Goal: Information Seeking & Learning: Learn about a topic

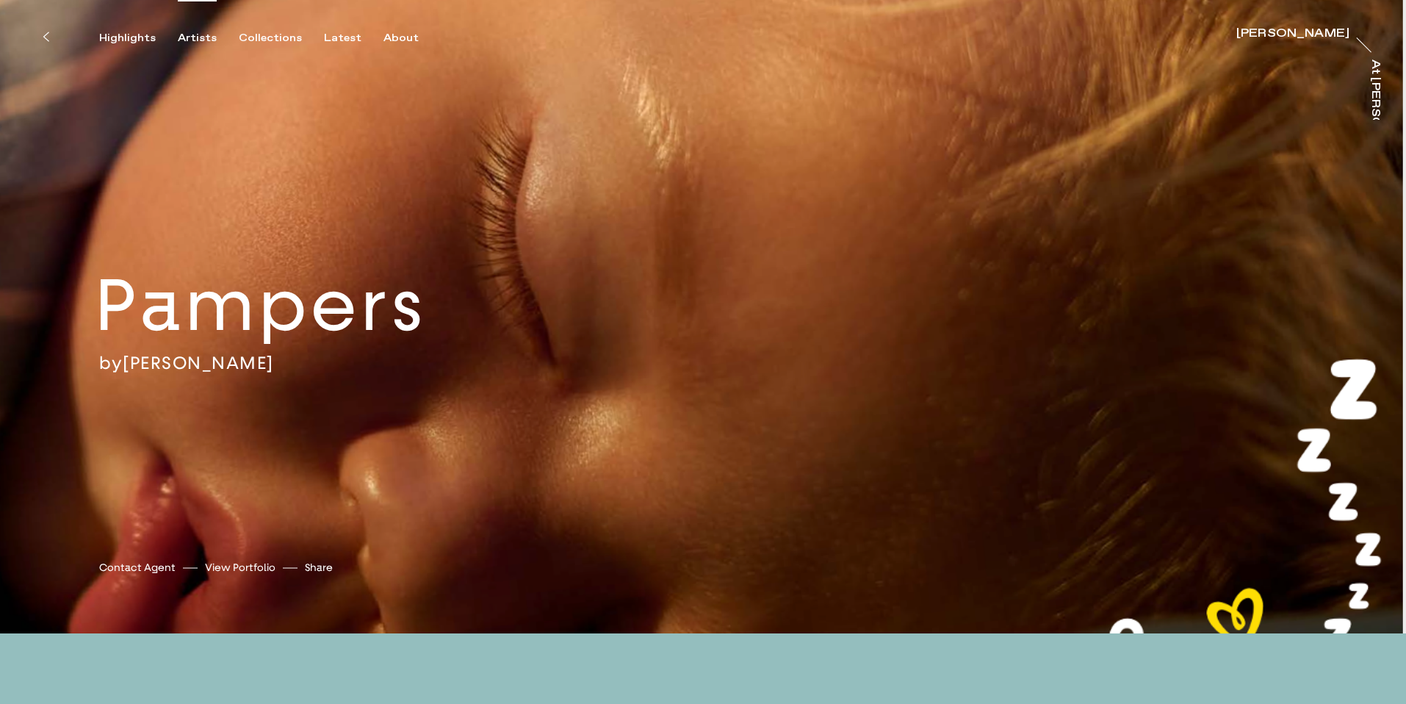
click at [206, 37] on div "Artists" at bounding box center [197, 38] width 39 height 13
click at [192, 39] on div "Artists" at bounding box center [197, 38] width 39 height 13
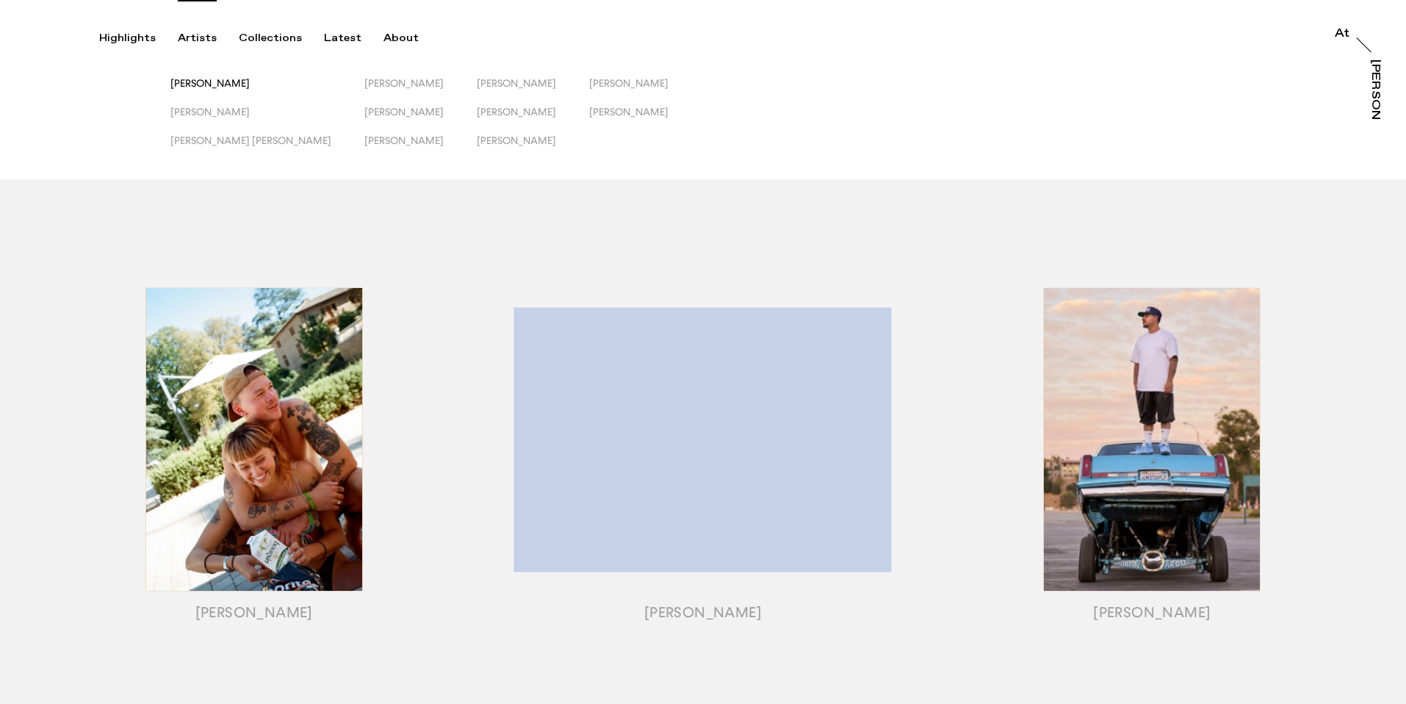
click at [204, 81] on span "[PERSON_NAME]" at bounding box center [209, 83] width 79 height 12
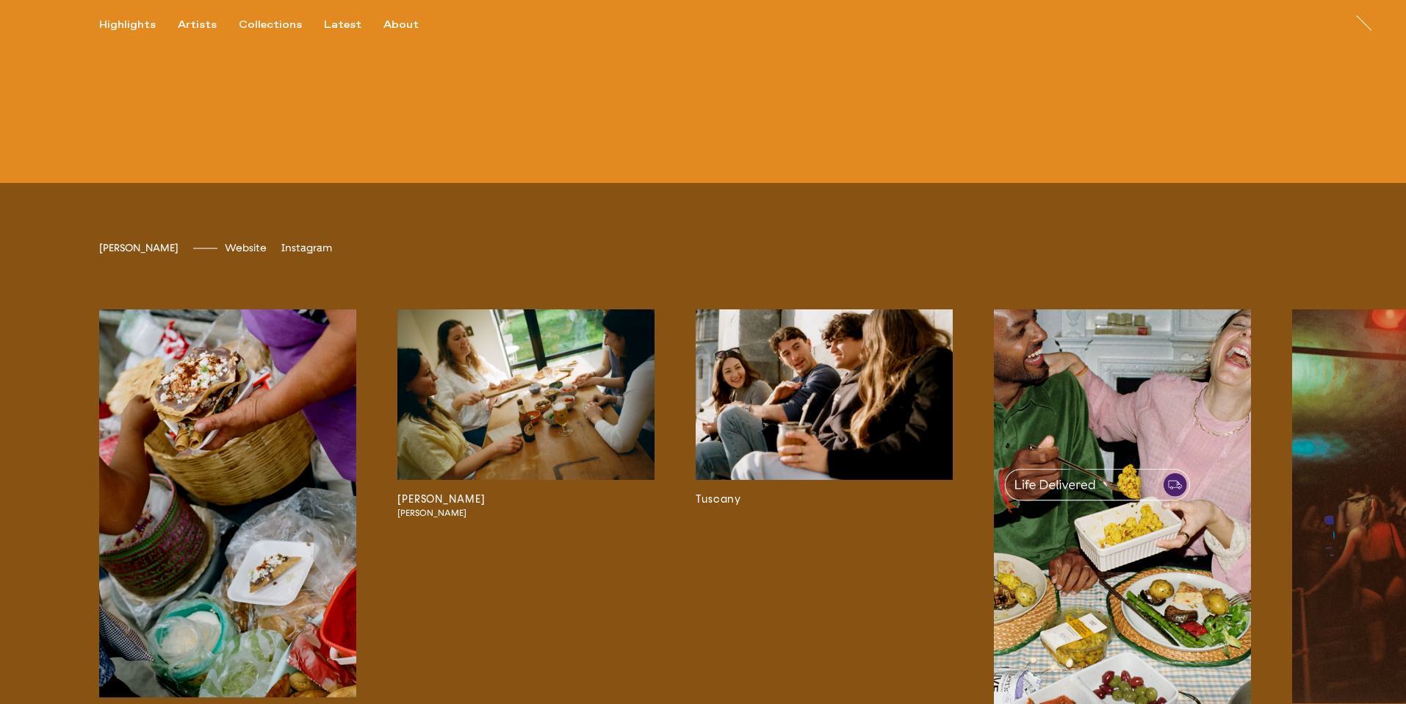
scroll to position [3323, 0]
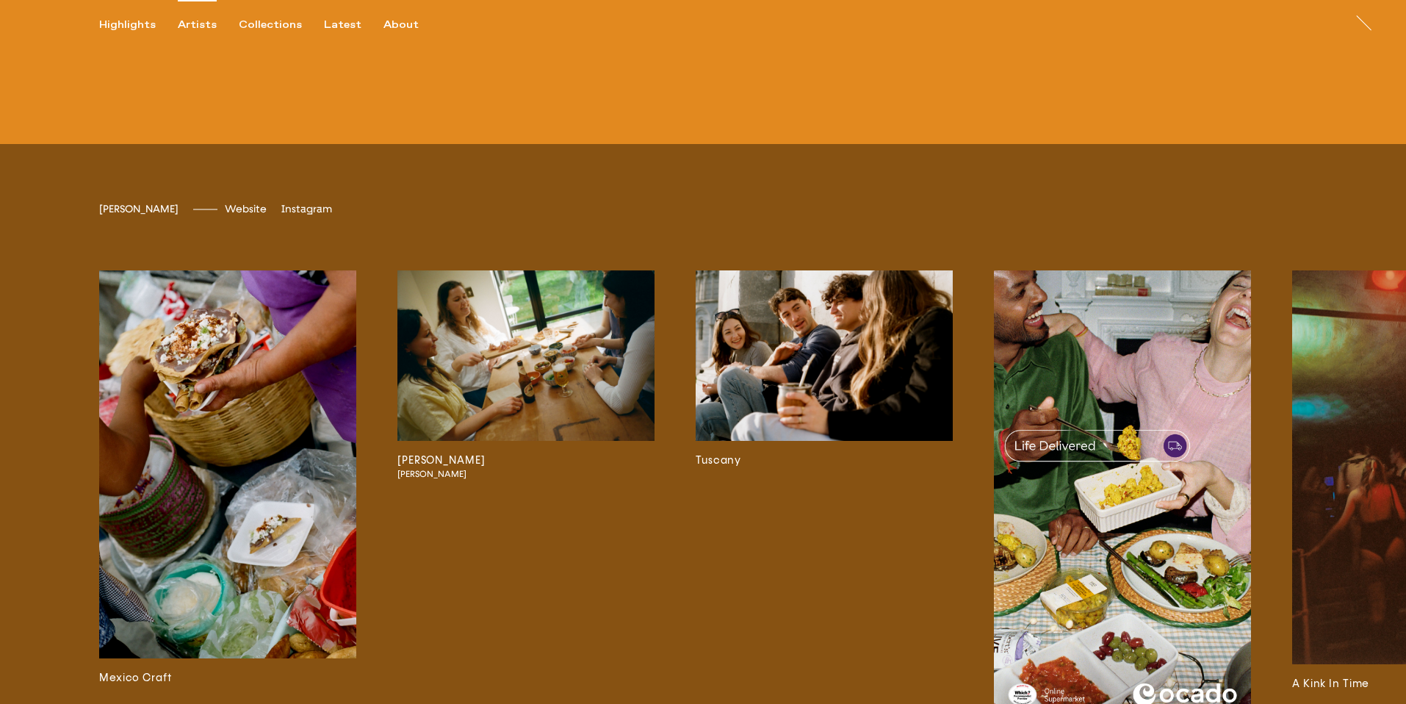
click at [198, 21] on div "Artists" at bounding box center [197, 24] width 39 height 13
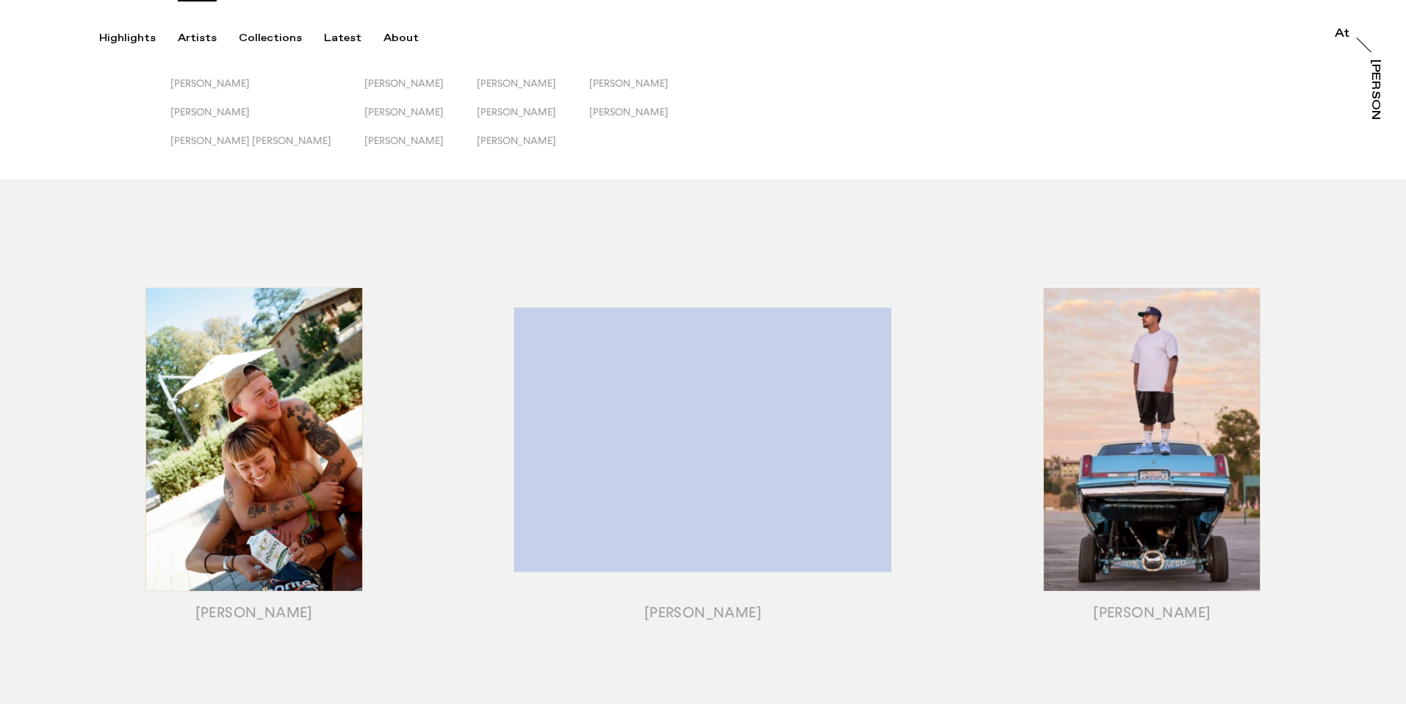
drag, startPoint x: 253, startPoint y: 85, endPoint x: 262, endPoint y: 50, distance: 36.5
click at [250, 85] on span "[PERSON_NAME]" at bounding box center [209, 83] width 79 height 12
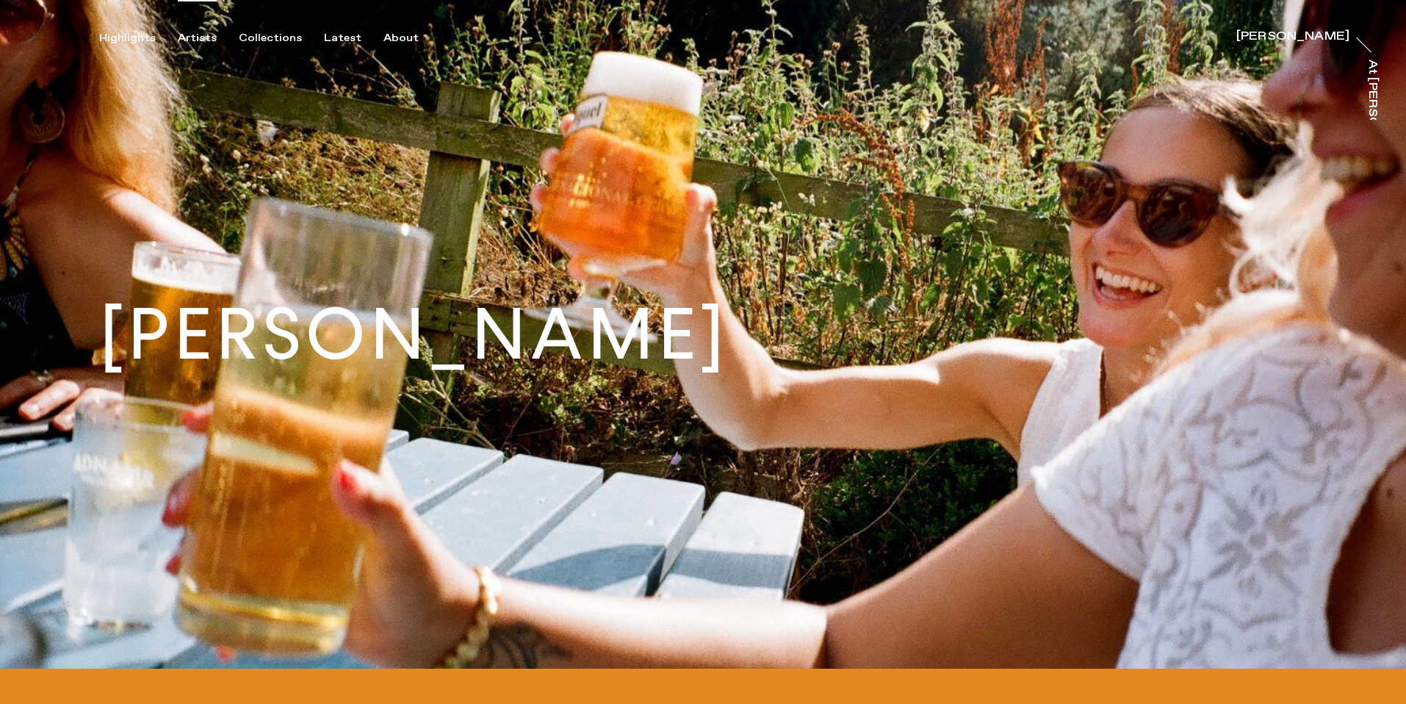
click at [201, 37] on div "Artists" at bounding box center [197, 38] width 39 height 13
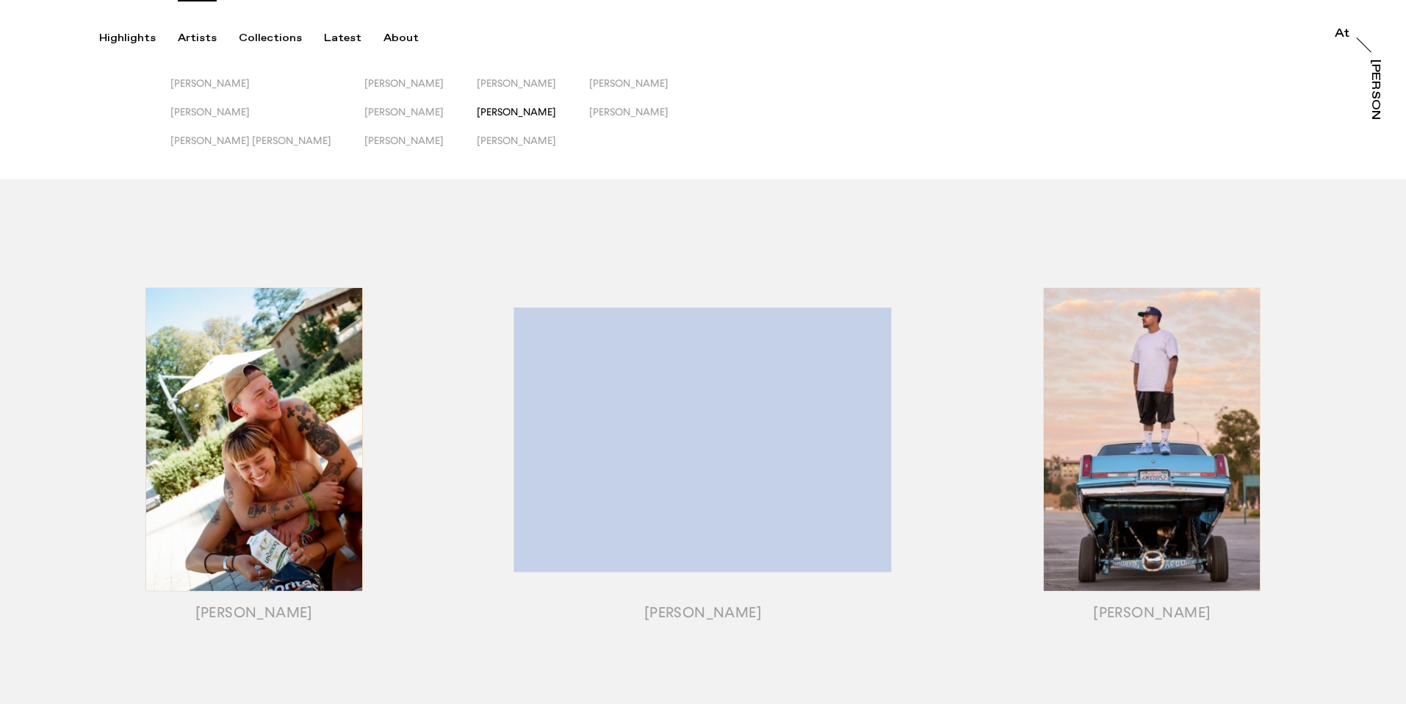
click at [477, 109] on span "[PERSON_NAME]" at bounding box center [516, 112] width 79 height 12
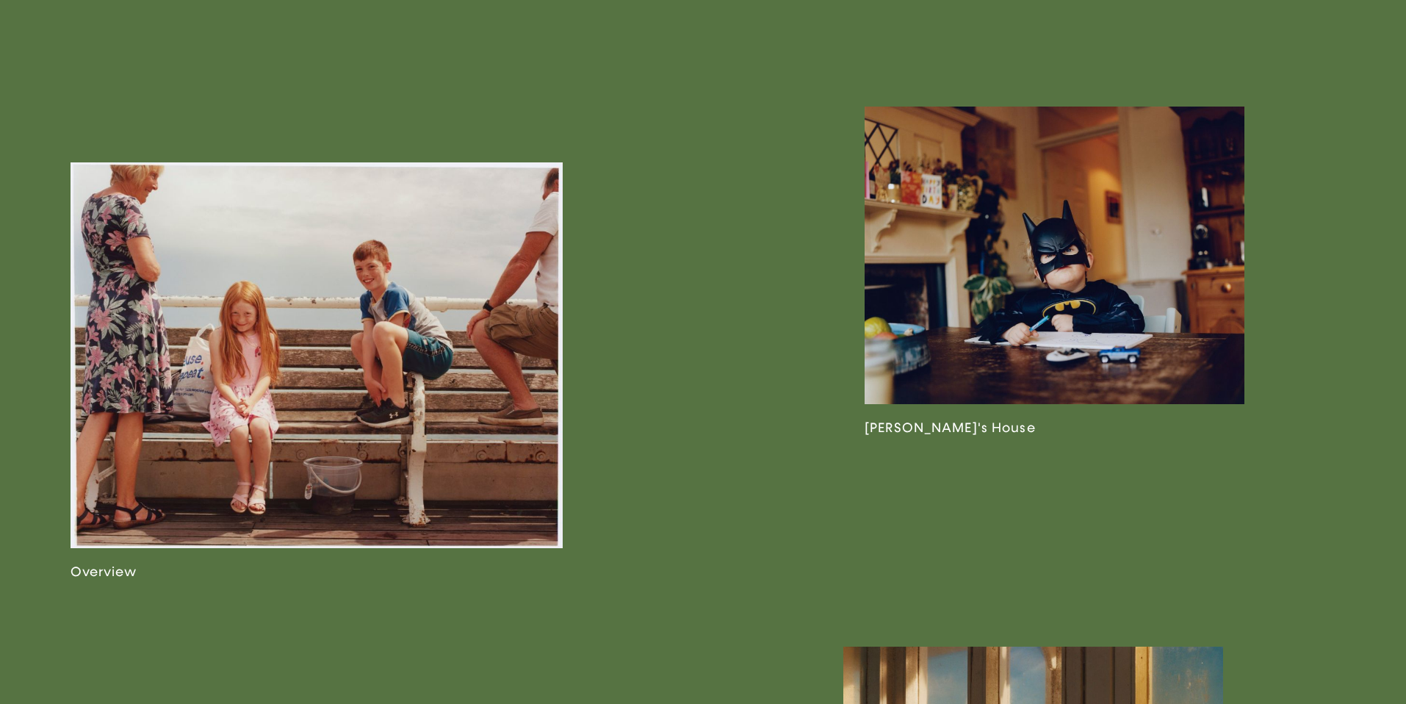
scroll to position [894, 0]
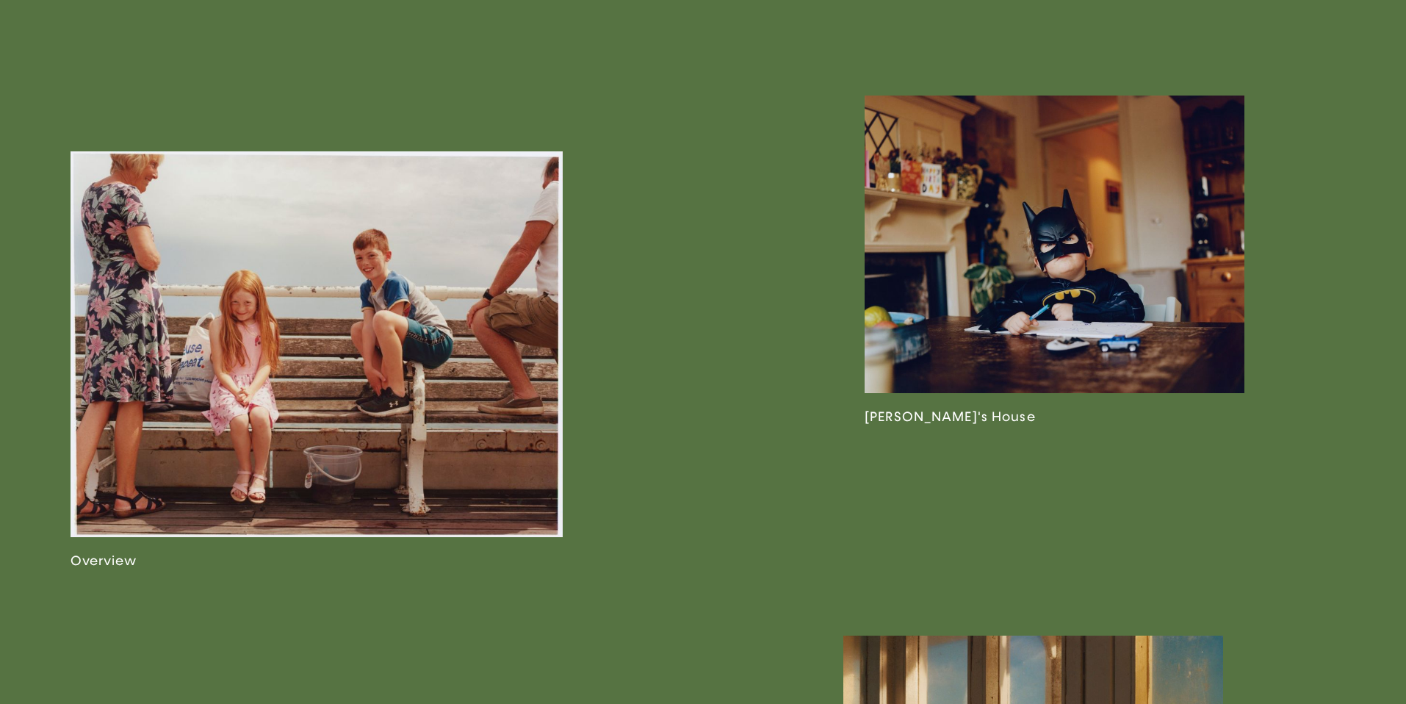
click at [1205, 262] on link at bounding box center [1055, 261] width 380 height 330
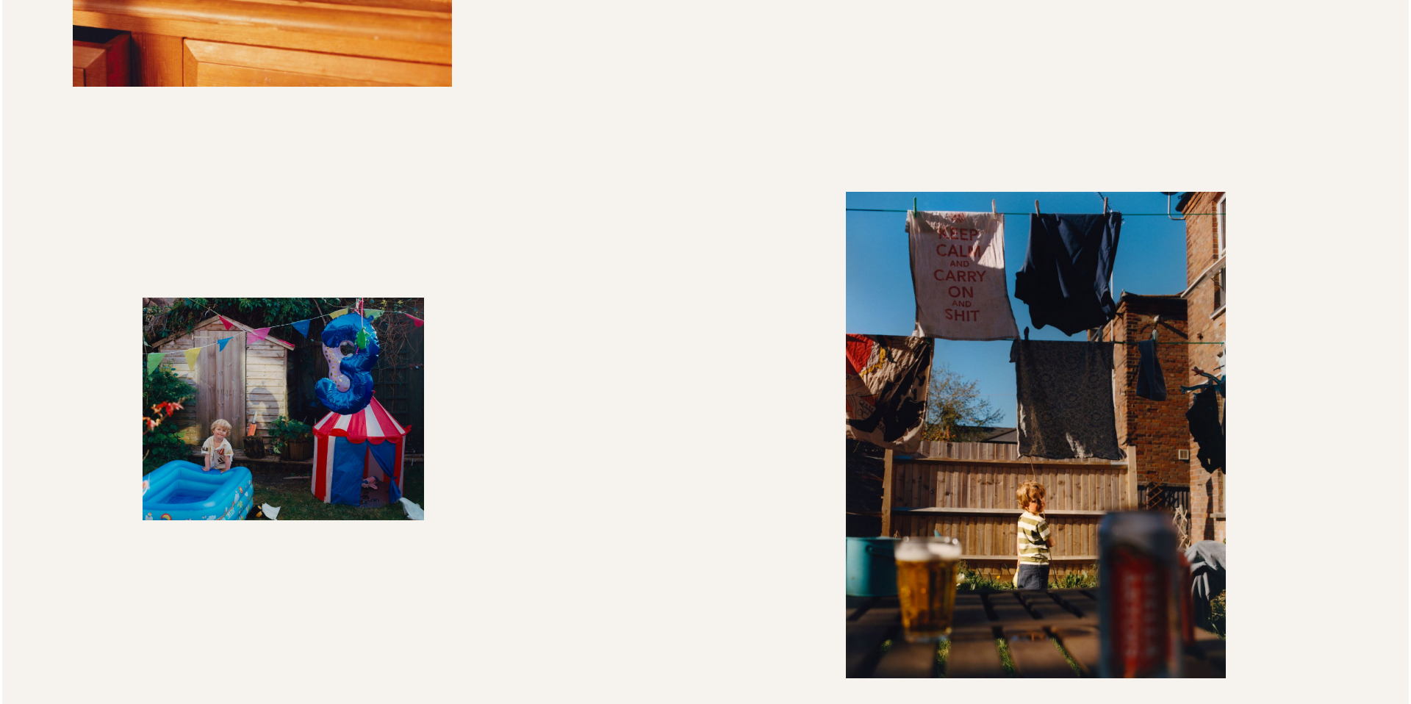
scroll to position [4209, 0]
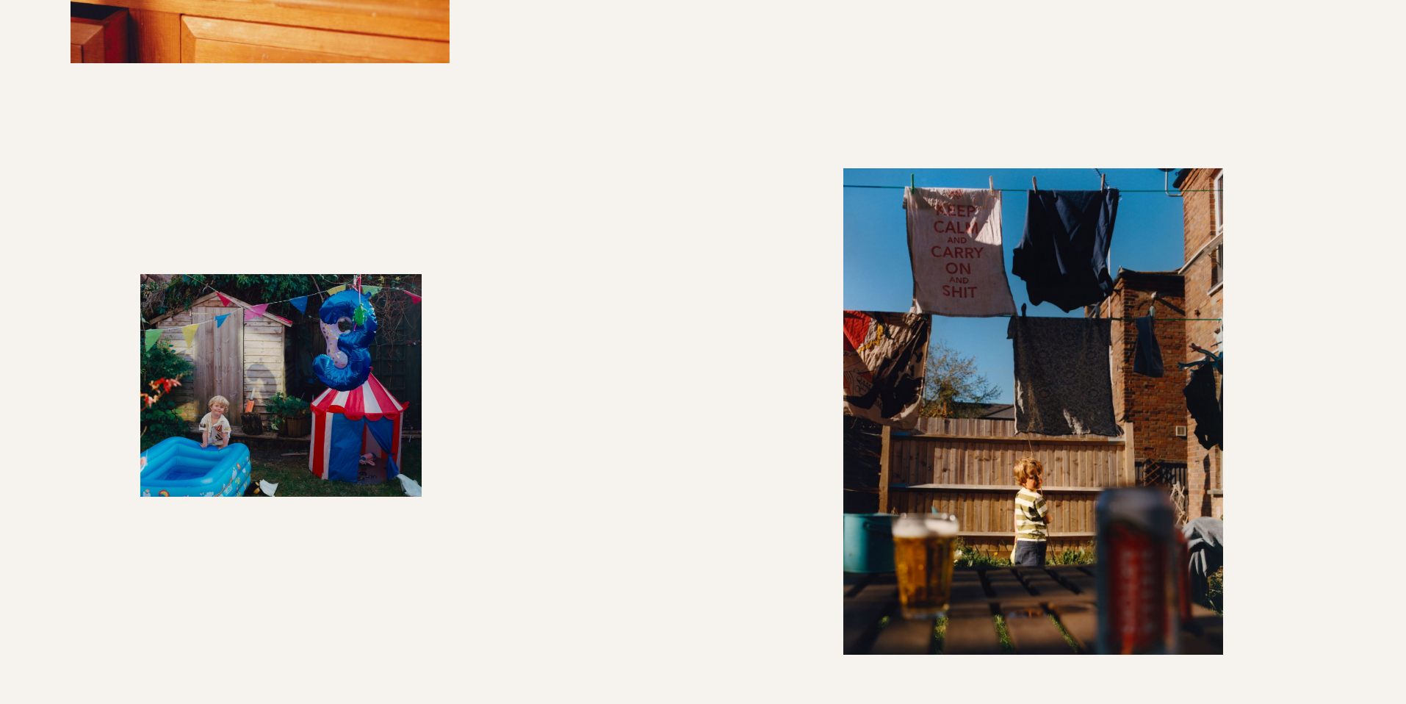
click at [1068, 325] on img "button" at bounding box center [1033, 411] width 380 height 486
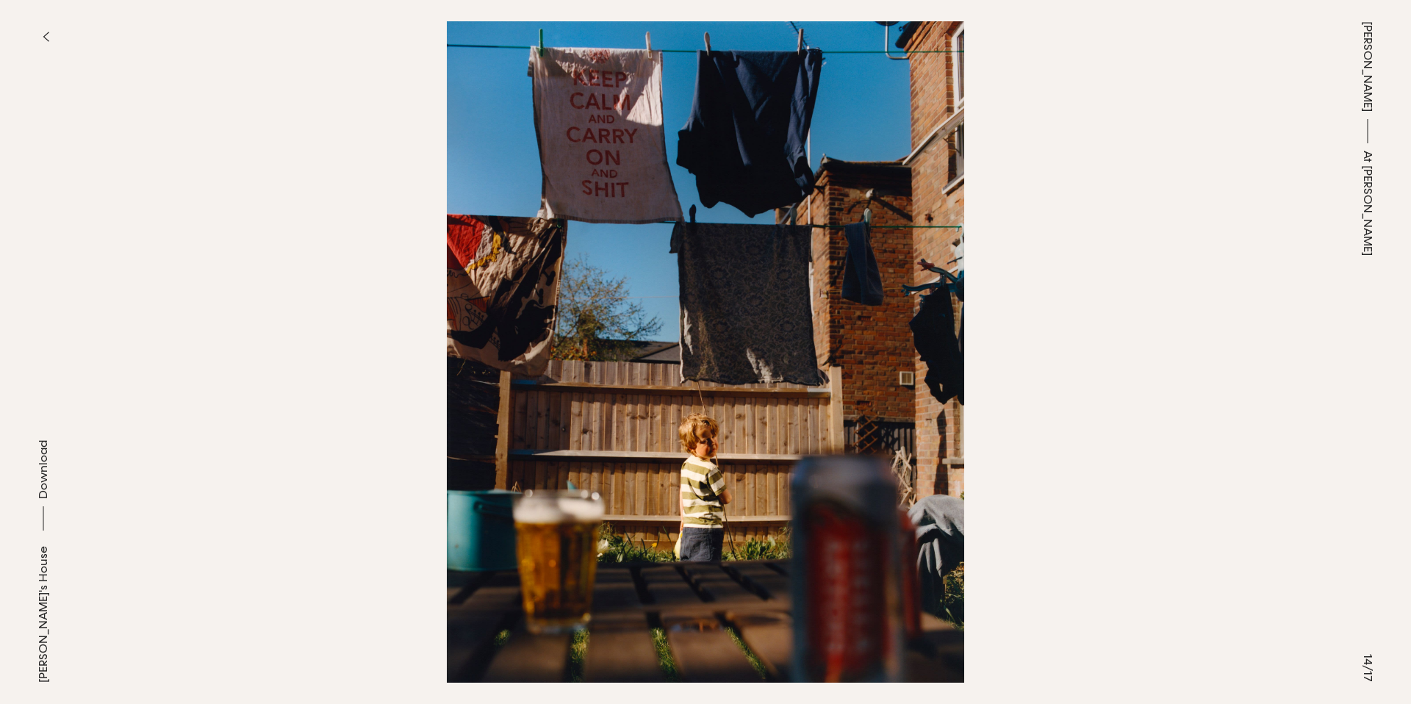
drag, startPoint x: 372, startPoint y: 240, endPoint x: 400, endPoint y: 242, distance: 28.1
click at [372, 240] on button at bounding box center [352, 176] width 705 height 352
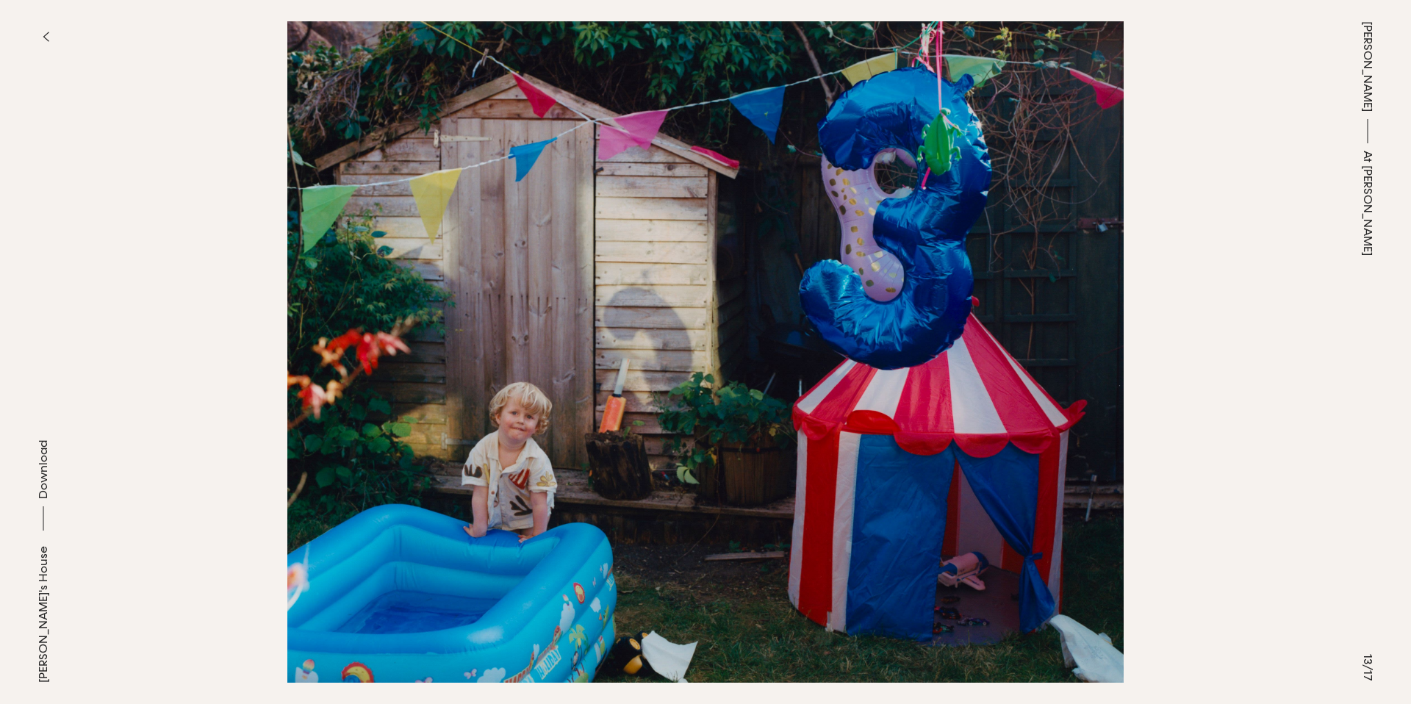
drag, startPoint x: 46, startPoint y: 36, endPoint x: 828, endPoint y: 541, distance: 930.5
click at [46, 36] on icon "button" at bounding box center [46, 37] width 7 height 12
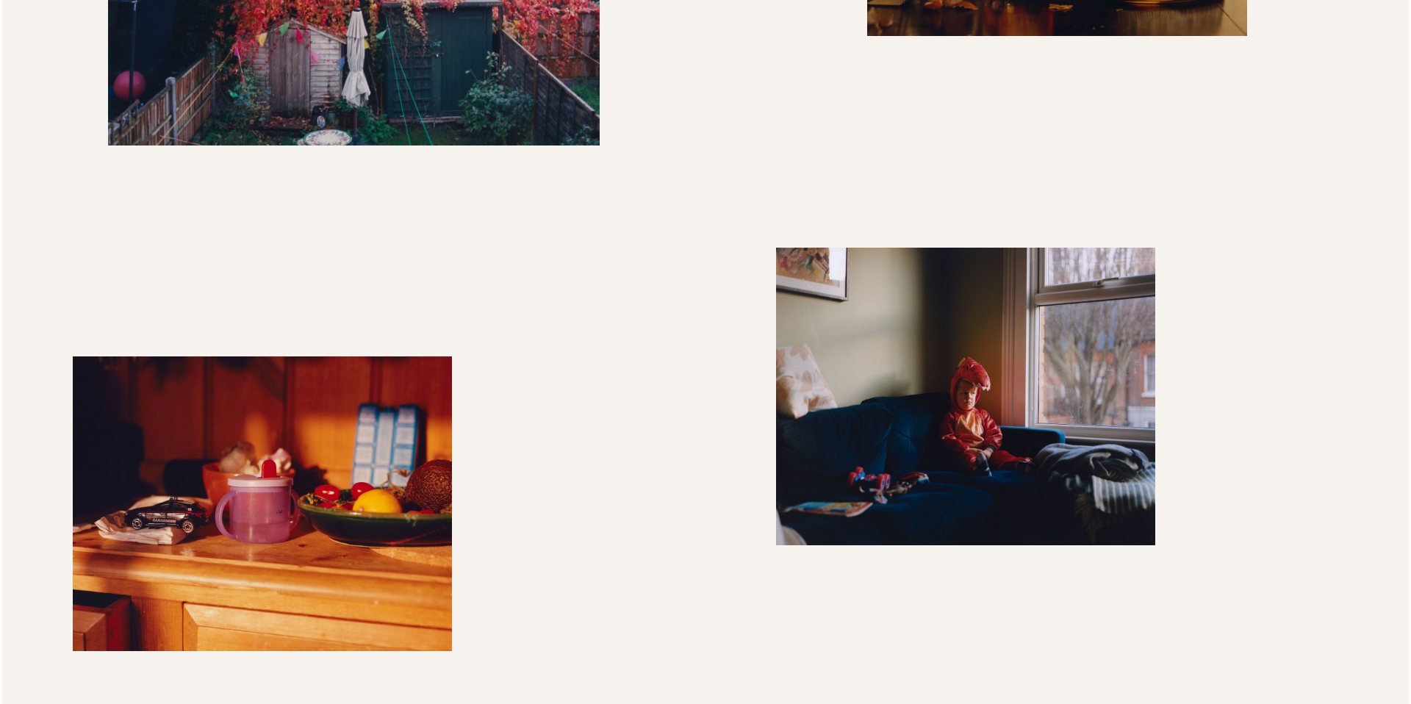
scroll to position [3630, 0]
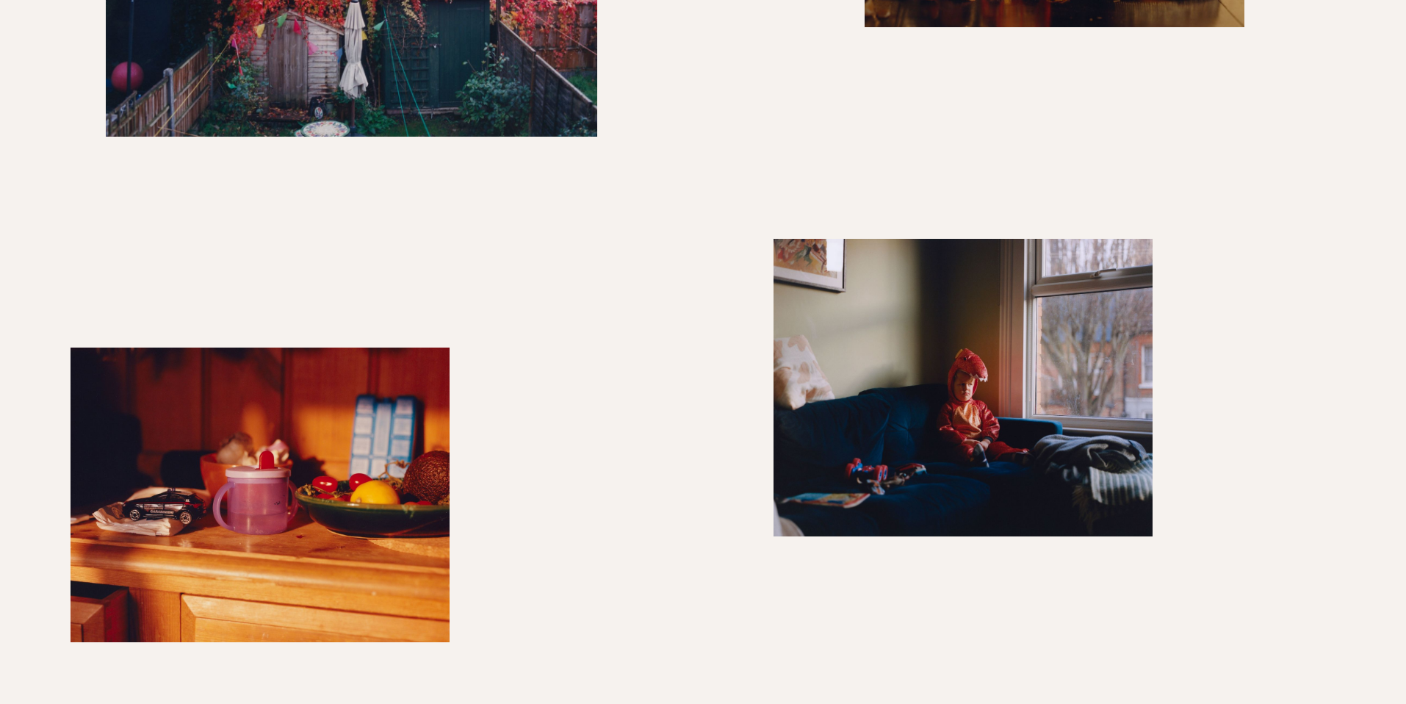
click at [945, 371] on img "button" at bounding box center [964, 388] width 380 height 298
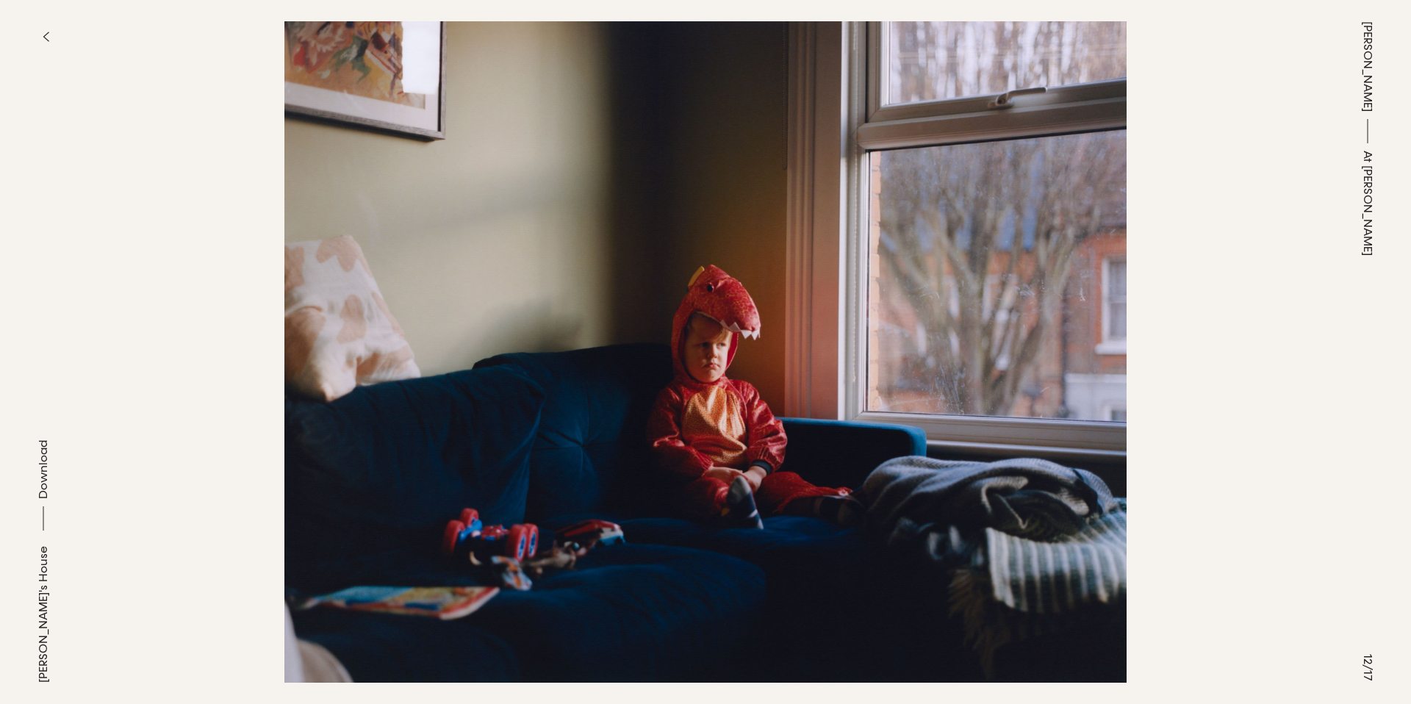
drag, startPoint x: 765, startPoint y: 323, endPoint x: 570, endPoint y: 48, distance: 337.4
click at [0, 0] on div "Frankie's House Download Frankie's House Download Frankie's House Download Fran…" at bounding box center [705, 352] width 1411 height 704
click at [45, 48] on button "button" at bounding box center [45, 37] width 32 height 32
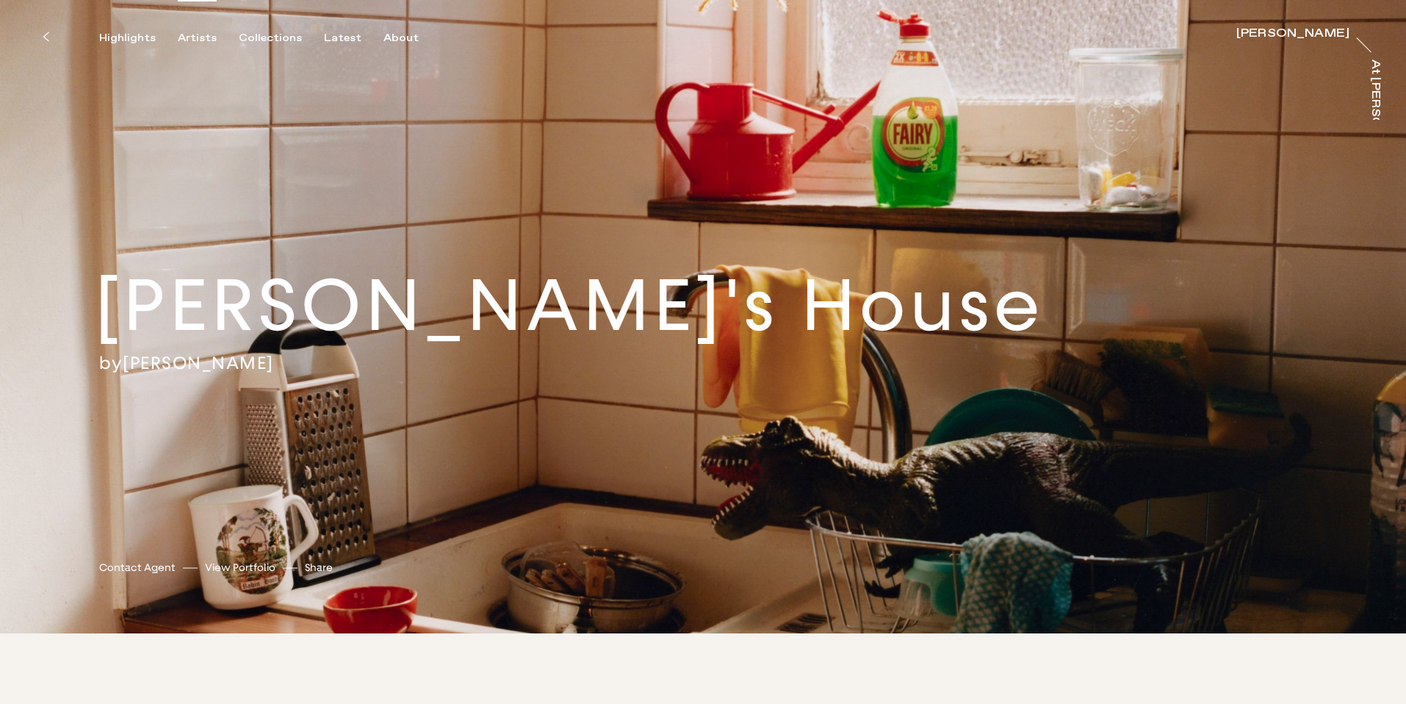
drag, startPoint x: 188, startPoint y: 43, endPoint x: 195, endPoint y: 32, distance: 13.9
click at [189, 43] on div "Artists" at bounding box center [197, 38] width 39 height 13
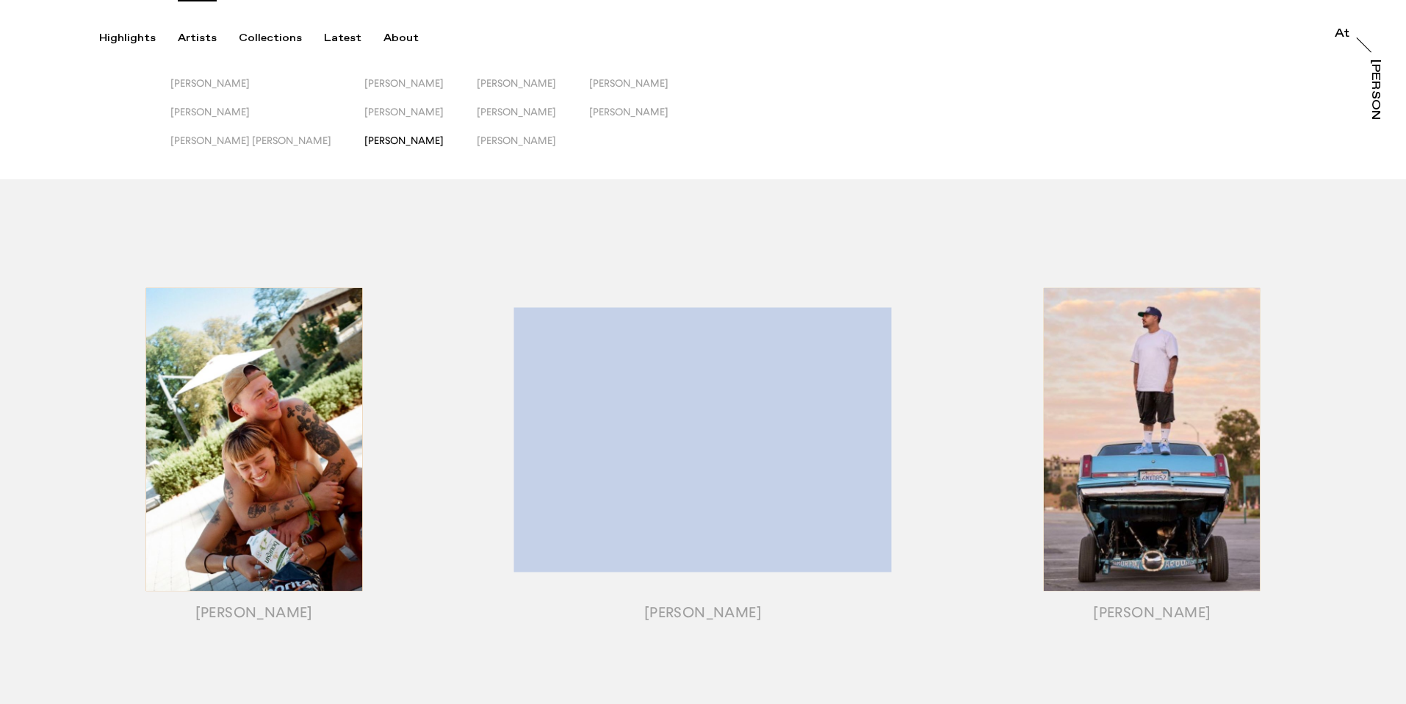
click at [364, 137] on span "[PERSON_NAME]" at bounding box center [403, 140] width 79 height 12
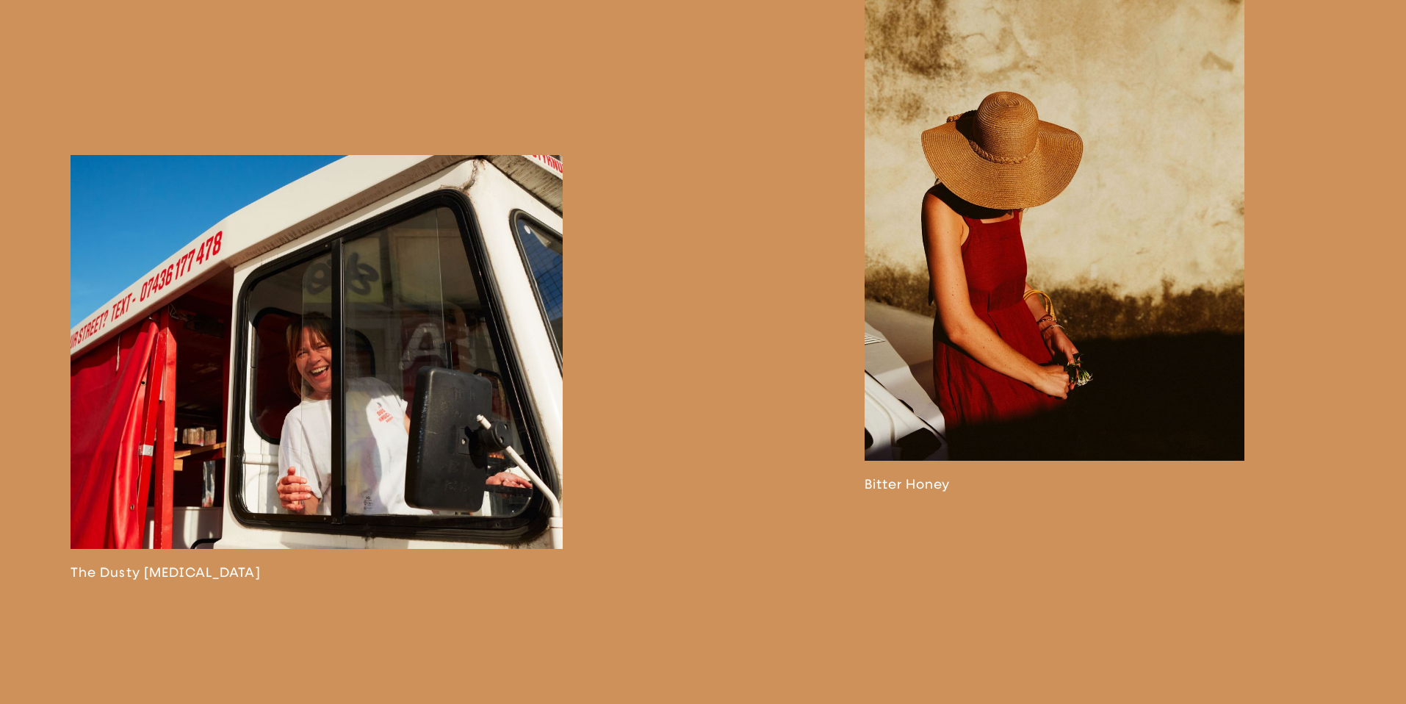
scroll to position [3586, 0]
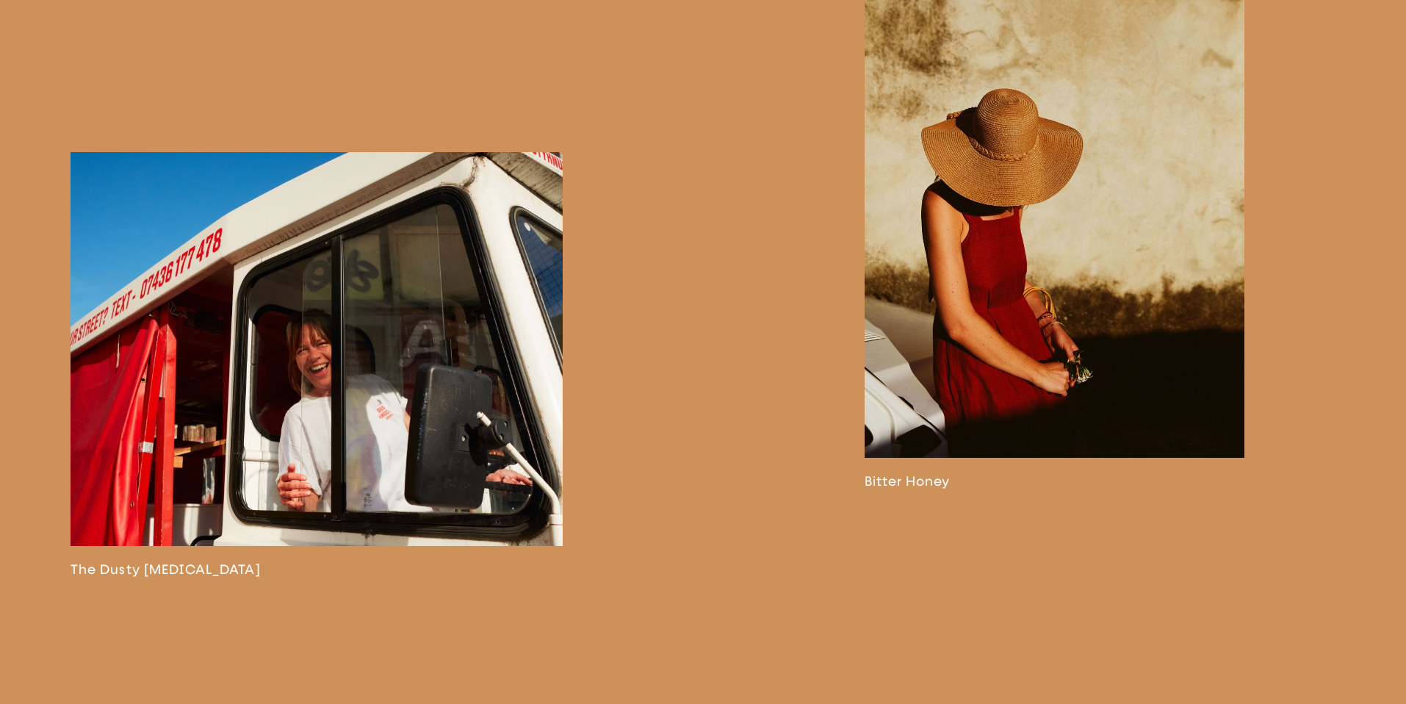
click at [1090, 314] on link at bounding box center [1055, 236] width 380 height 506
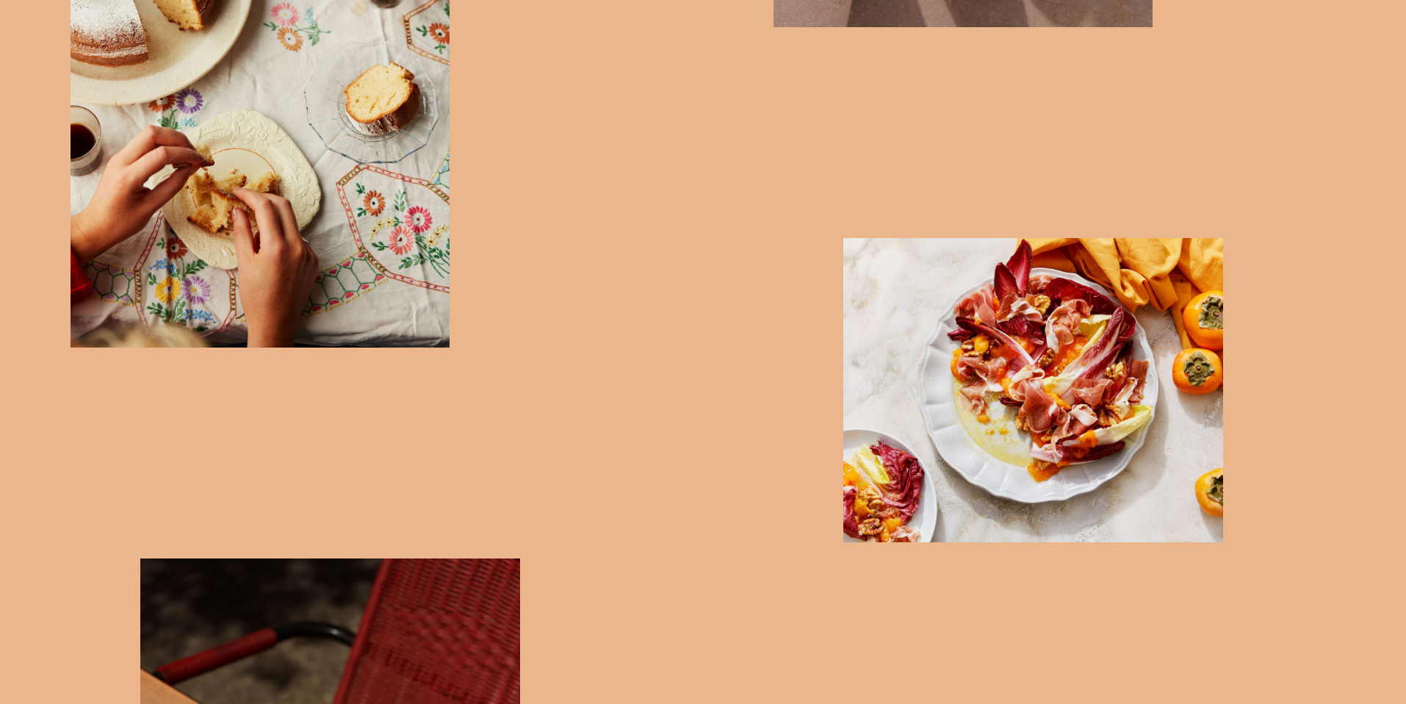
scroll to position [1977, 0]
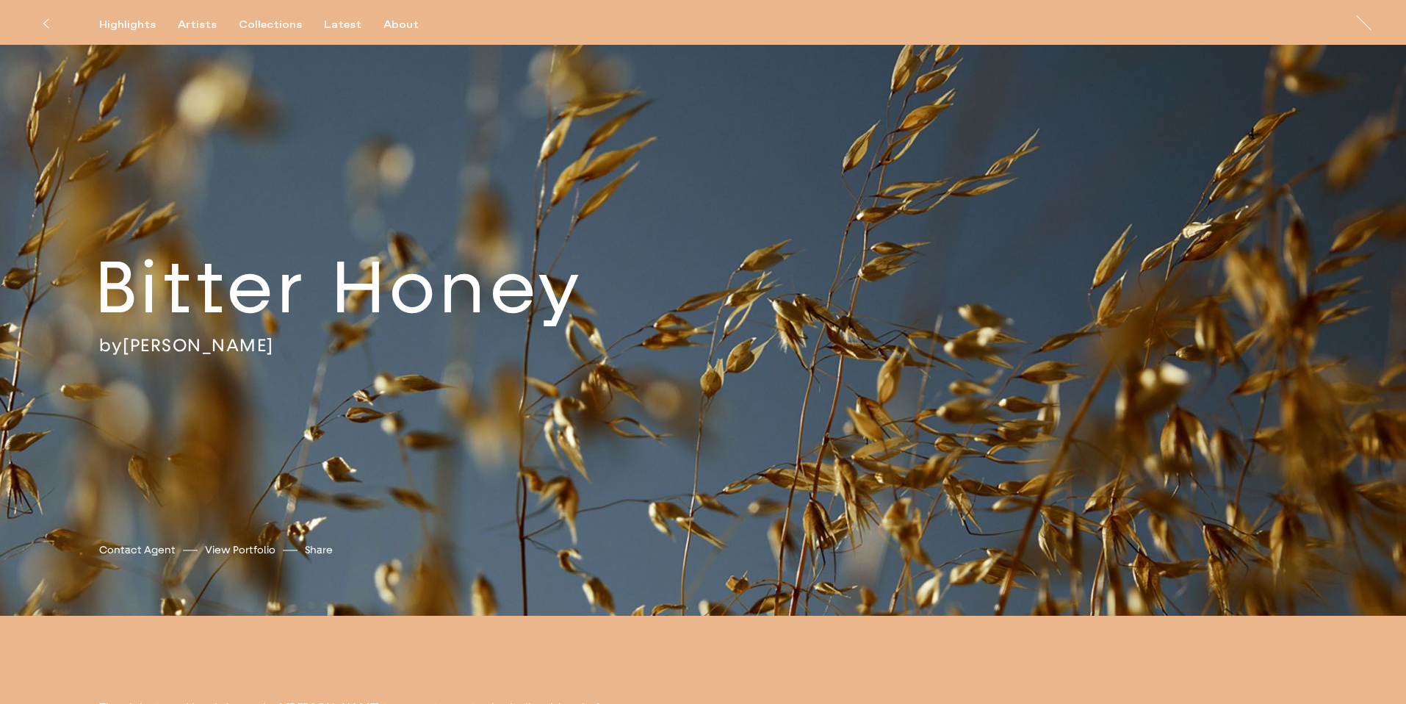
scroll to position [0, 0]
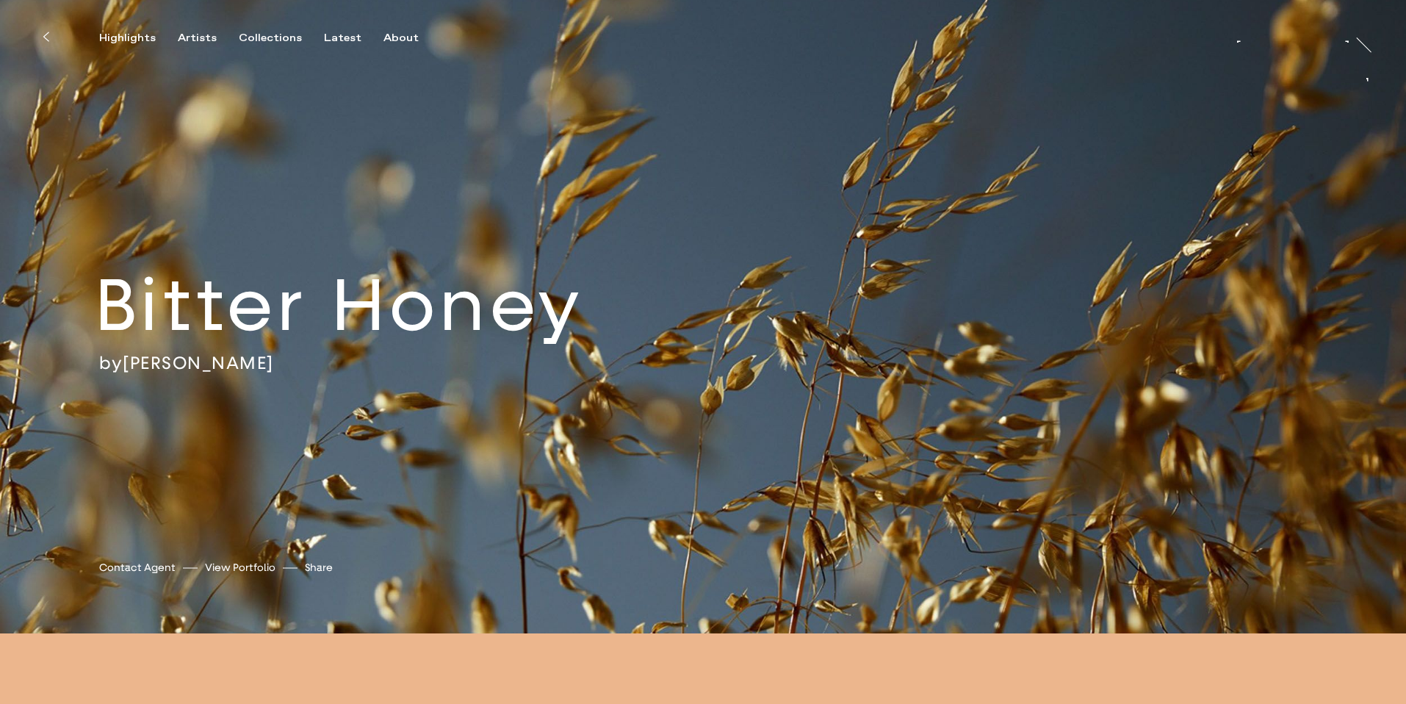
drag, startPoint x: 191, startPoint y: 37, endPoint x: 207, endPoint y: 47, distance: 18.8
click at [191, 37] on div "Artists" at bounding box center [197, 38] width 39 height 13
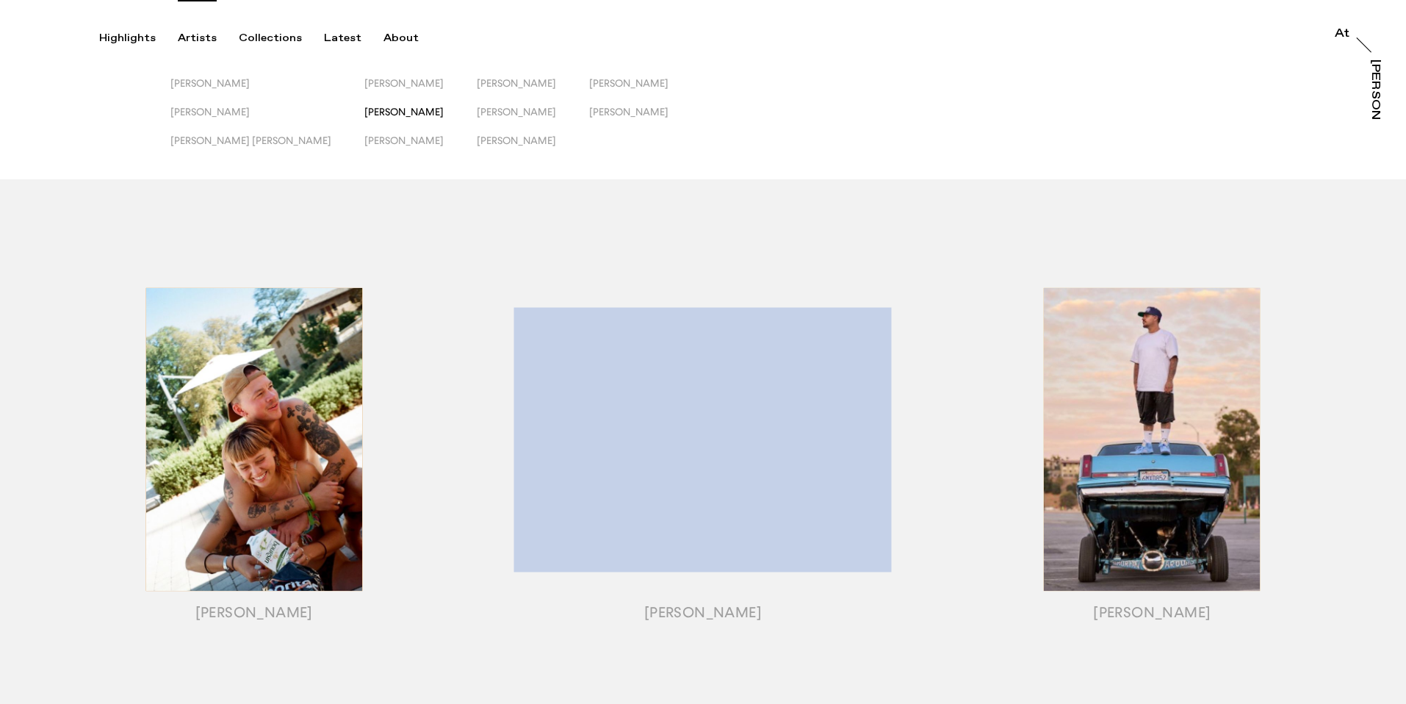
click at [364, 110] on span "[PERSON_NAME]" at bounding box center [403, 112] width 79 height 12
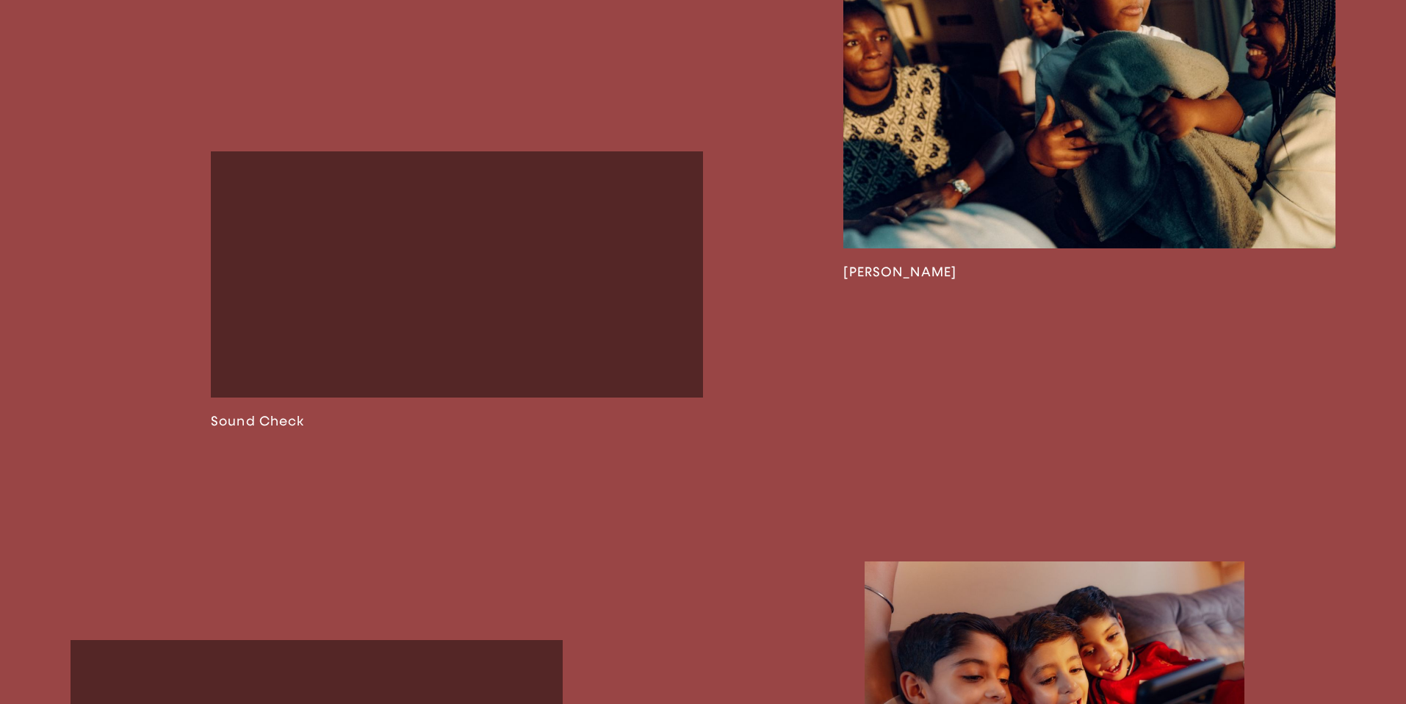
scroll to position [1641, 0]
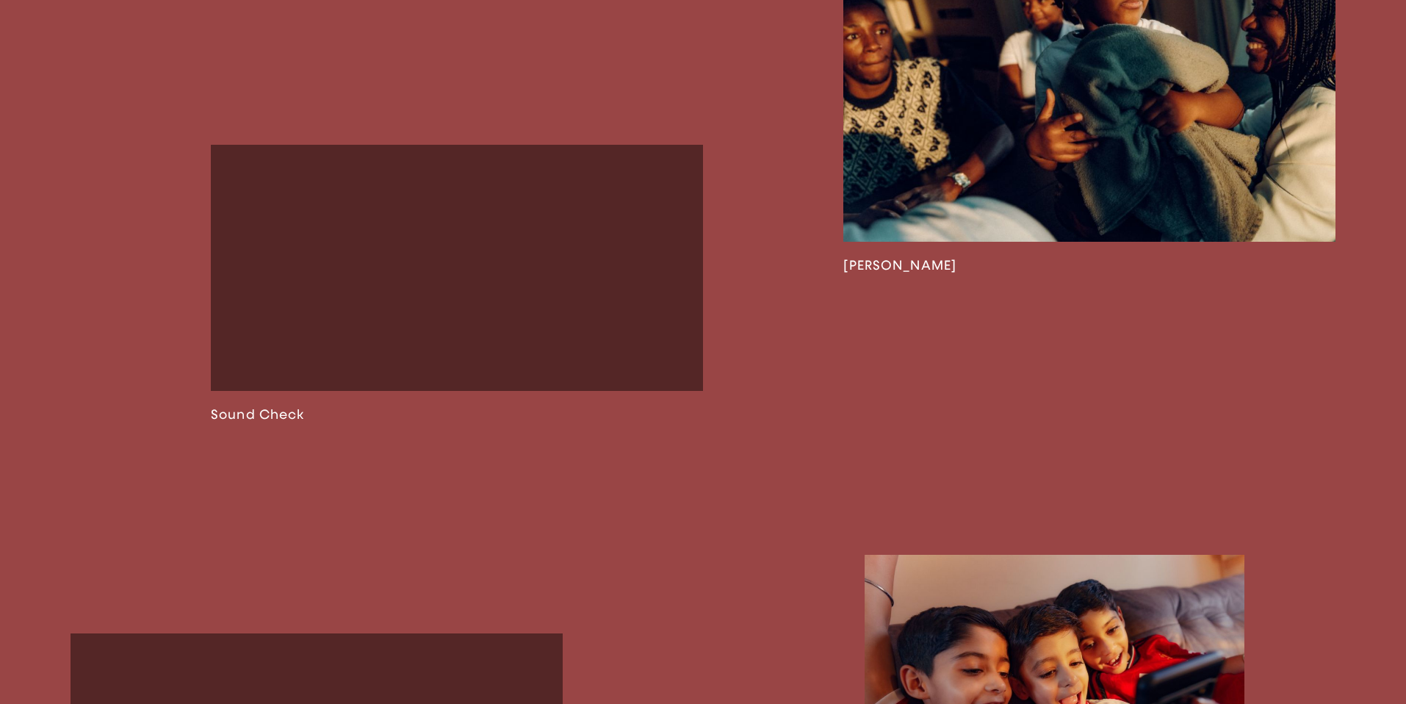
click at [965, 211] on link at bounding box center [1089, 73] width 492 height 401
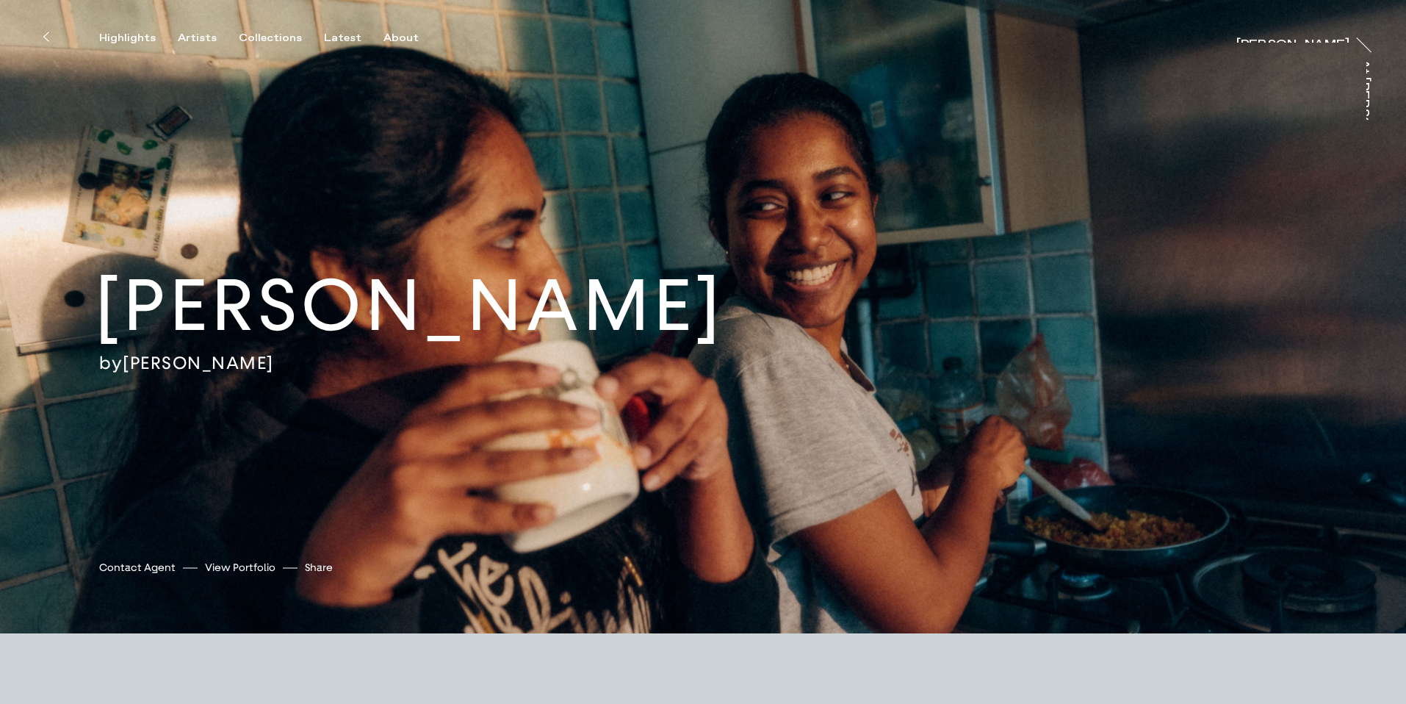
scroll to position [10, 0]
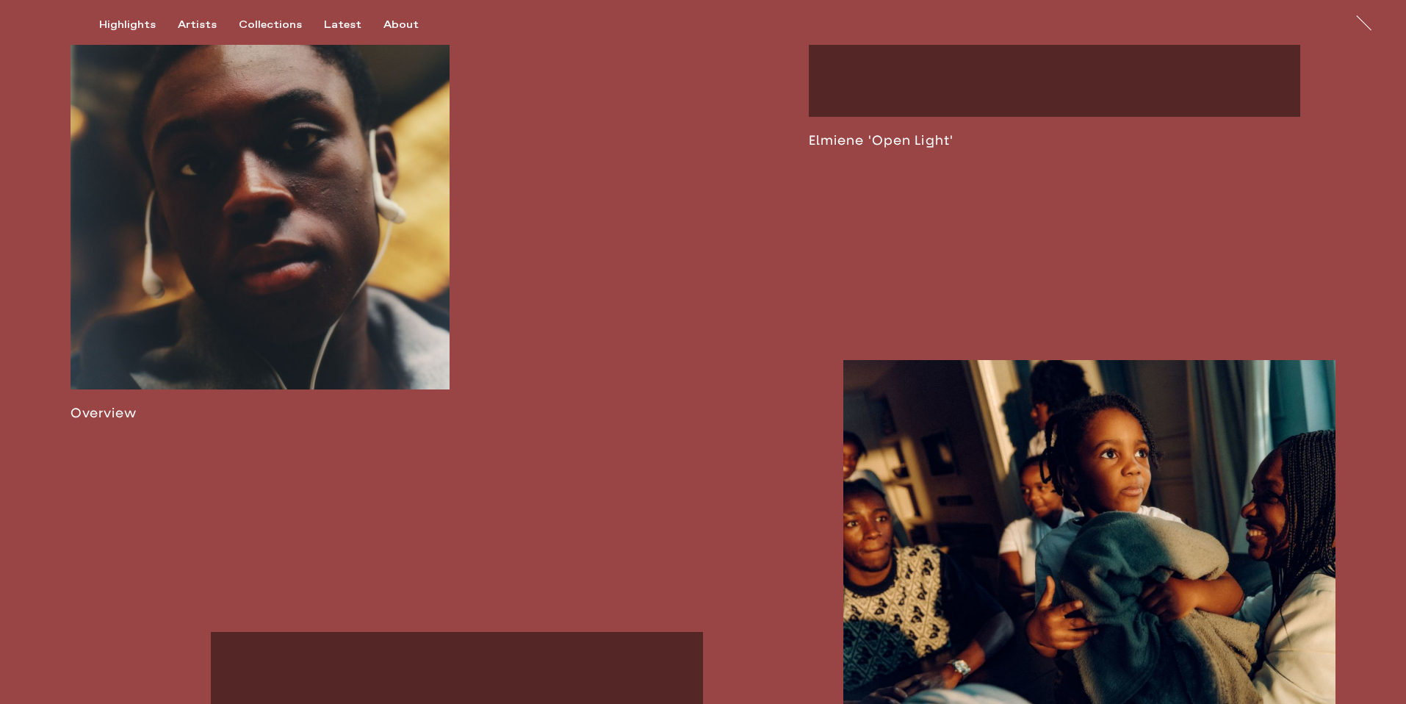
scroll to position [1135, 0]
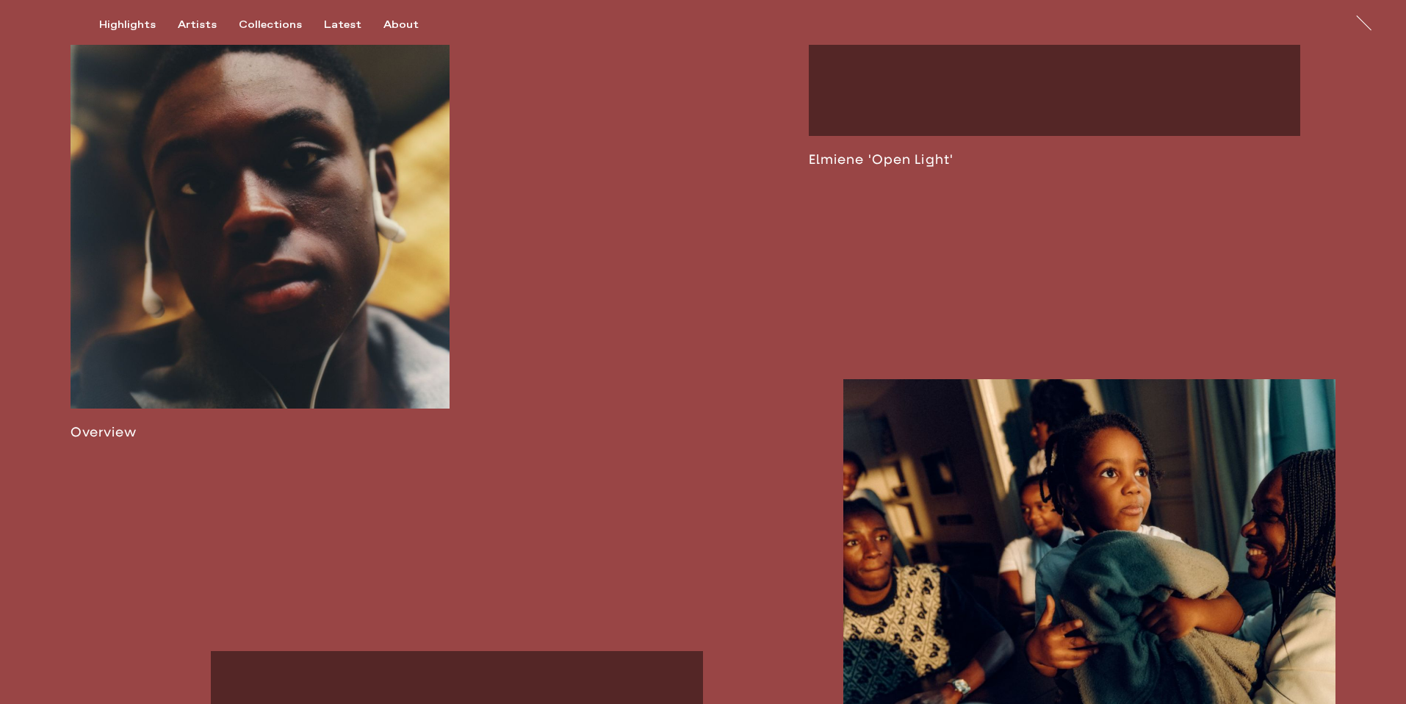
click at [359, 260] on link at bounding box center [261, 193] width 380 height 494
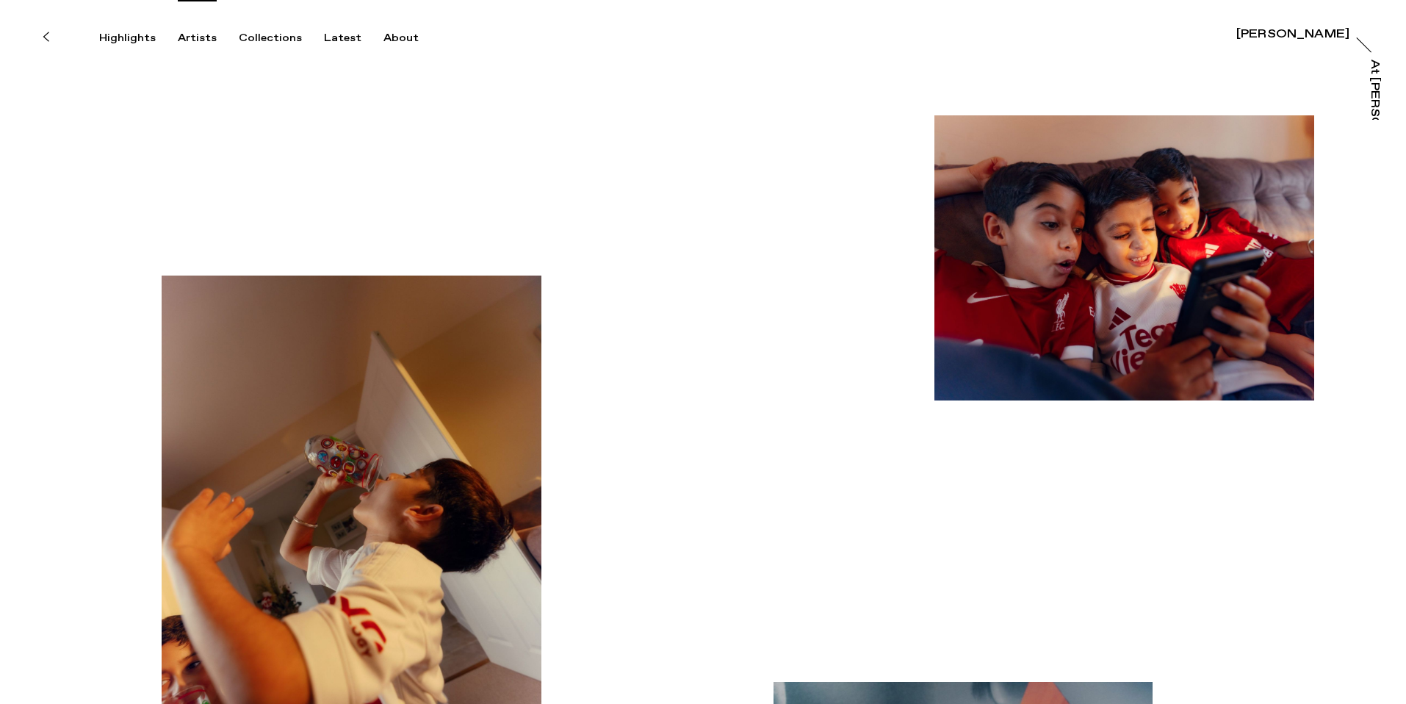
click at [182, 39] on div "Artists" at bounding box center [197, 38] width 39 height 13
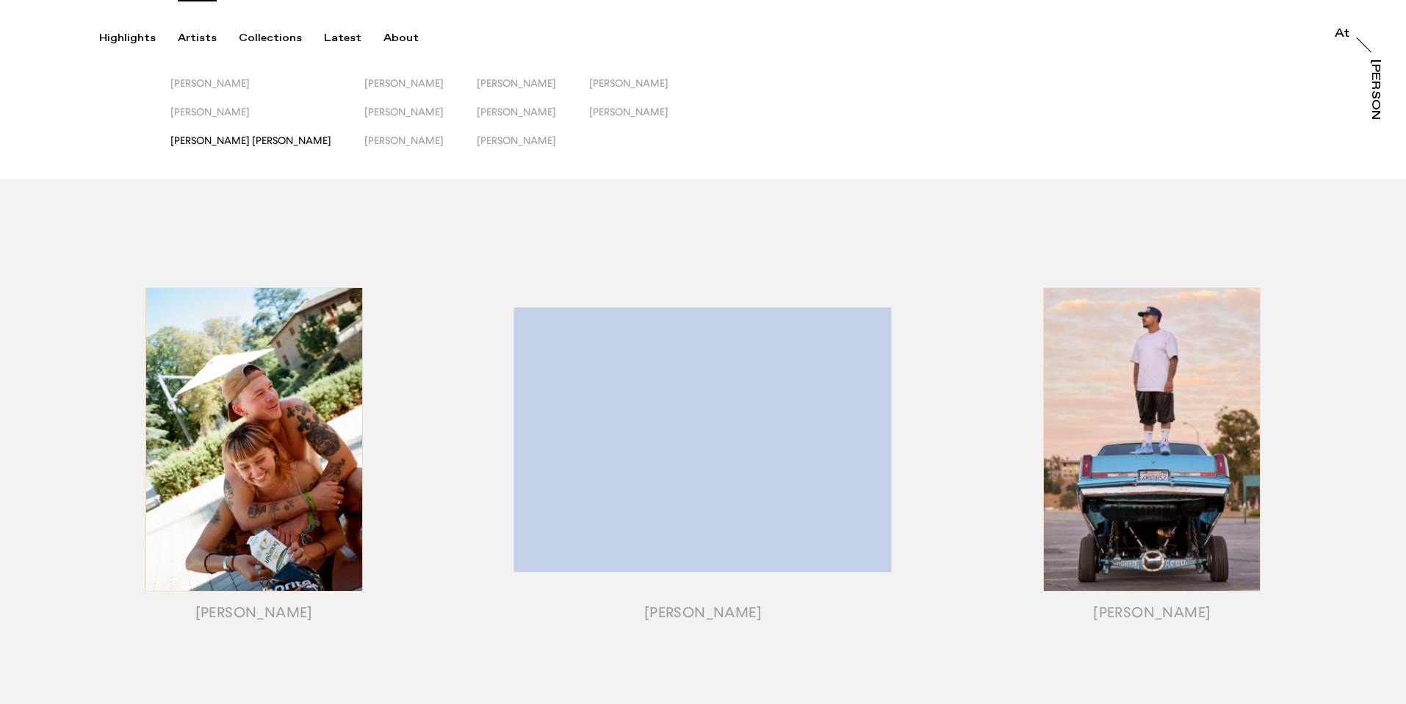
click at [227, 136] on span "[PERSON_NAME] [PERSON_NAME]" at bounding box center [250, 140] width 161 height 12
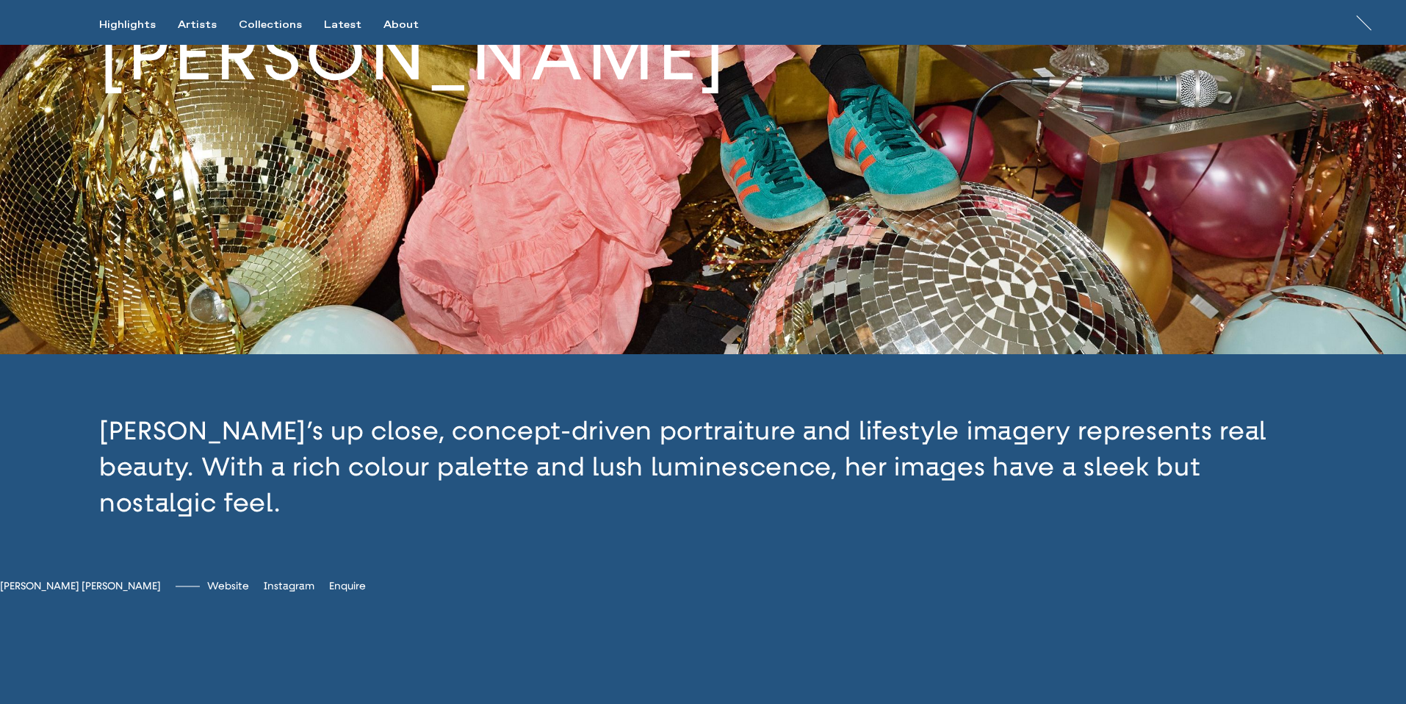
scroll to position [247, 0]
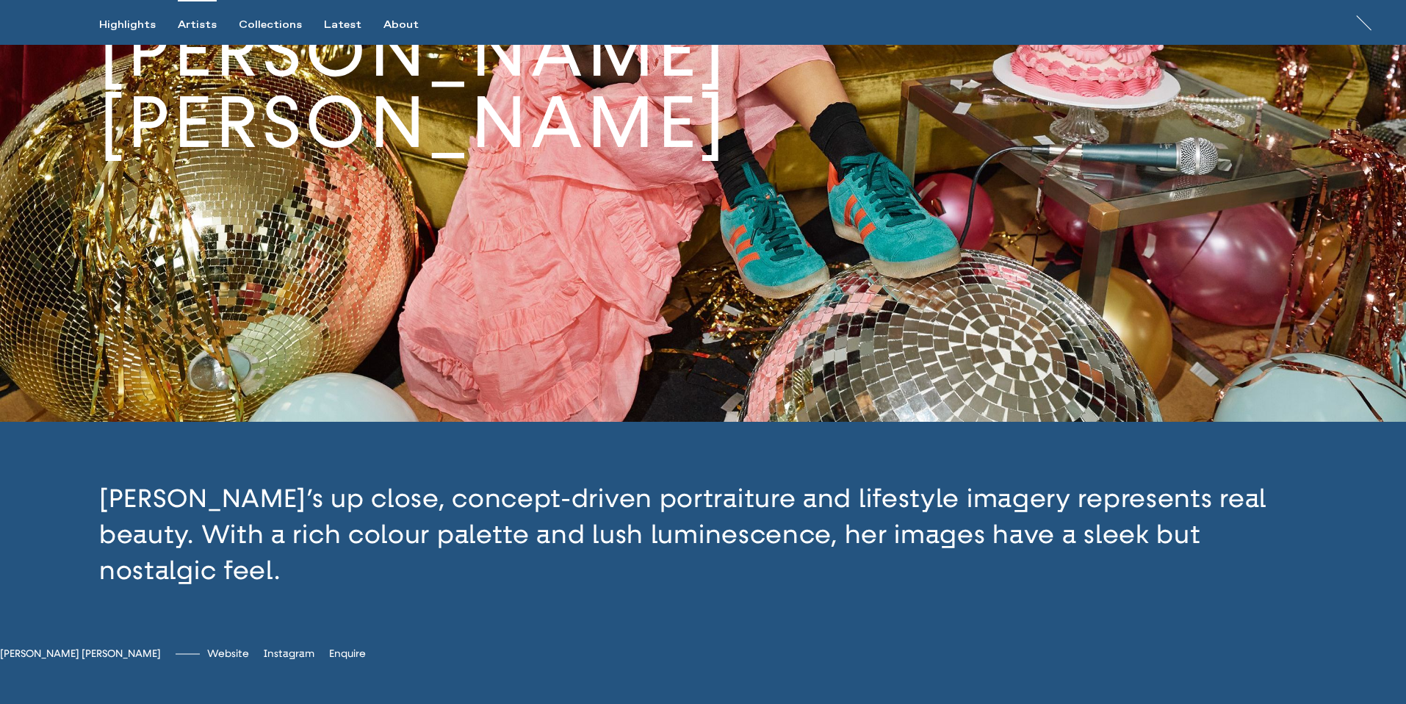
click at [195, 21] on div "Artists" at bounding box center [197, 24] width 39 height 13
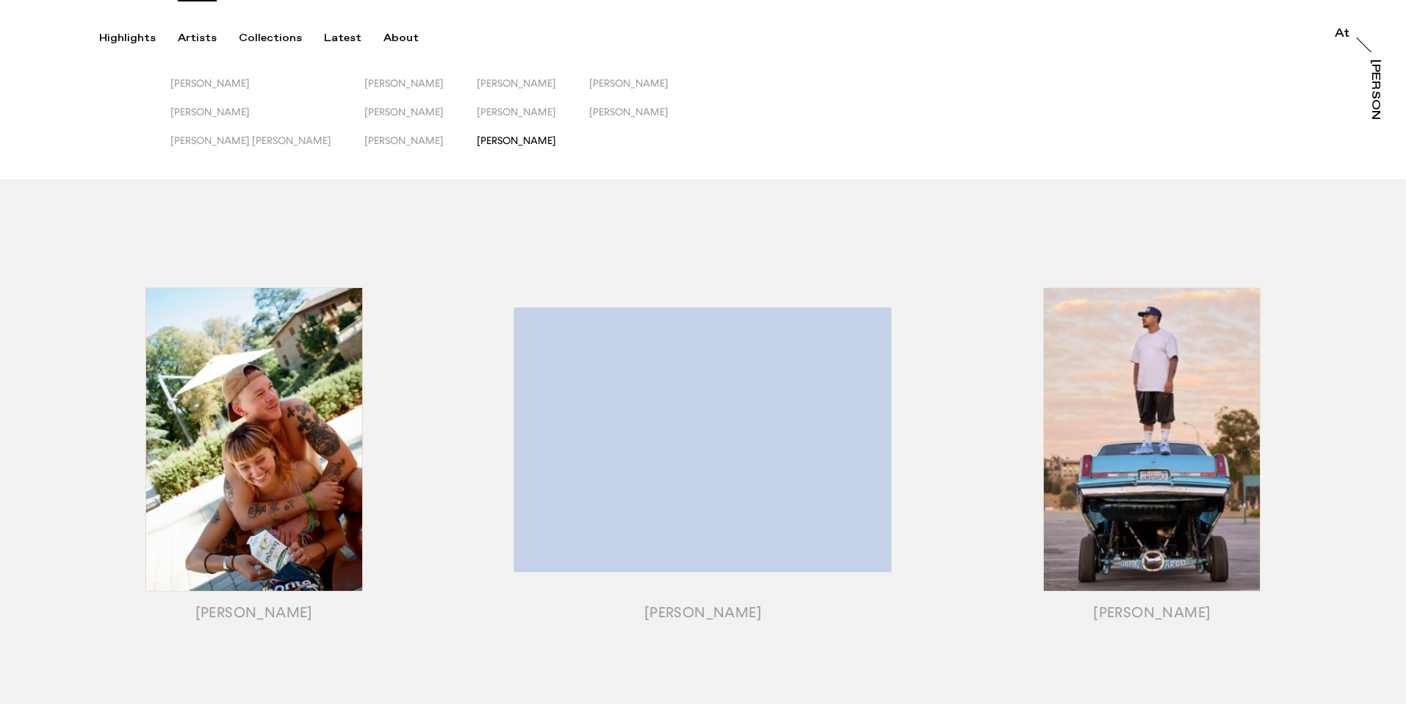
click at [477, 138] on span "[PERSON_NAME]" at bounding box center [516, 140] width 79 height 12
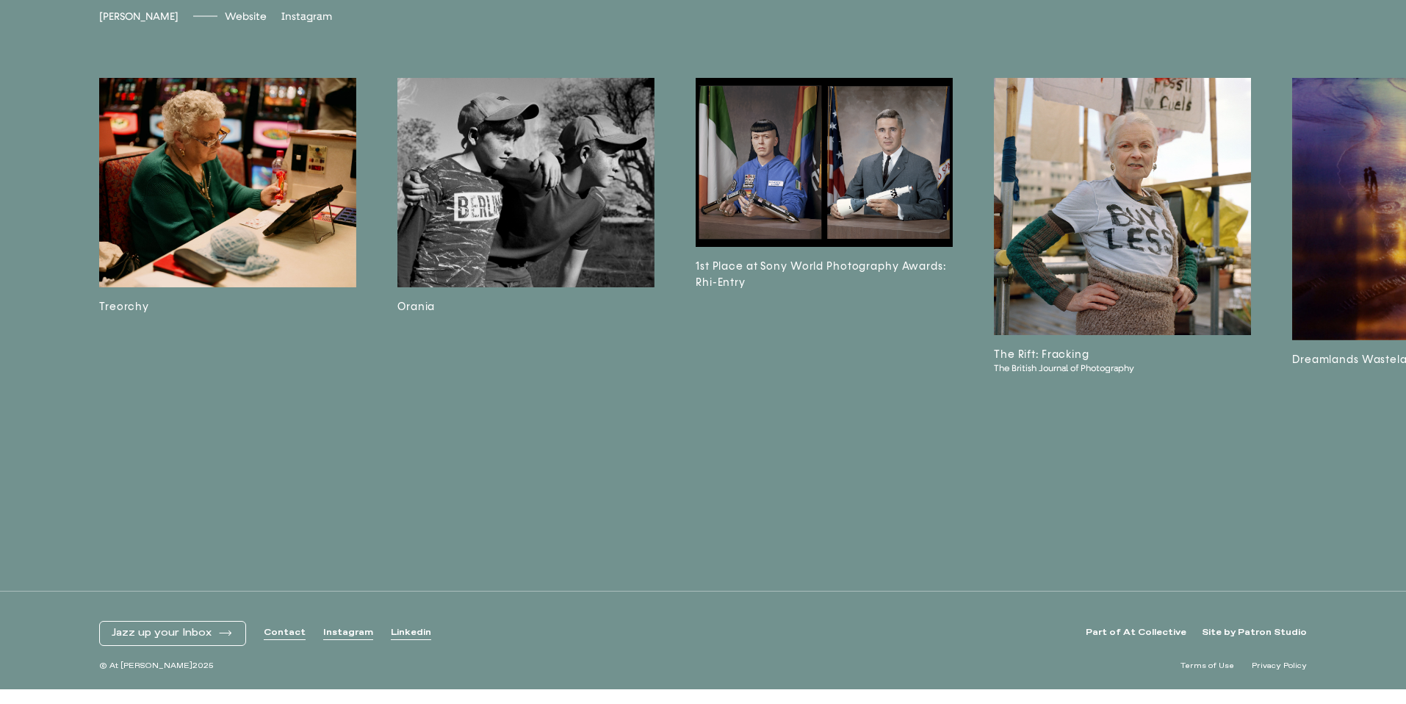
scroll to position [4214, 0]
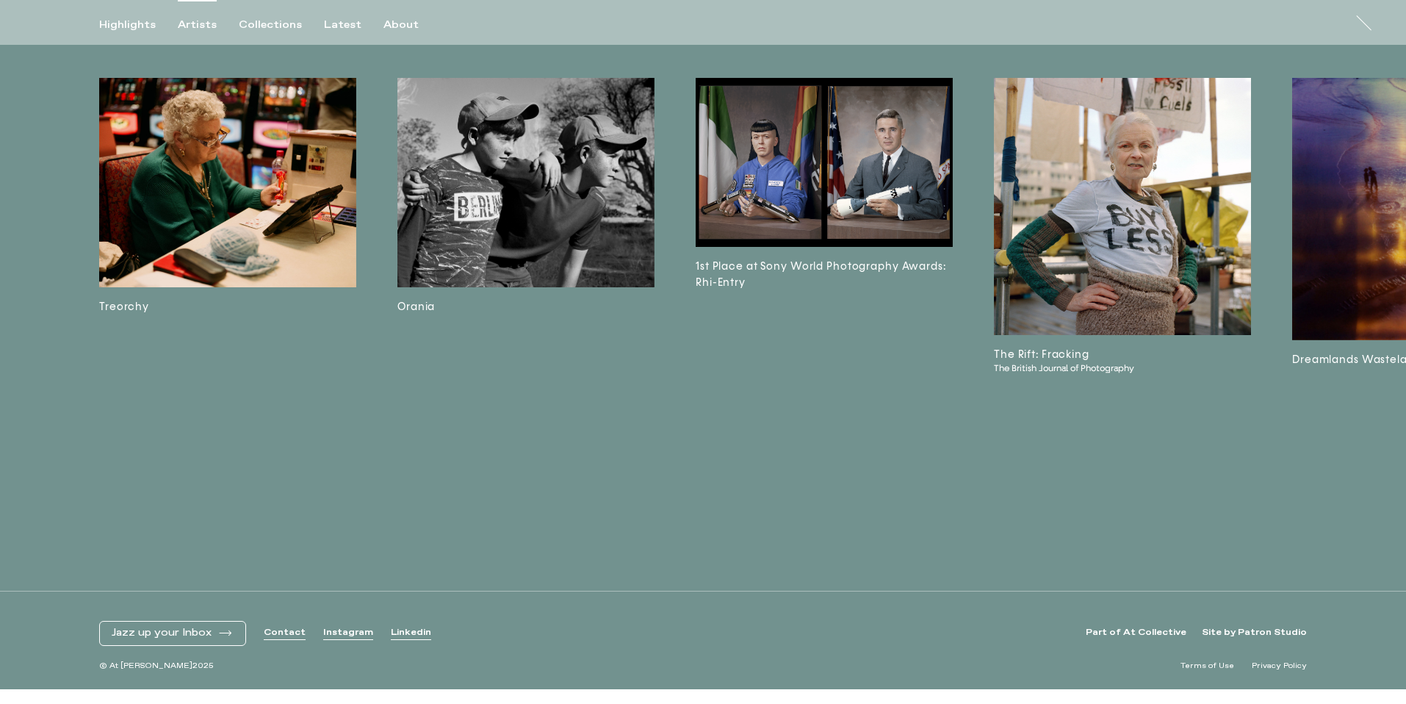
click at [201, 29] on div "Artists" at bounding box center [197, 24] width 39 height 13
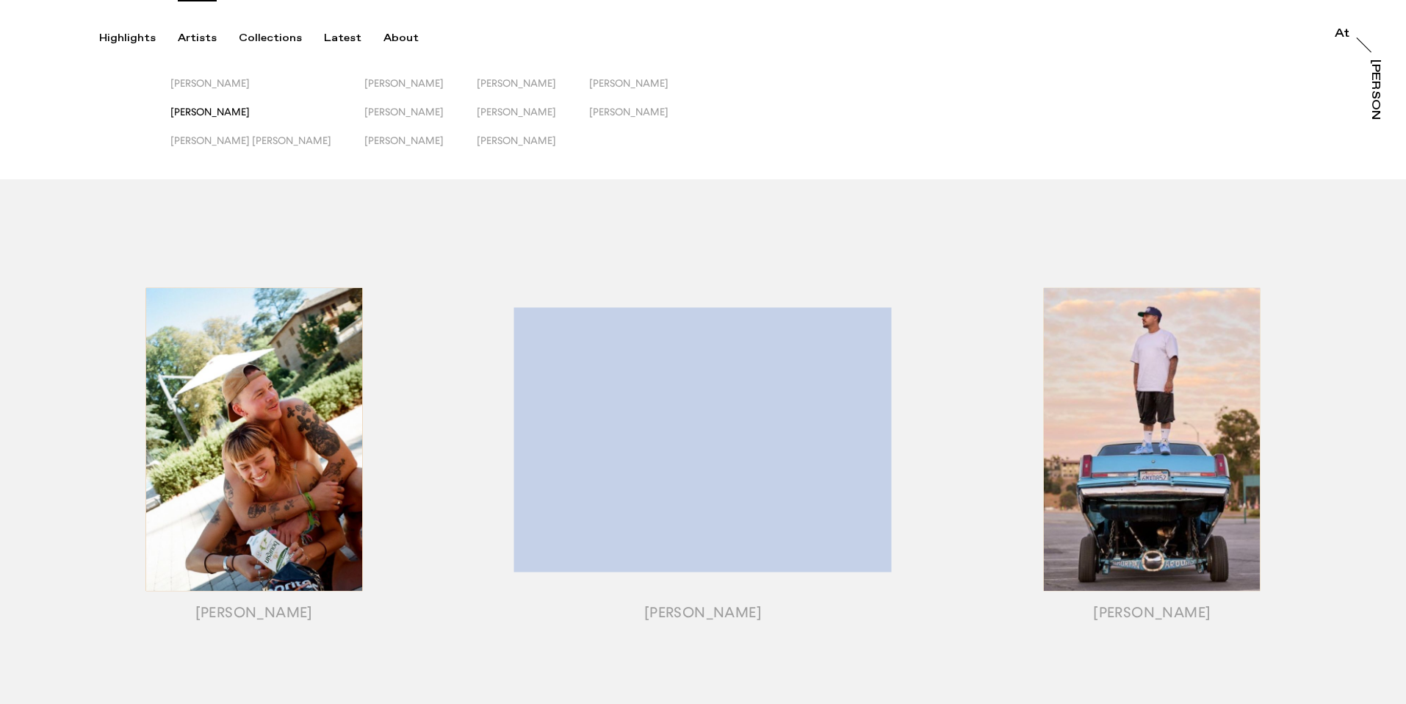
click at [189, 111] on span "[PERSON_NAME]" at bounding box center [209, 112] width 79 height 12
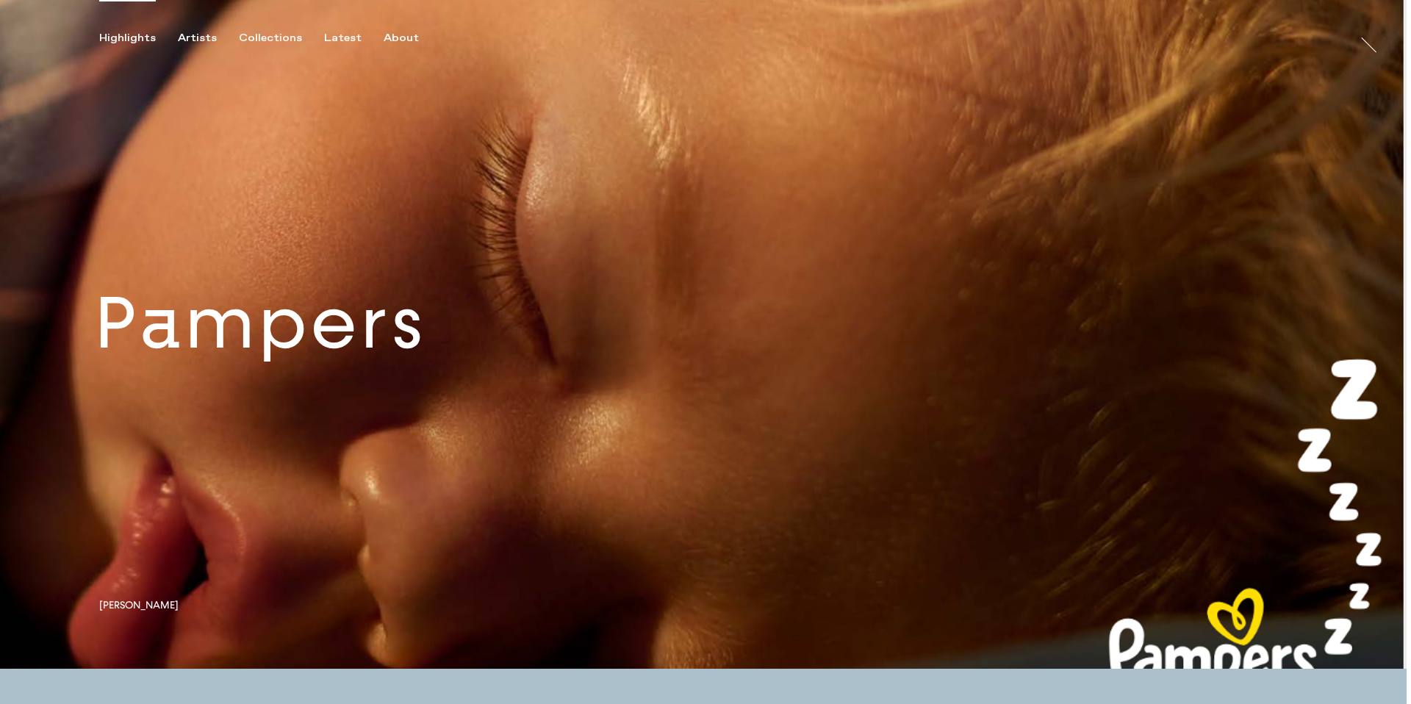
click at [431, 320] on link at bounding box center [703, 334] width 1406 height 669
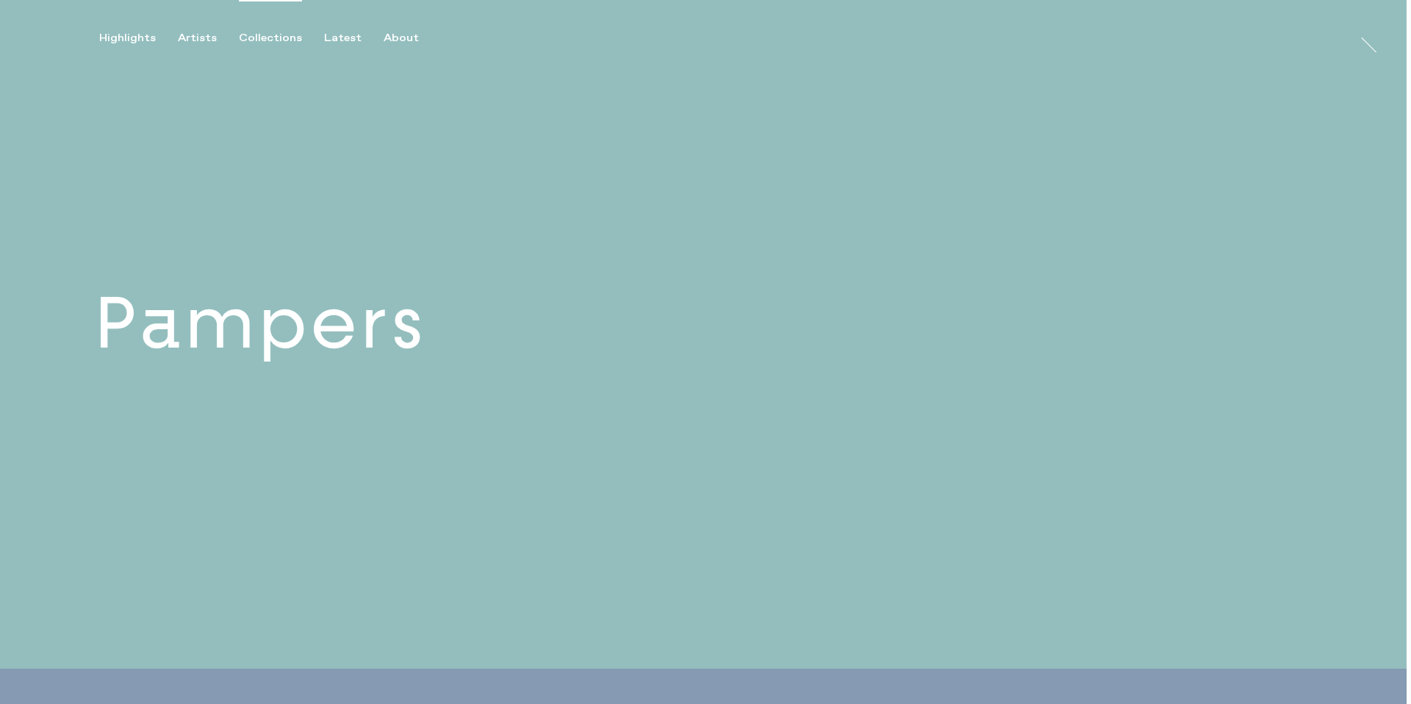
click at [272, 35] on div "Collections" at bounding box center [270, 38] width 63 height 13
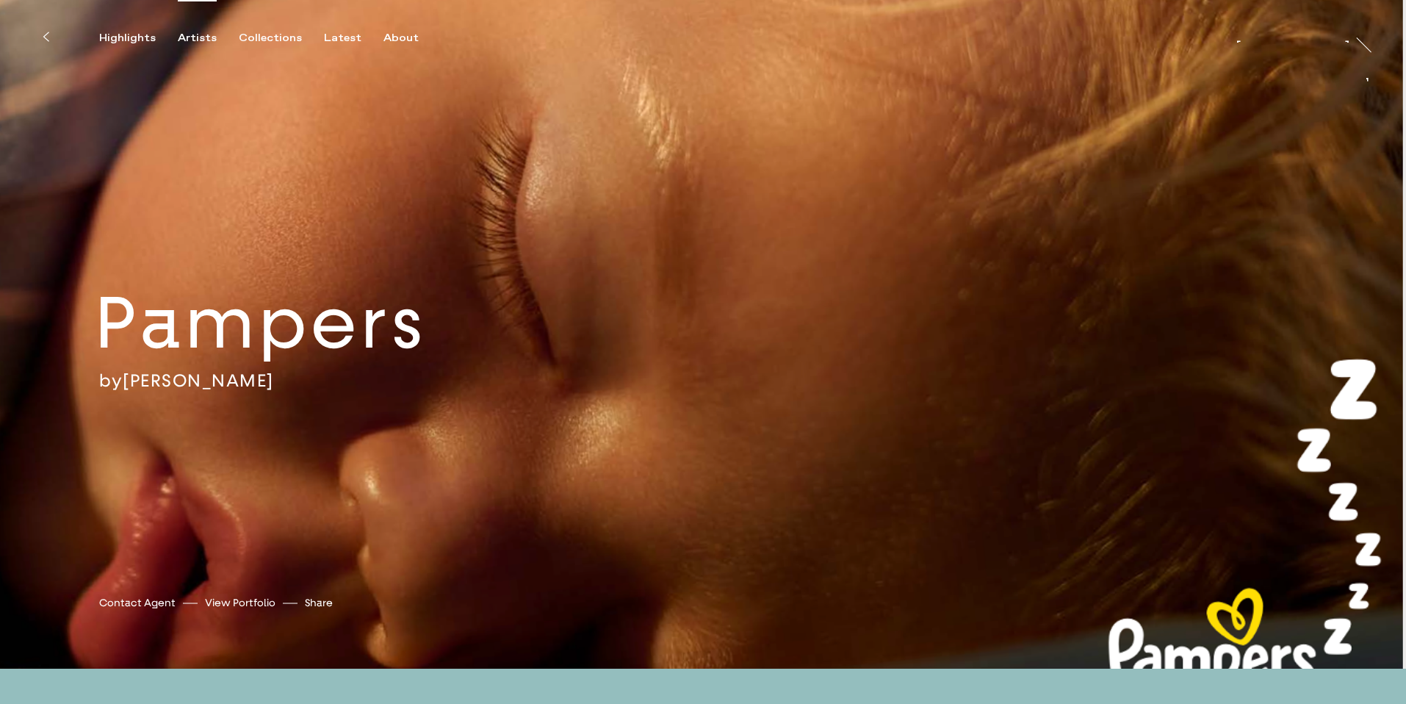
click at [211, 36] on div "Artists" at bounding box center [197, 38] width 39 height 13
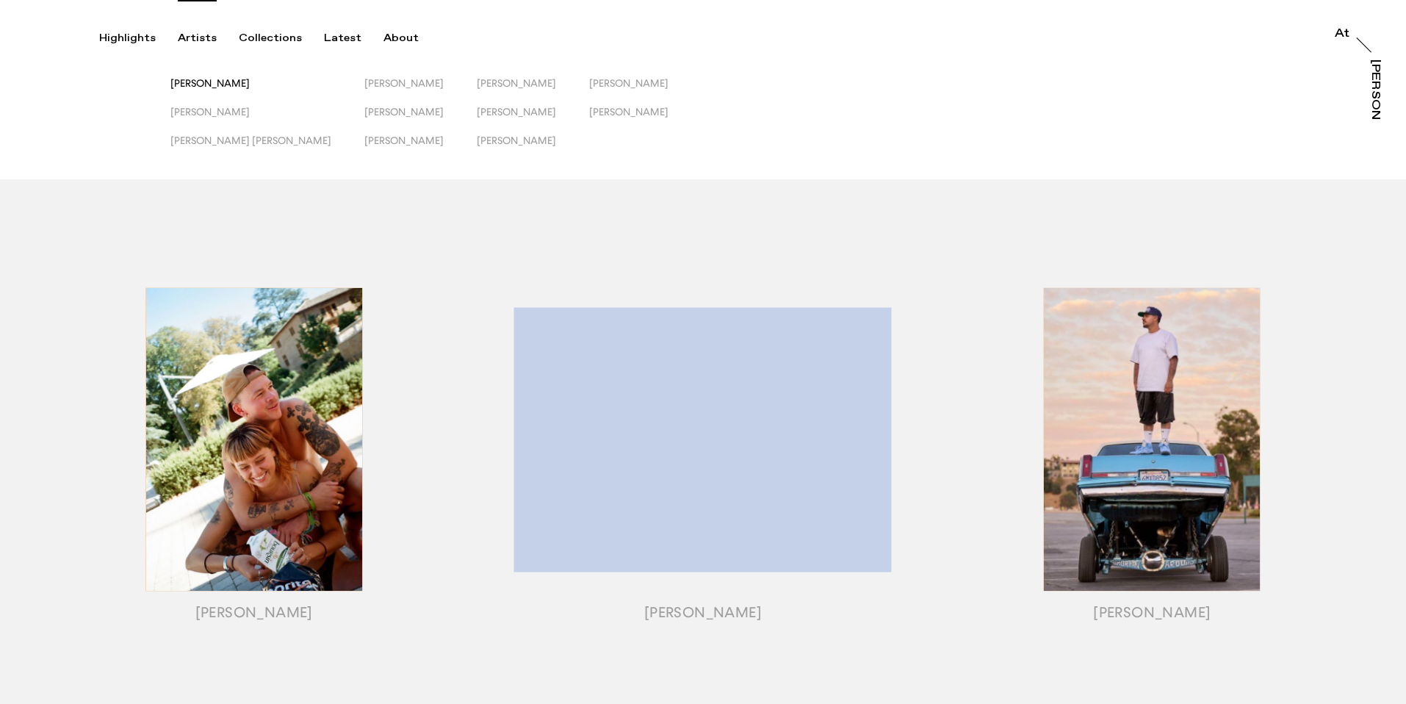
click at [255, 91] on button "[PERSON_NAME]" at bounding box center [267, 91] width 194 height 29
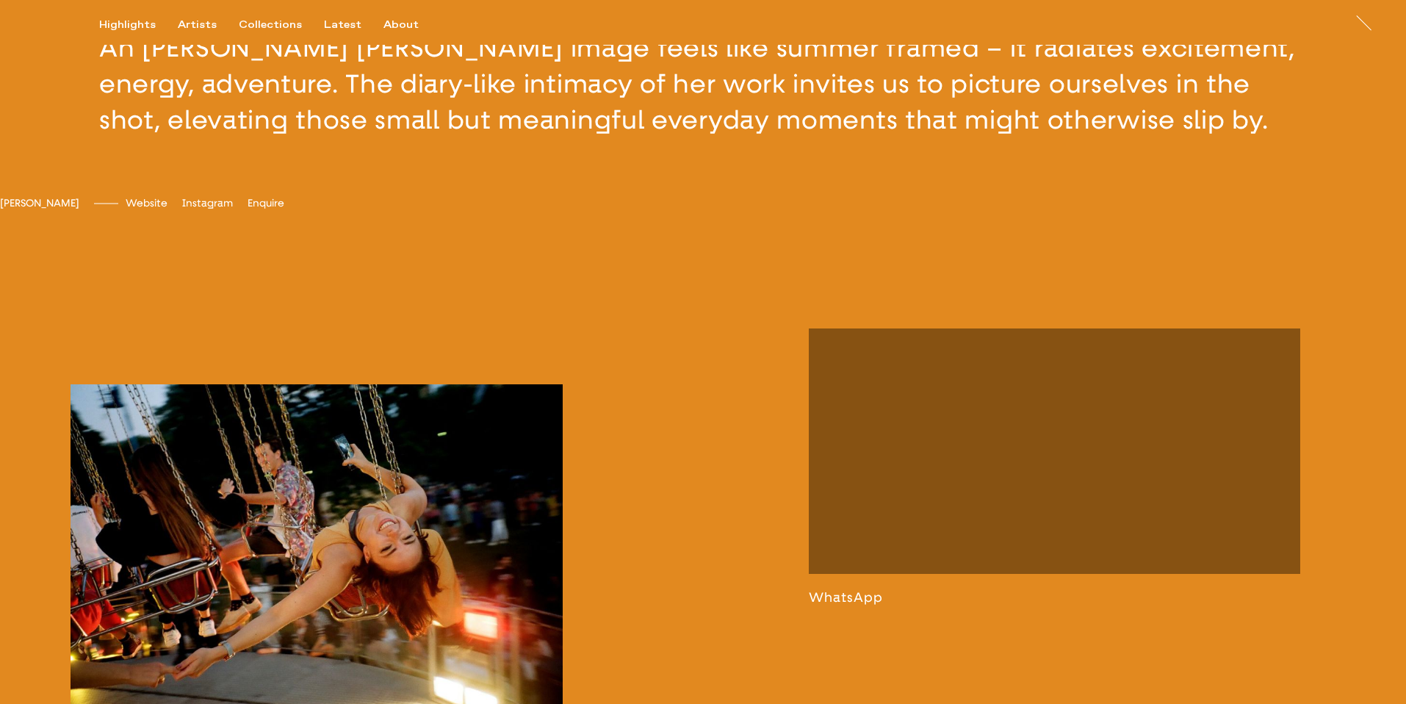
scroll to position [680, 0]
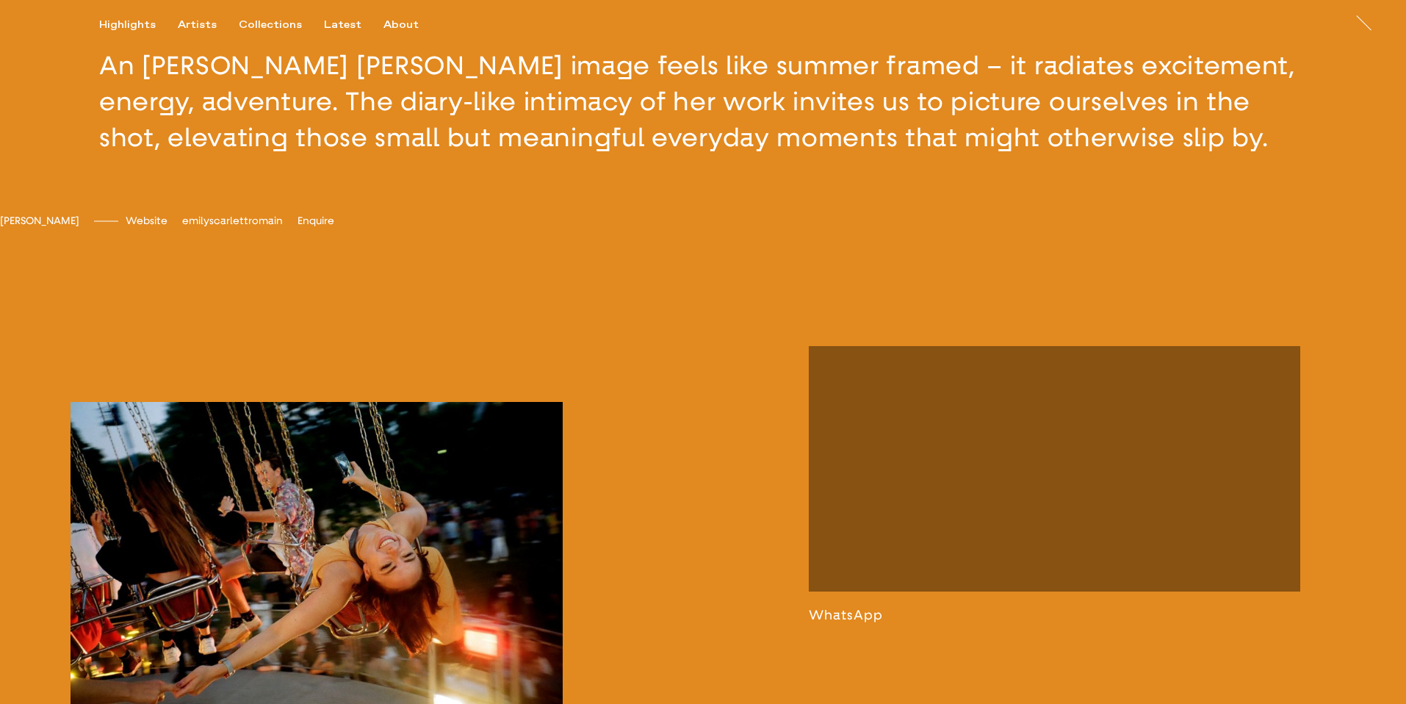
drag, startPoint x: 333, startPoint y: 260, endPoint x: 336, endPoint y: 248, distance: 12.1
click at [333, 260] on div "[PERSON_NAME] [PERSON_NAME] Website [DOMAIN_NAME] Instagram emilyscarlettromain…" at bounding box center [703, 259] width 1406 height 89
click at [283, 227] on span "emilyscarlettromain" at bounding box center [232, 221] width 101 height 12
click at [187, 19] on div "Artists" at bounding box center [197, 24] width 39 height 13
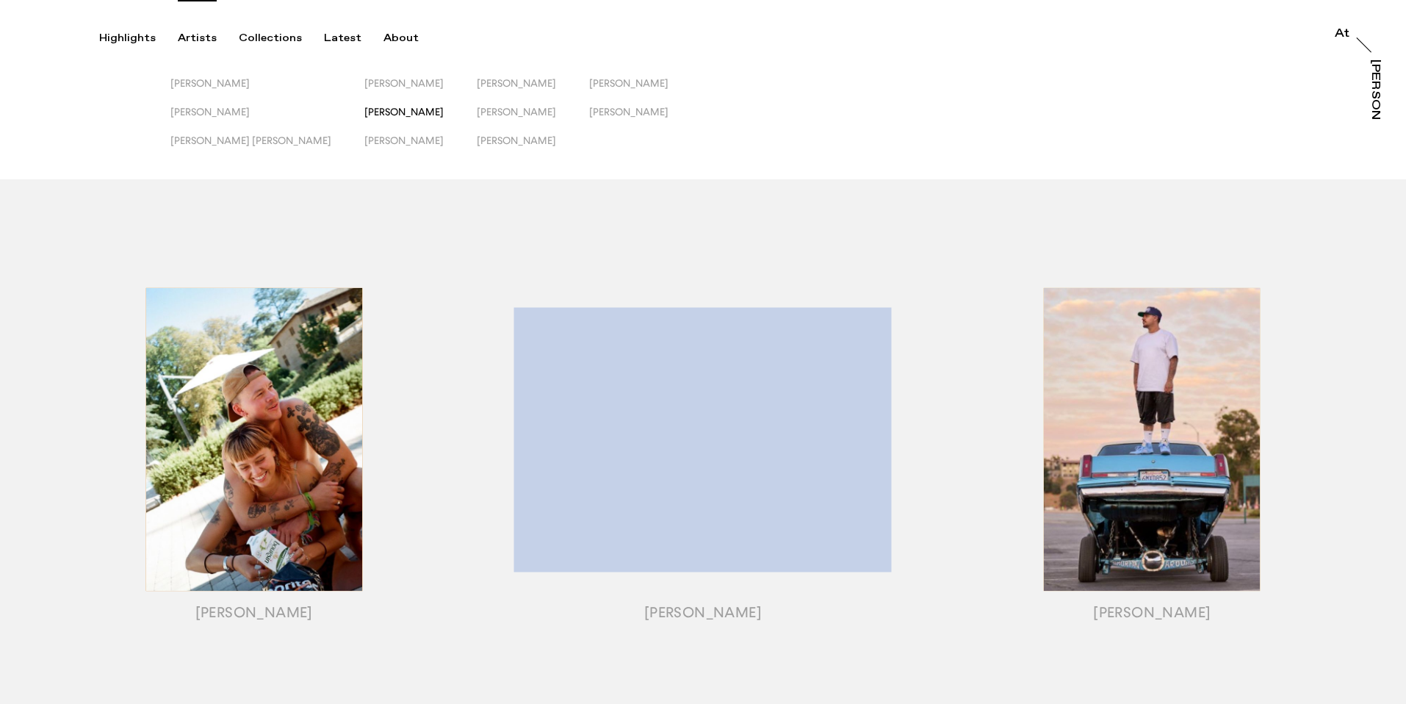
click at [364, 115] on span "[PERSON_NAME]" at bounding box center [403, 112] width 79 height 12
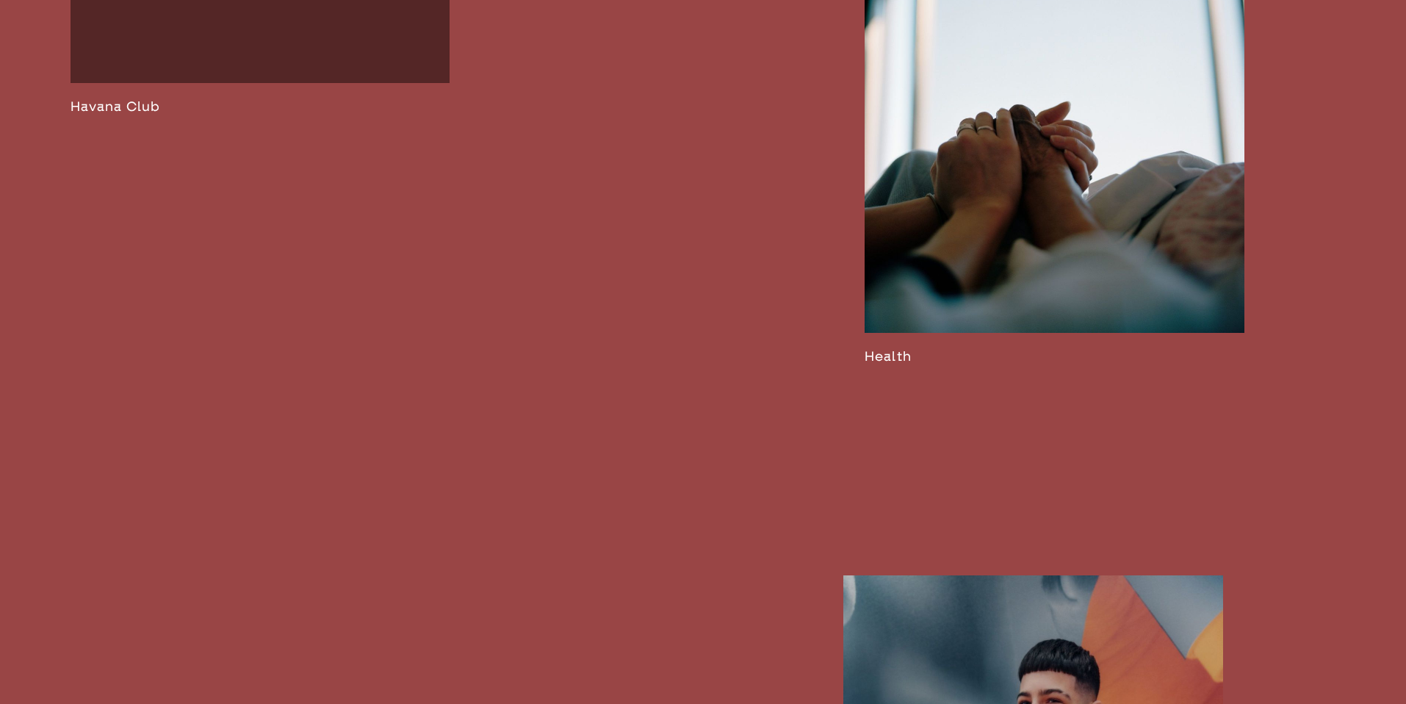
scroll to position [3476, 0]
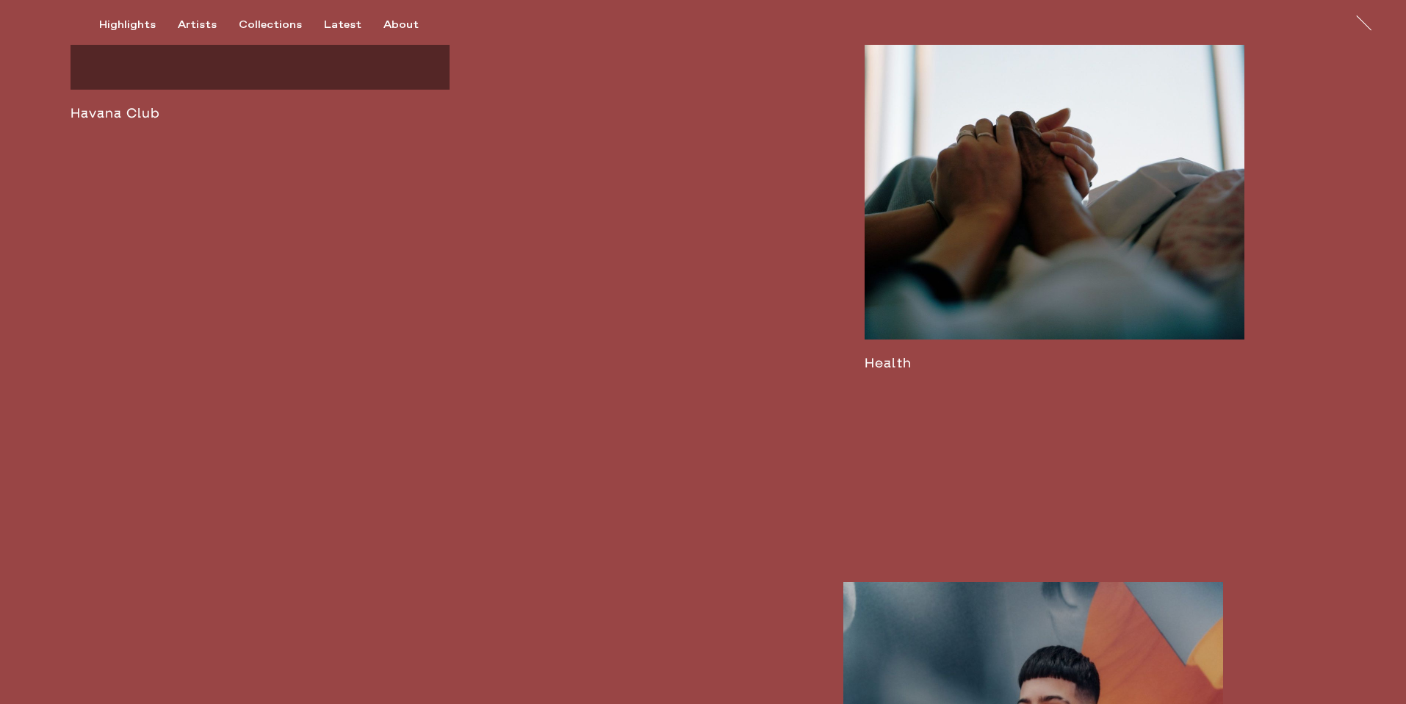
click at [1113, 325] on link at bounding box center [1055, 118] width 380 height 506
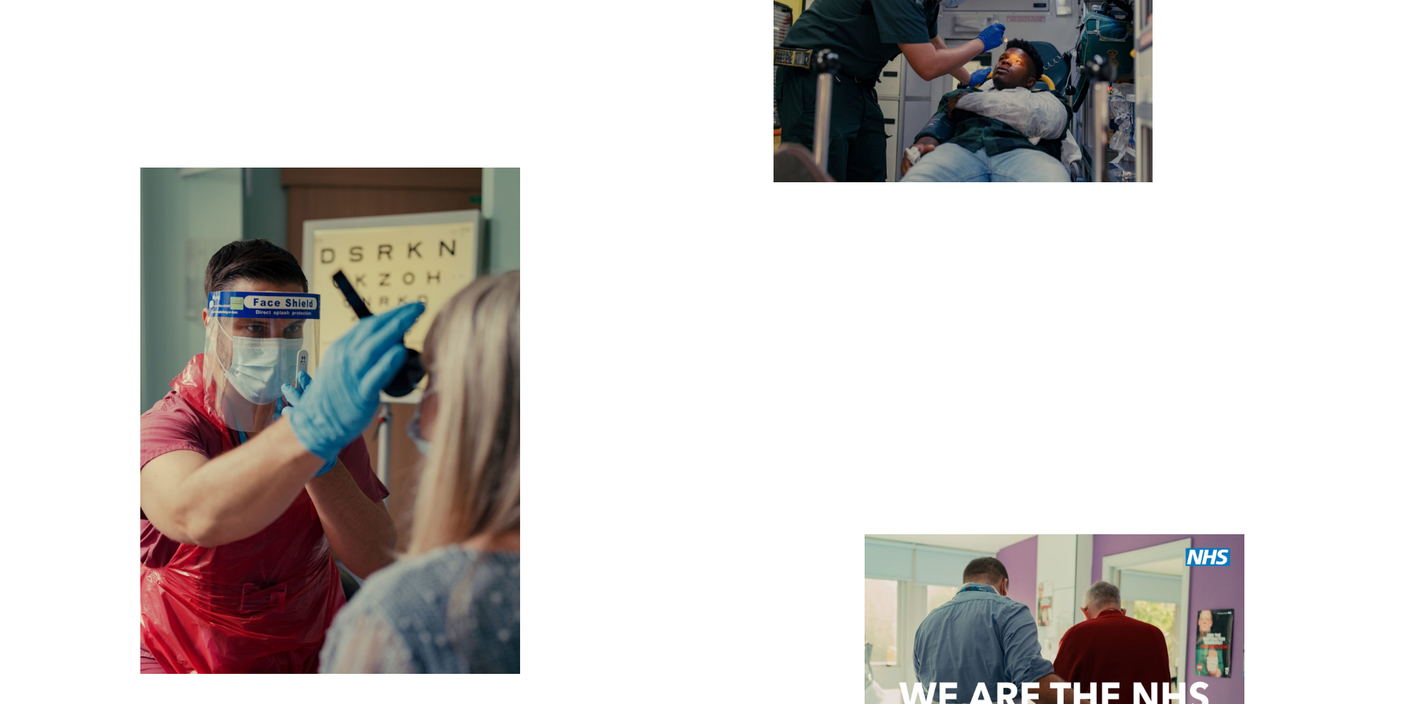
scroll to position [5696, 0]
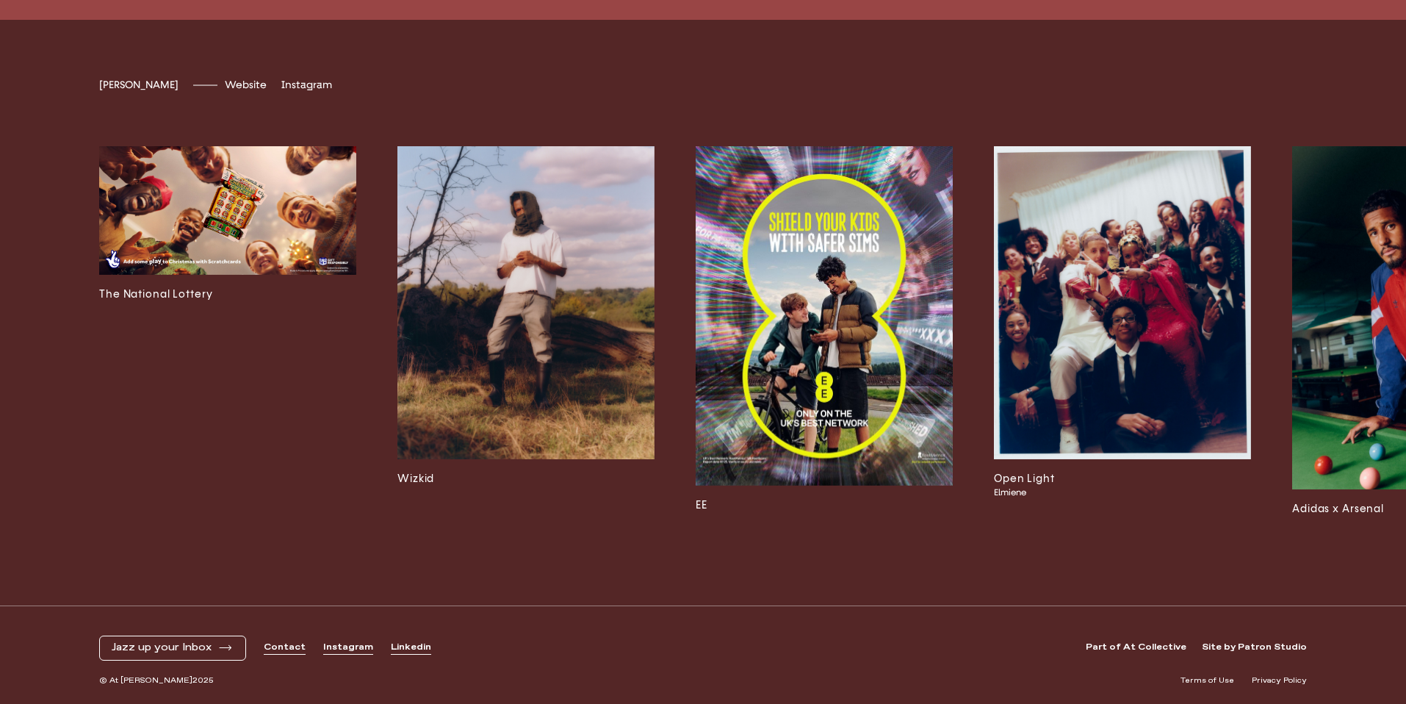
scroll to position [4781, 0]
drag, startPoint x: 122, startPoint y: 545, endPoint x: 173, endPoint y: 541, distance: 50.8
click at [173, 541] on div "[PERSON_NAME] Website [DOMAIN_NAME] Instagram [PERSON_NAME].khan The National L…" at bounding box center [703, 313] width 1406 height 586
drag, startPoint x: 175, startPoint y: 539, endPoint x: 191, endPoint y: 539, distance: 16.2
click at [191, 539] on div "The National Lottery Wizkid EE Open Light Elmiene Adidas x Arsenal Y-o-u-n-g Ex…" at bounding box center [773, 332] width 1348 height 430
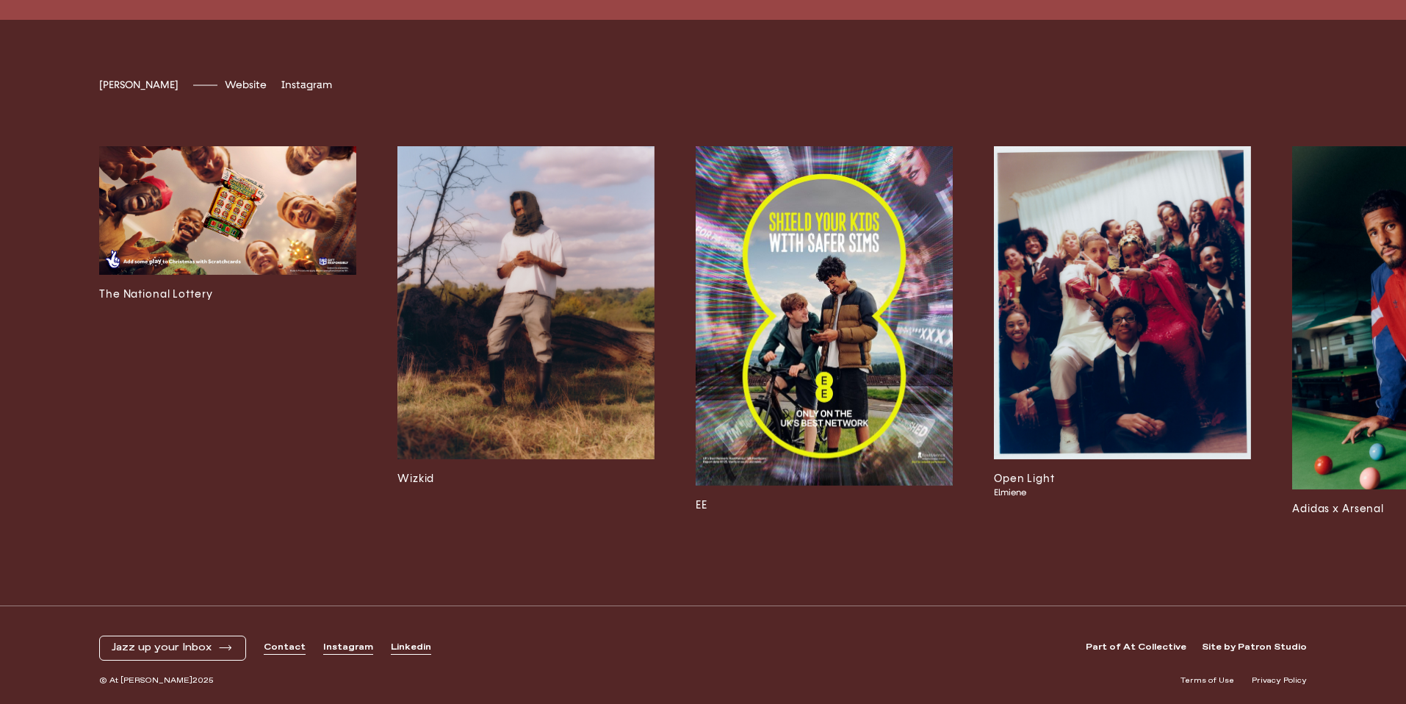
drag, startPoint x: 200, startPoint y: 545, endPoint x: 283, endPoint y: 541, distance: 83.1
click at [283, 541] on div "[PERSON_NAME] Website [DOMAIN_NAME] Instagram [PERSON_NAME].khan The National L…" at bounding box center [703, 313] width 1406 height 586
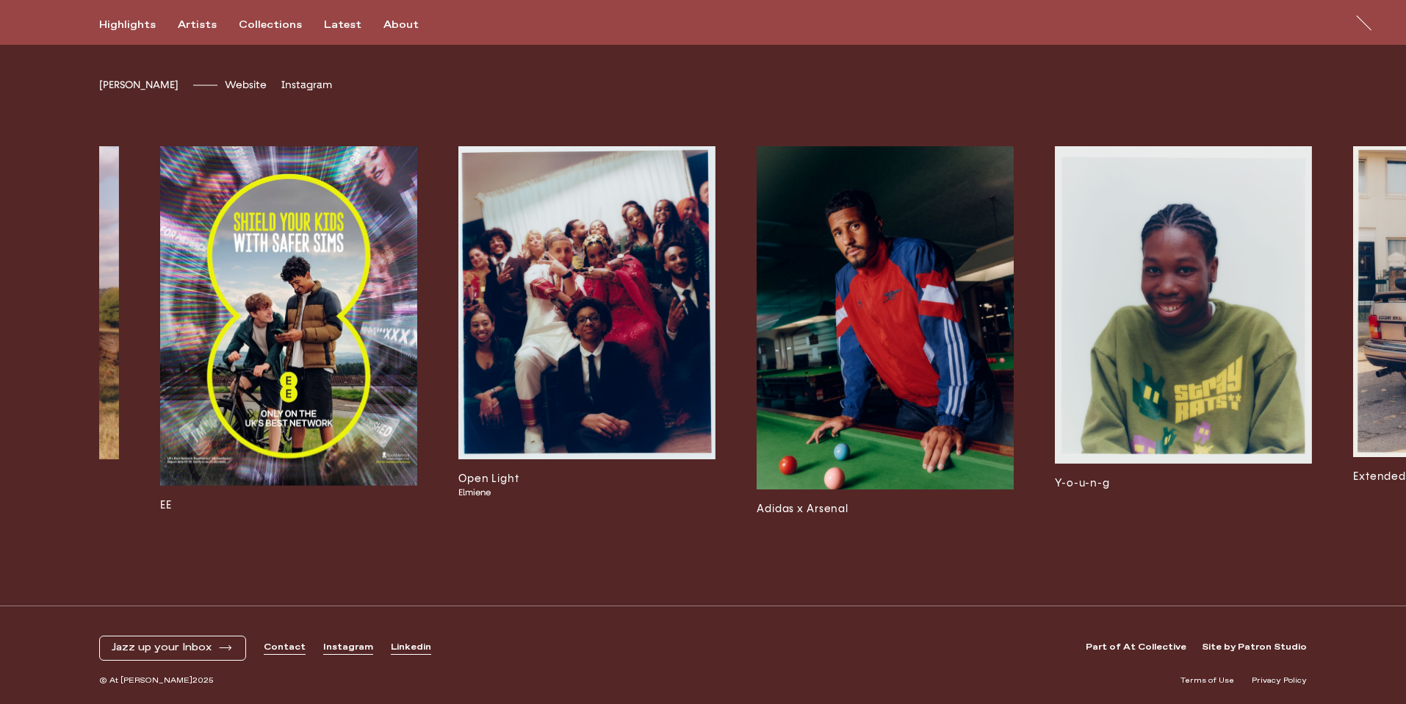
scroll to position [4774, 0]
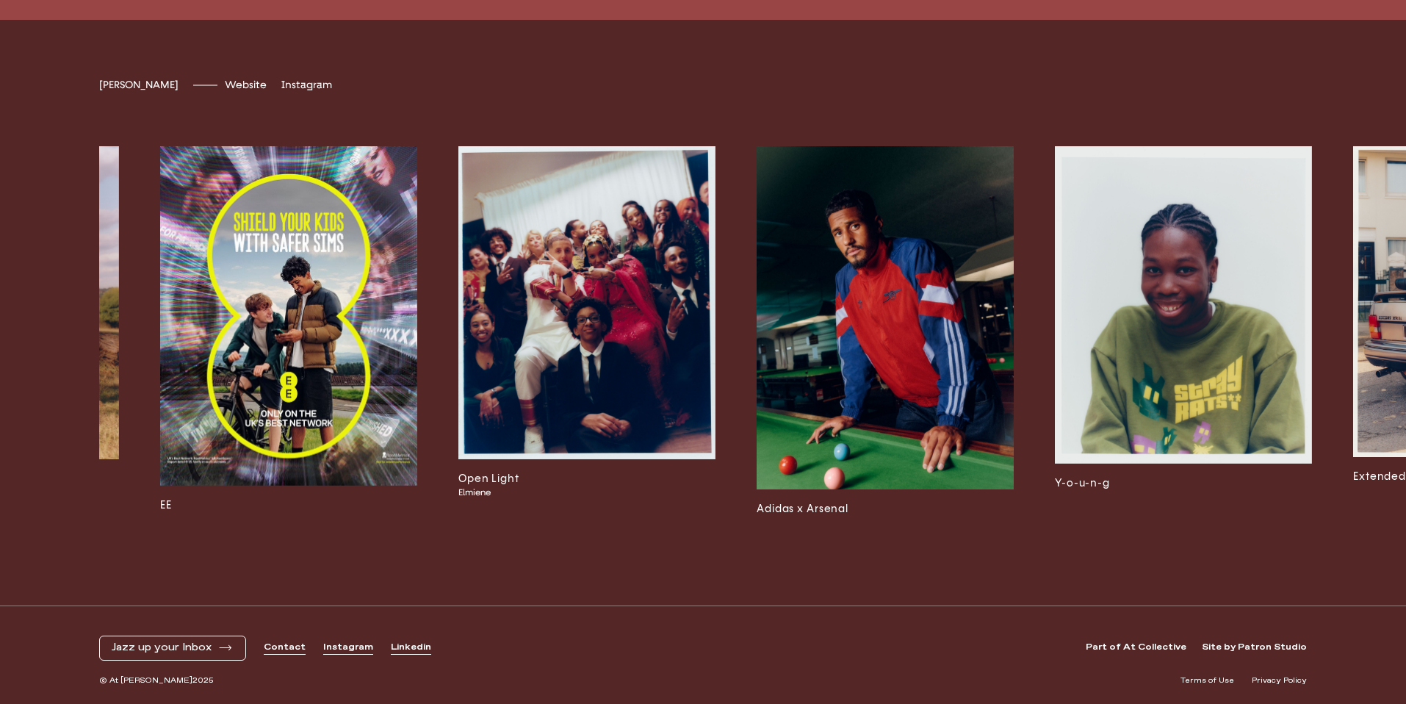
drag, startPoint x: 378, startPoint y: 553, endPoint x: 539, endPoint y: 552, distance: 160.2
click at [544, 547] on div "The National Lottery Wizkid EE Open Light Elmiene Adidas x Arsenal Y-o-u-n-g Ex…" at bounding box center [773, 332] width 1348 height 430
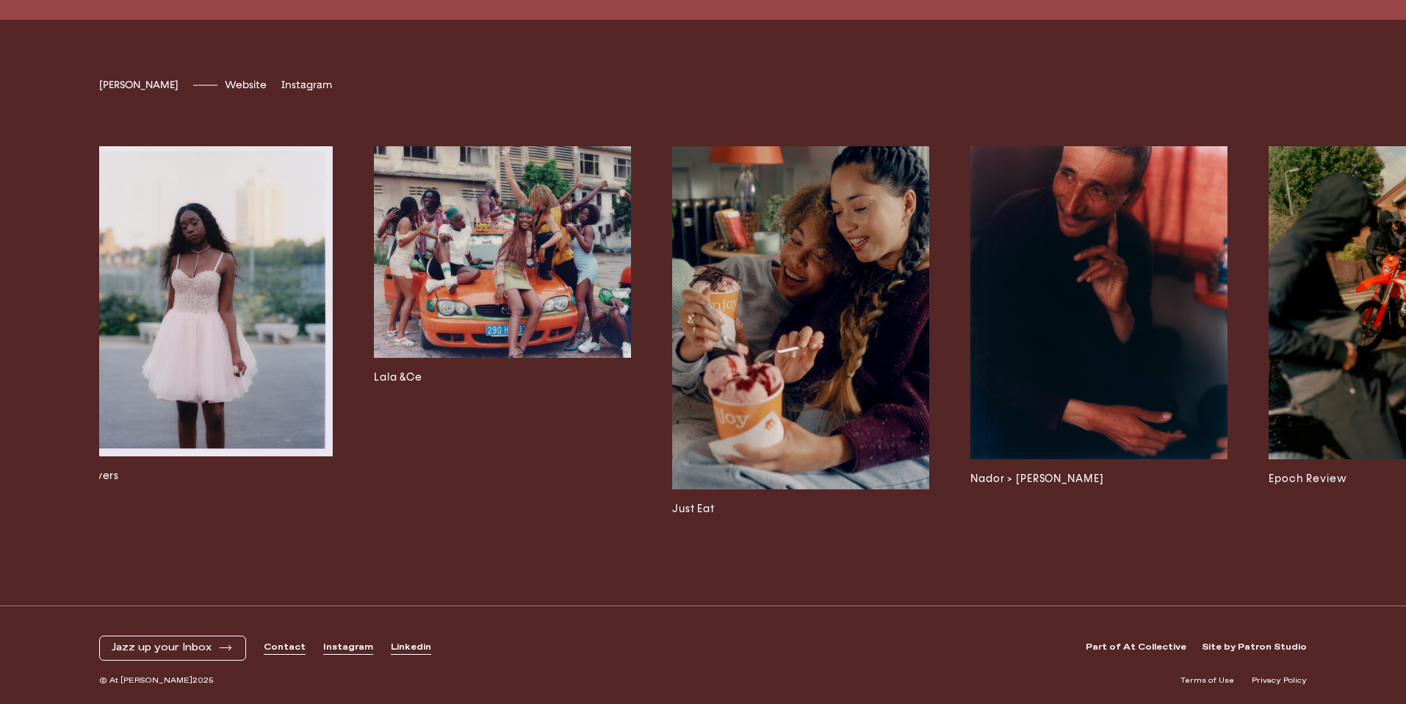
scroll to position [0, 3864]
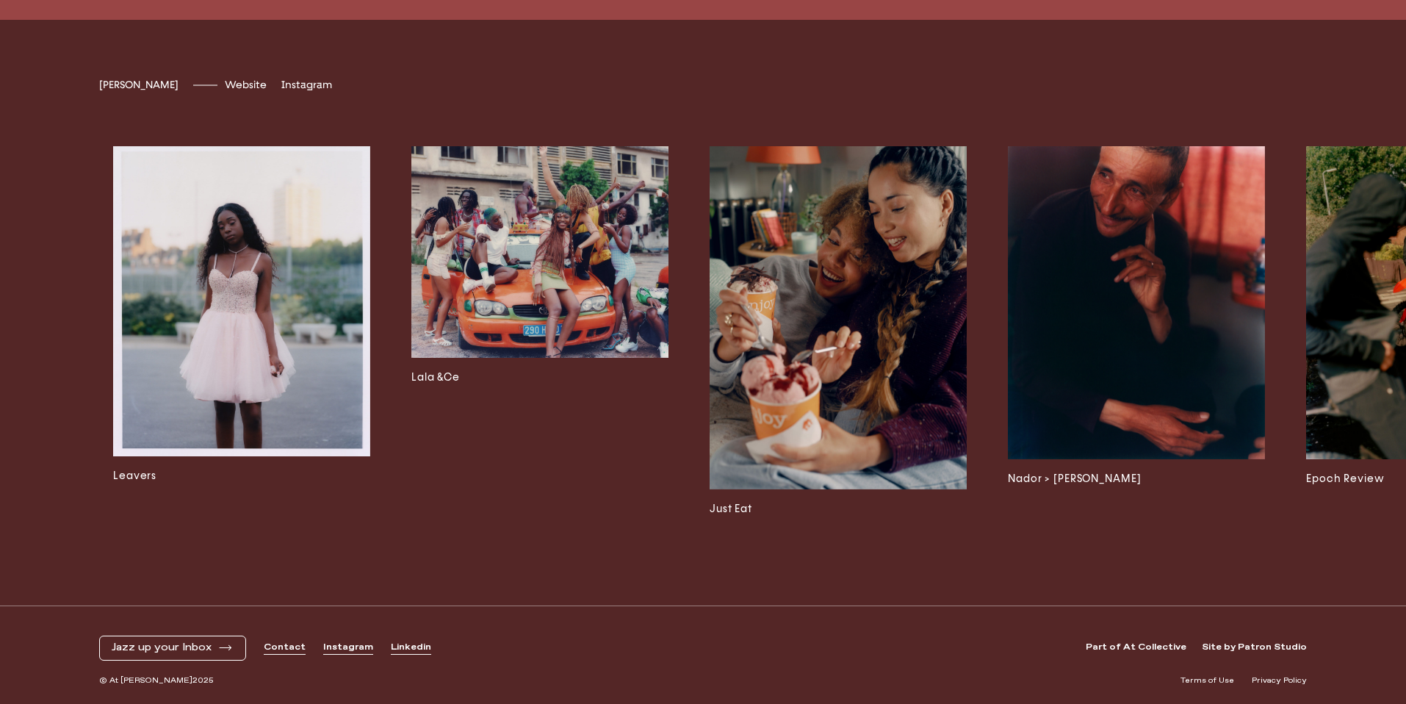
click at [275, 365] on img at bounding box center [241, 301] width 257 height 310
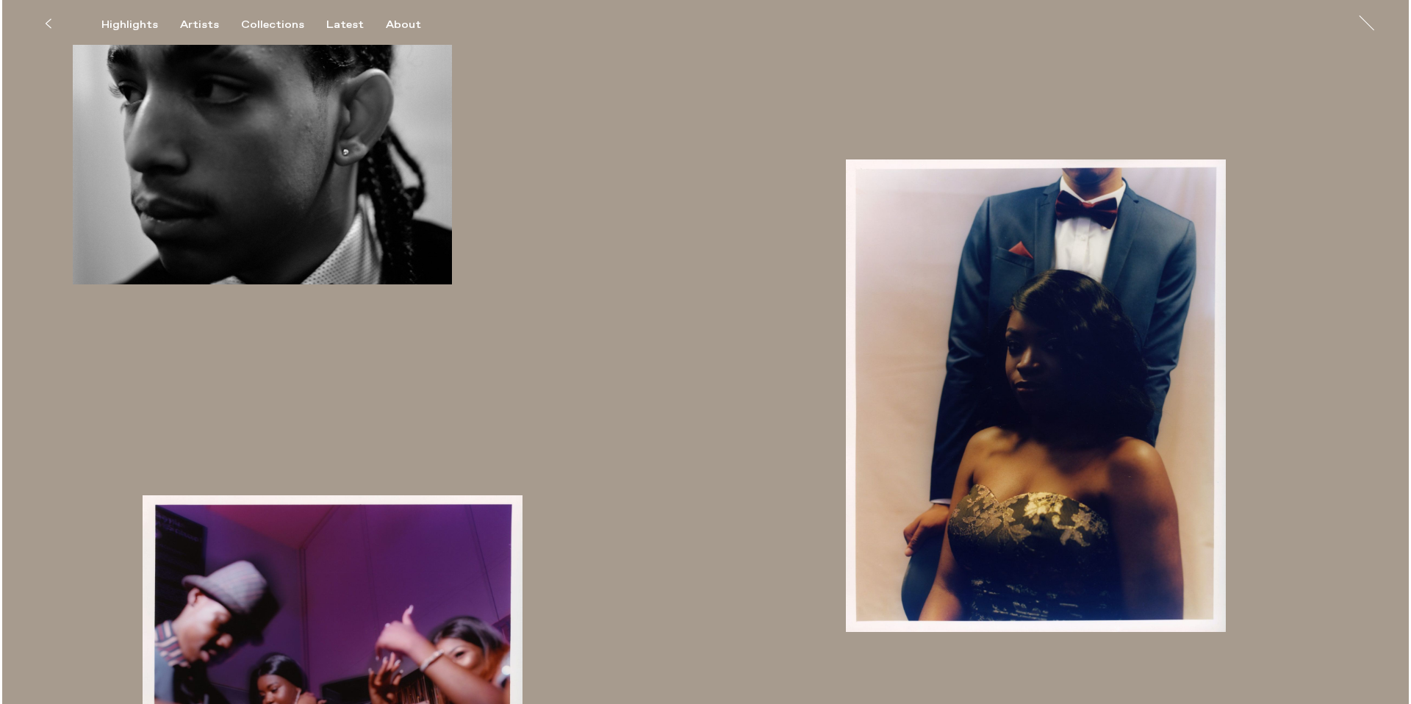
scroll to position [2311, 0]
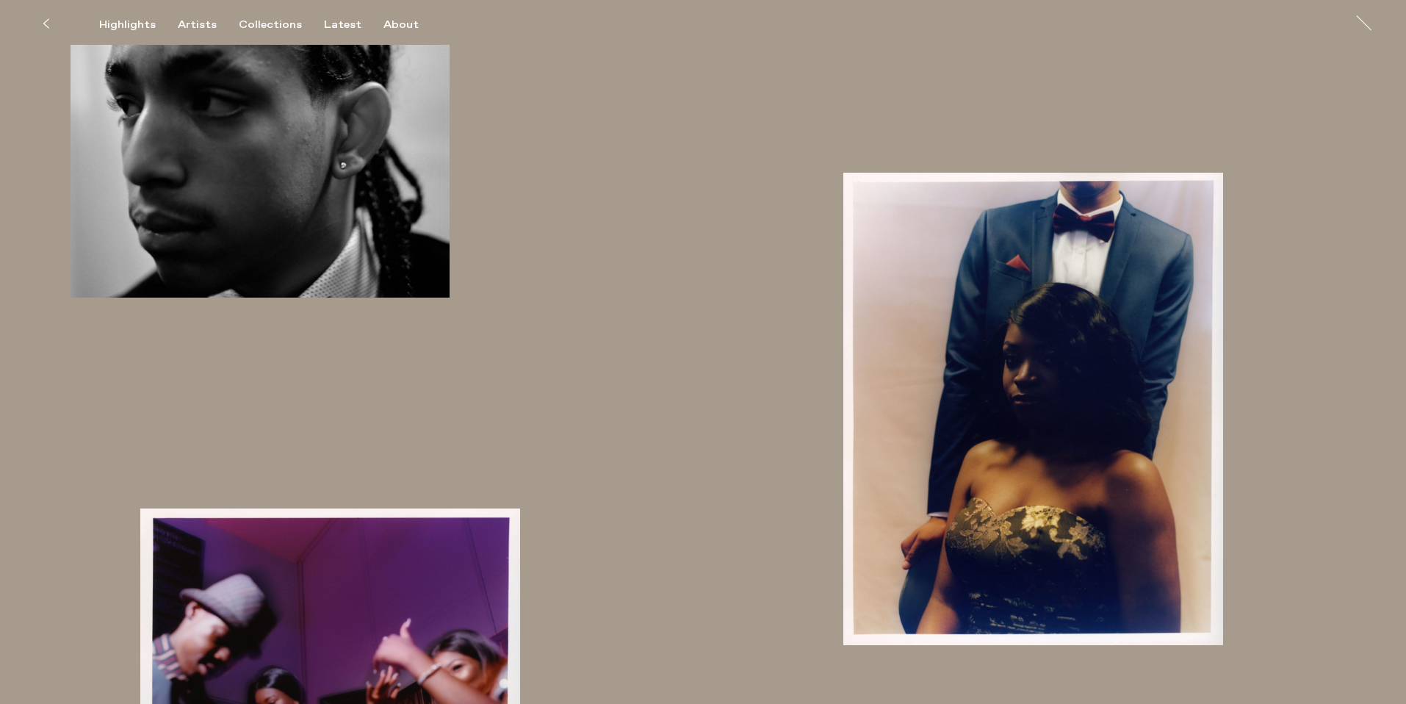
click at [1005, 426] on img "button" at bounding box center [1033, 409] width 380 height 472
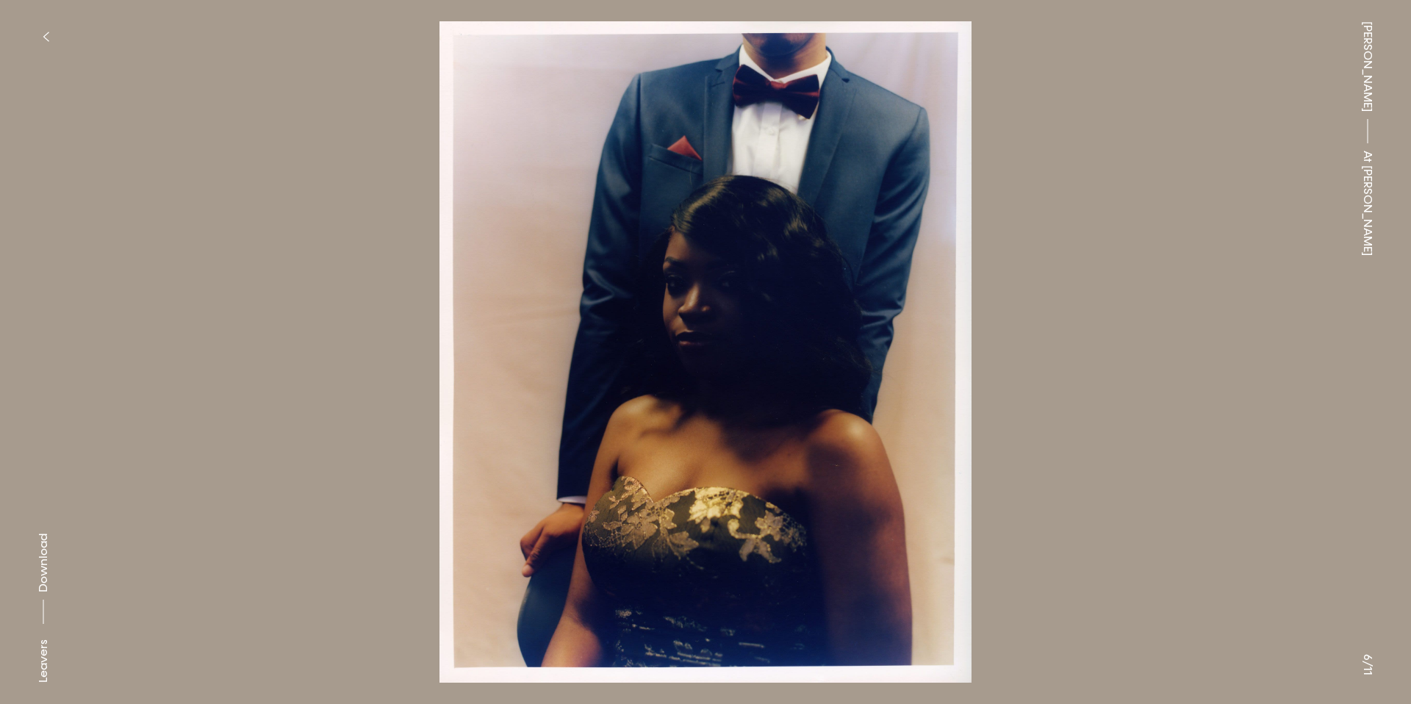
click at [27, 23] on button at bounding box center [352, 176] width 705 height 352
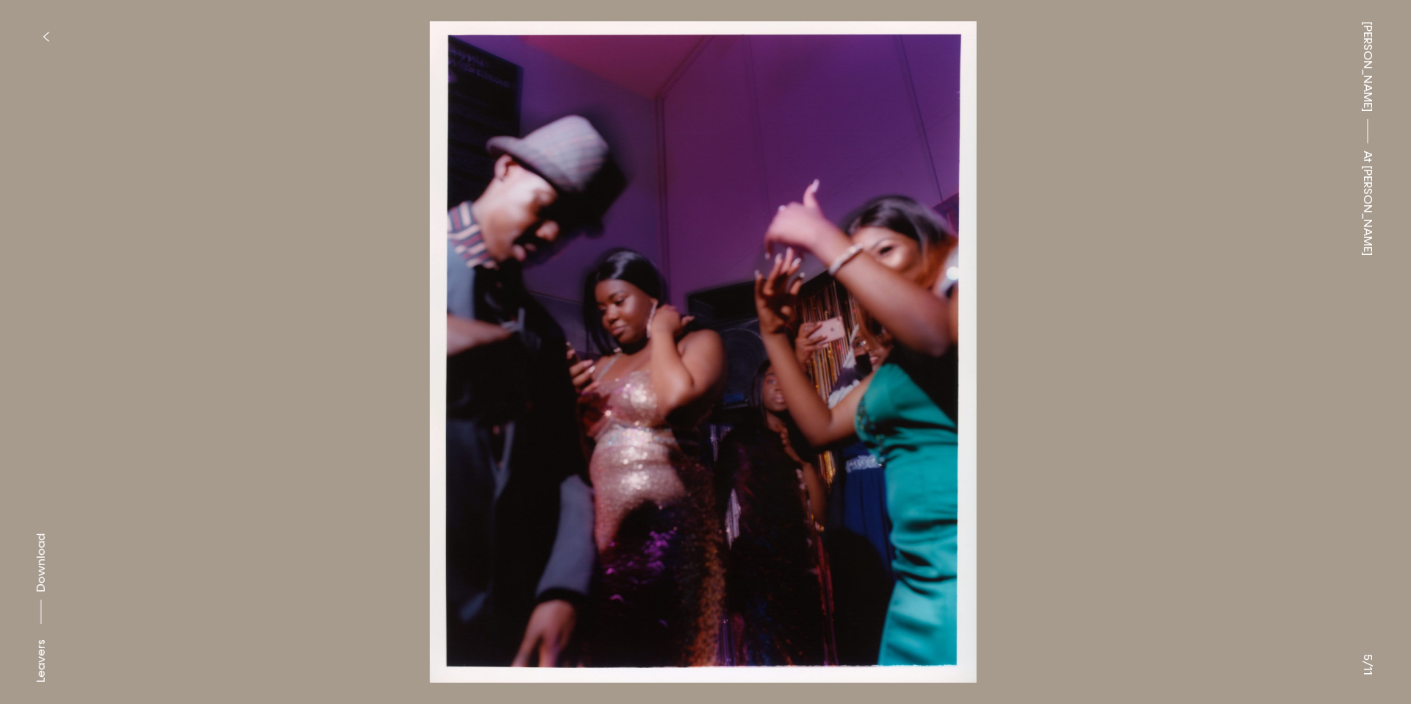
click at [1410, 267] on div "[PERSON_NAME] At [PERSON_NAME]" at bounding box center [1367, 352] width 87 height 704
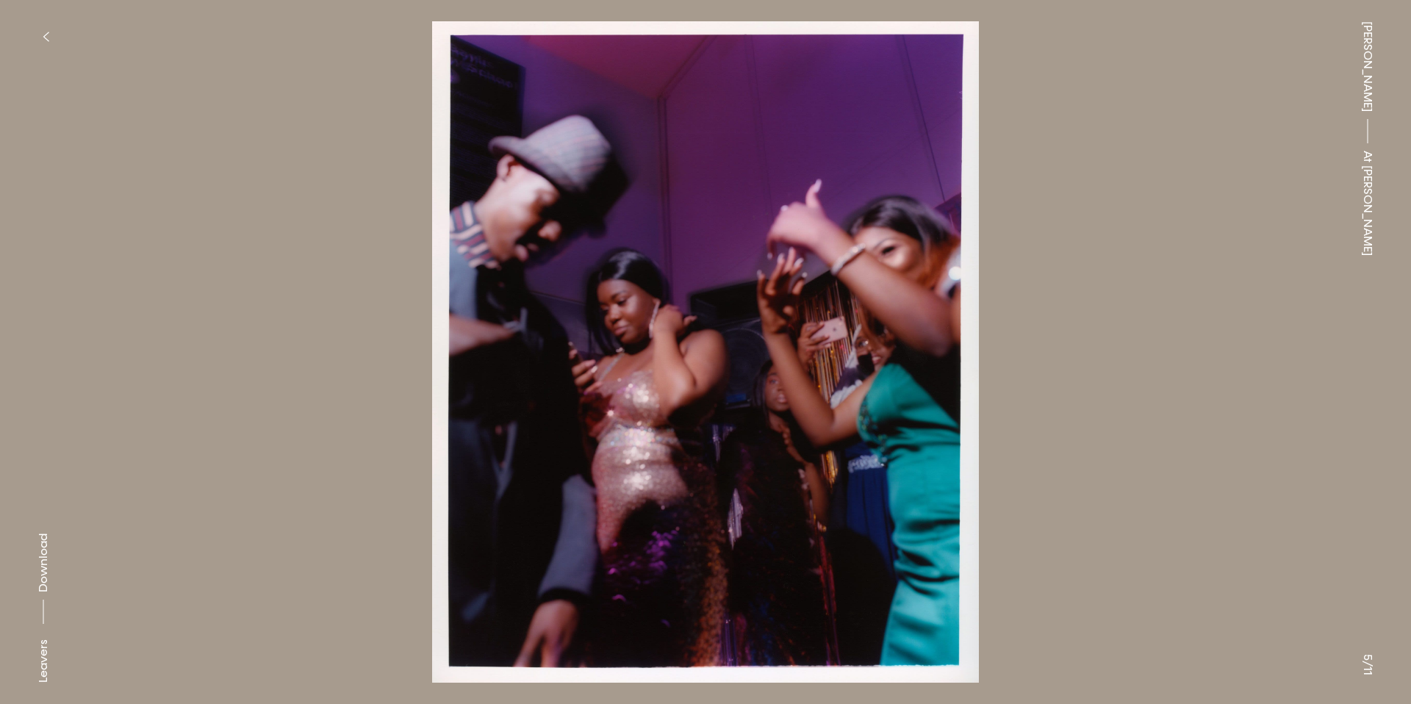
click at [1320, 93] on button at bounding box center [1057, 176] width 705 height 352
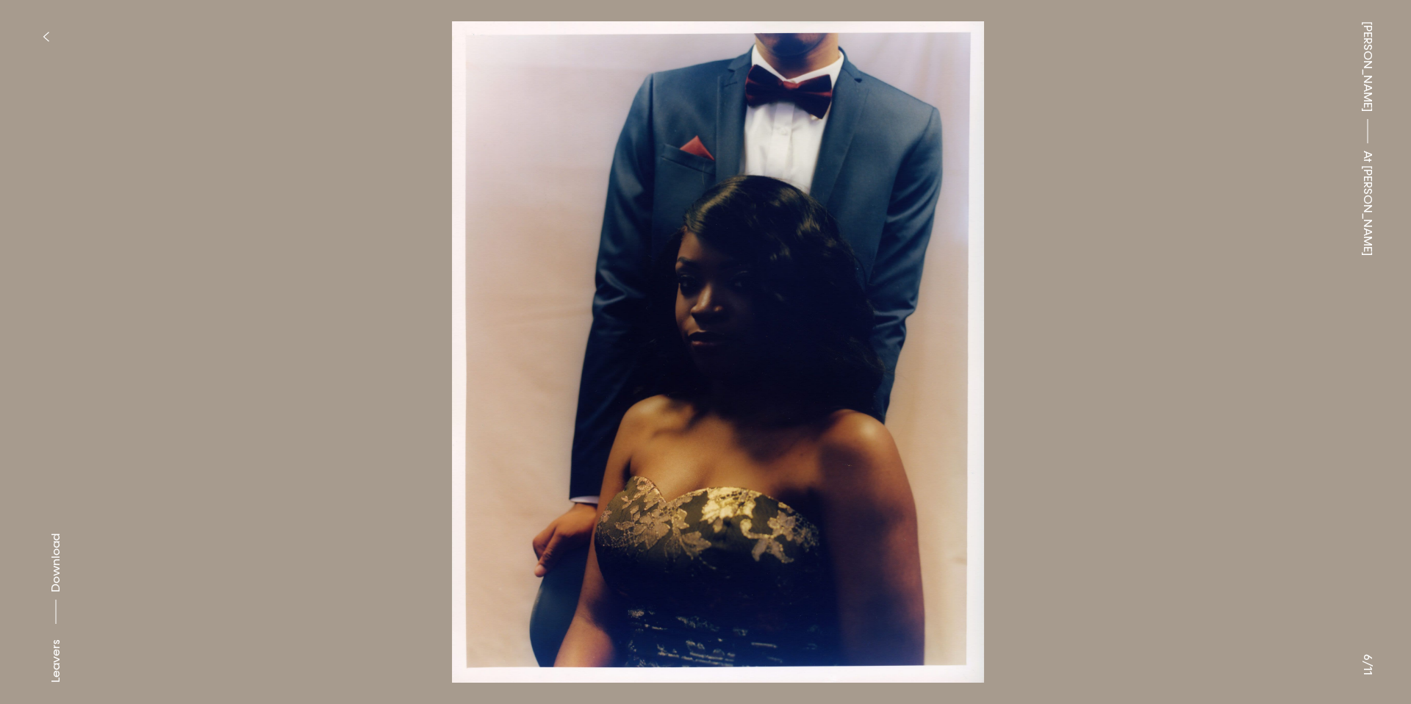
drag, startPoint x: 1376, startPoint y: 134, endPoint x: 1370, endPoint y: 142, distance: 9.9
click at [1376, 134] on div "[PERSON_NAME] At [PERSON_NAME]" at bounding box center [1367, 352] width 87 height 704
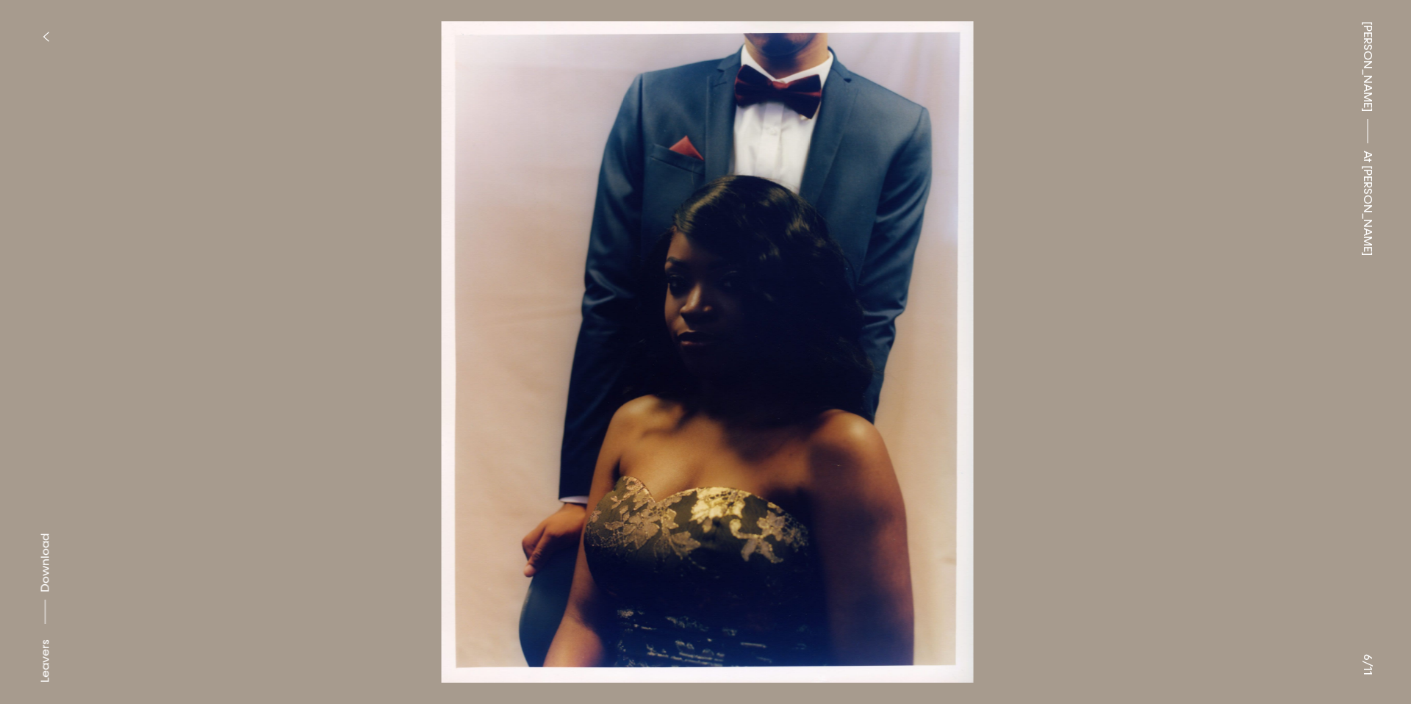
drag, startPoint x: 1370, startPoint y: 142, endPoint x: 1366, endPoint y: 149, distance: 8.2
click at [1369, 151] on span "At [PERSON_NAME]" at bounding box center [1368, 203] width 18 height 105
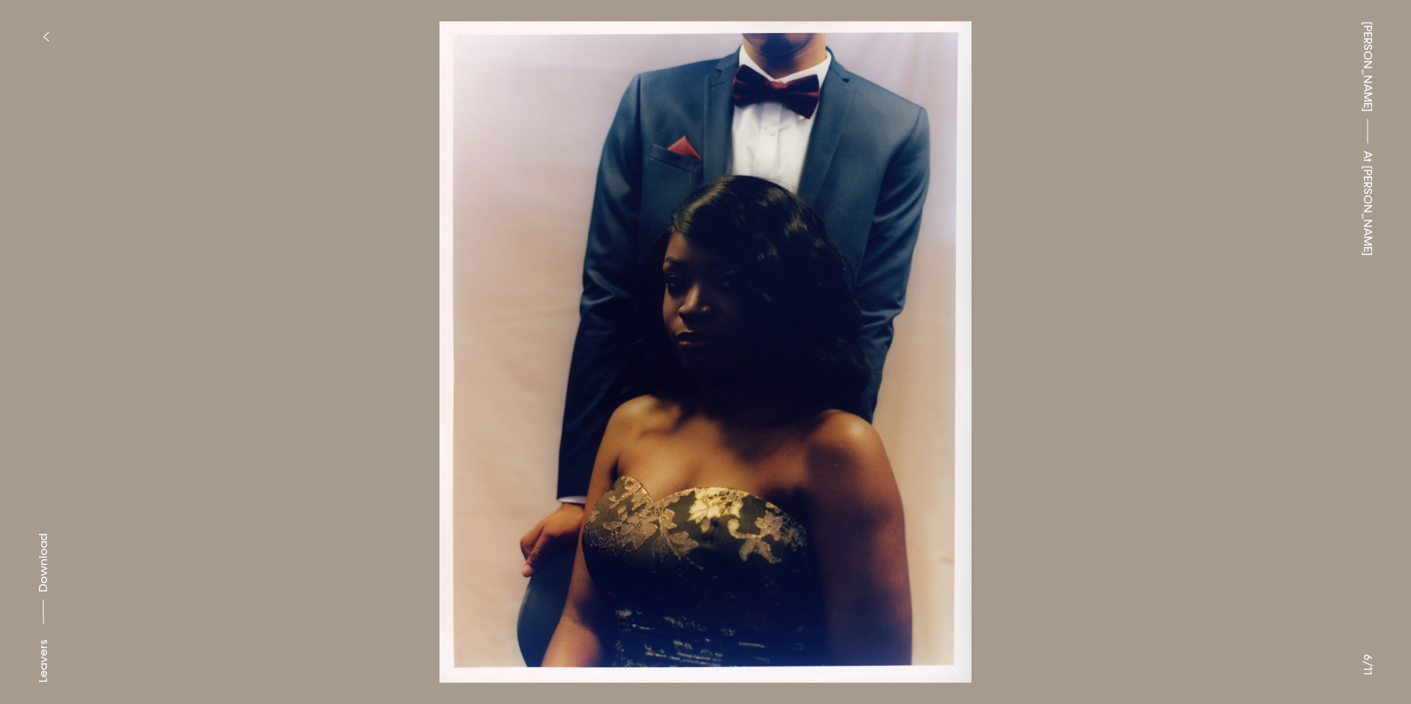
click at [41, 32] on button "button" at bounding box center [45, 37] width 32 height 32
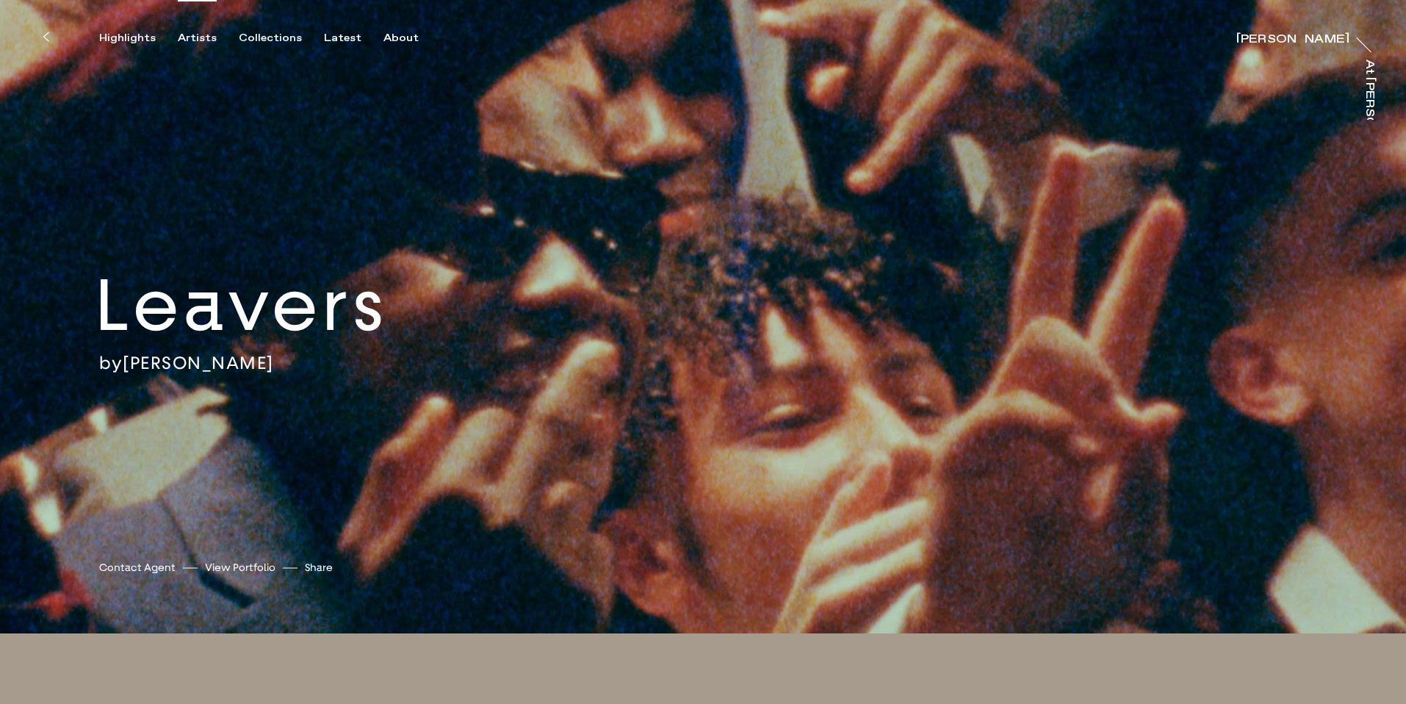
click at [203, 40] on div "Artists" at bounding box center [197, 38] width 39 height 13
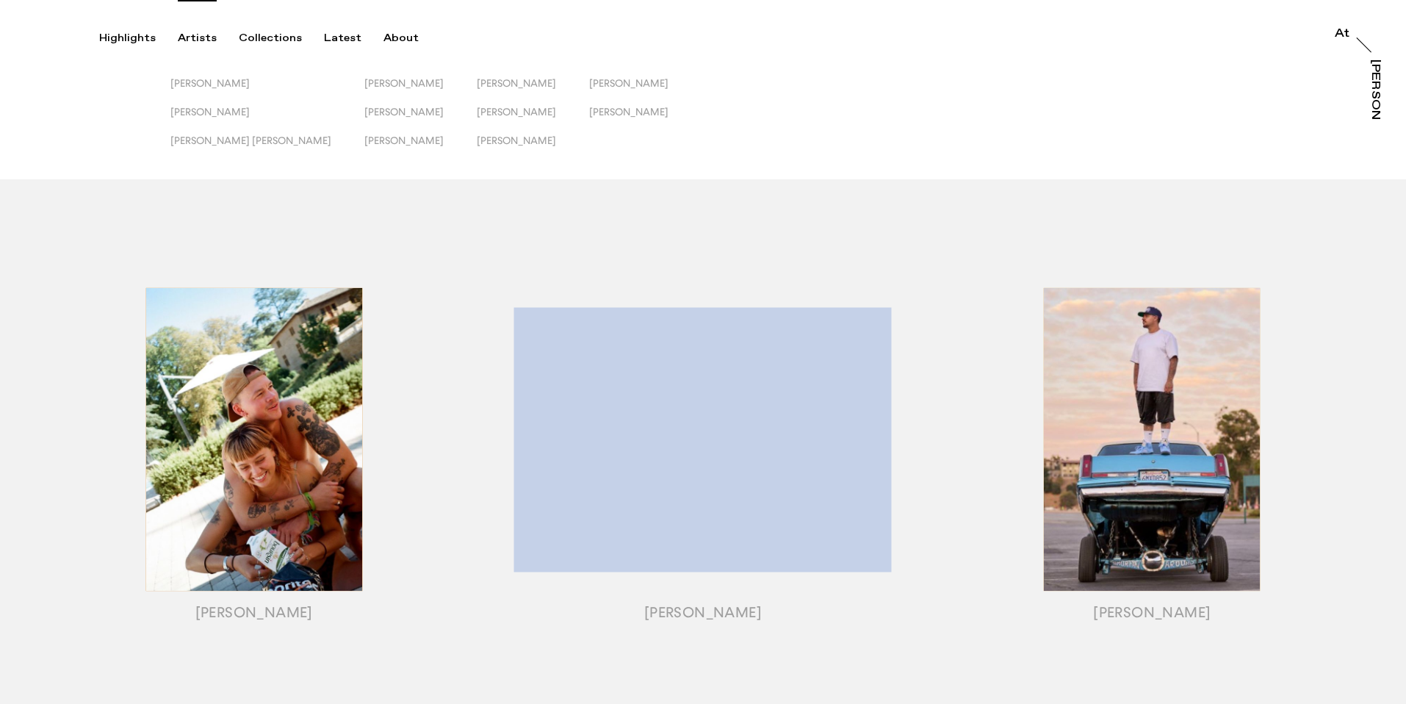
click at [337, 73] on div "[PERSON_NAME] [PERSON_NAME] [PERSON_NAME] [PERSON_NAME] [PERSON_NAME] [PERSON_N…" at bounding box center [703, 89] width 1406 height 179
click at [364, 82] on span "[PERSON_NAME]" at bounding box center [403, 83] width 79 height 12
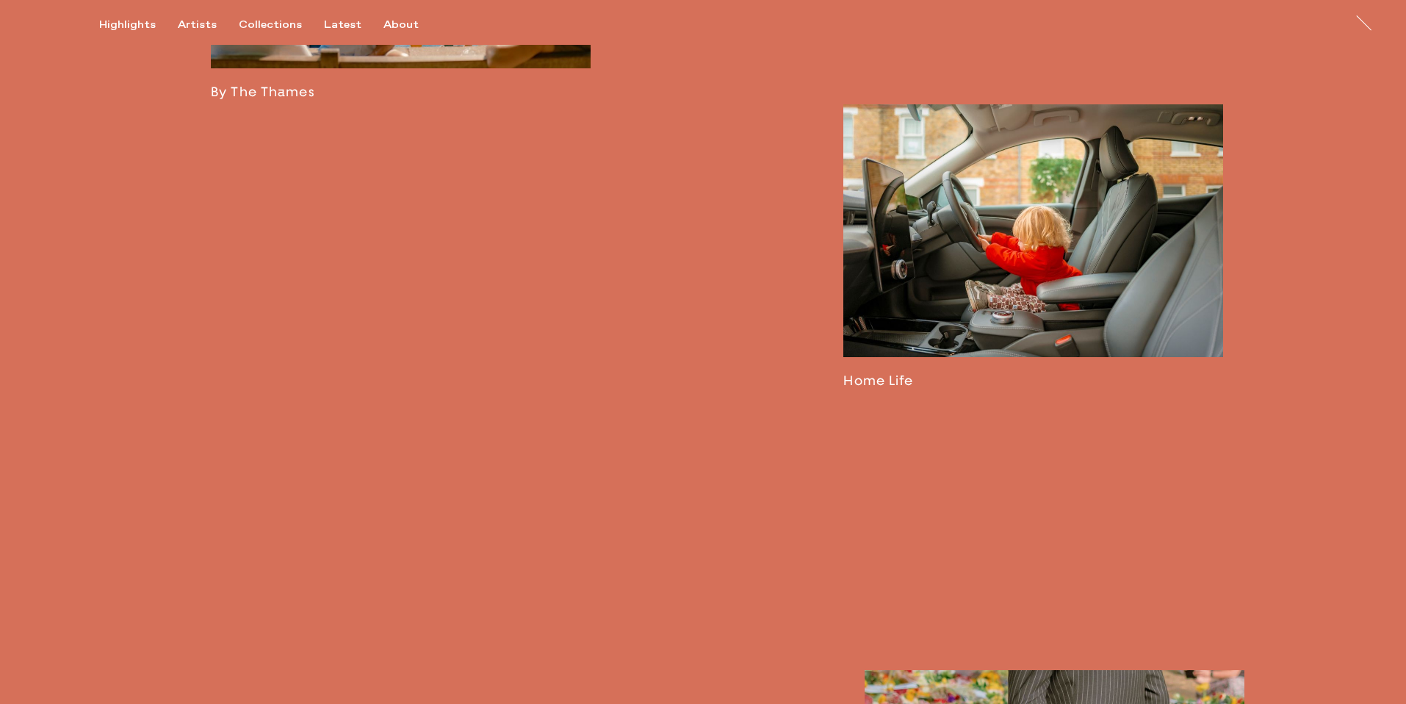
scroll to position [3132, 0]
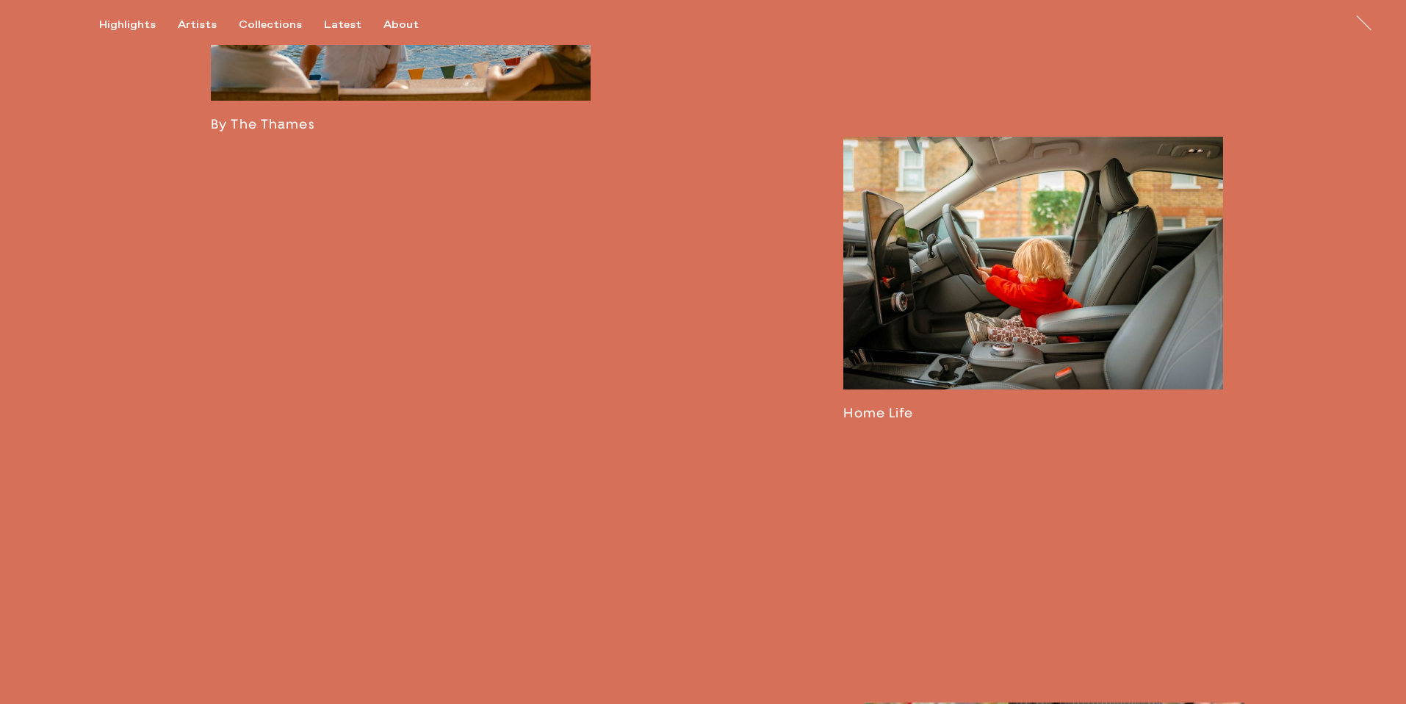
click at [990, 237] on link at bounding box center [1033, 279] width 380 height 285
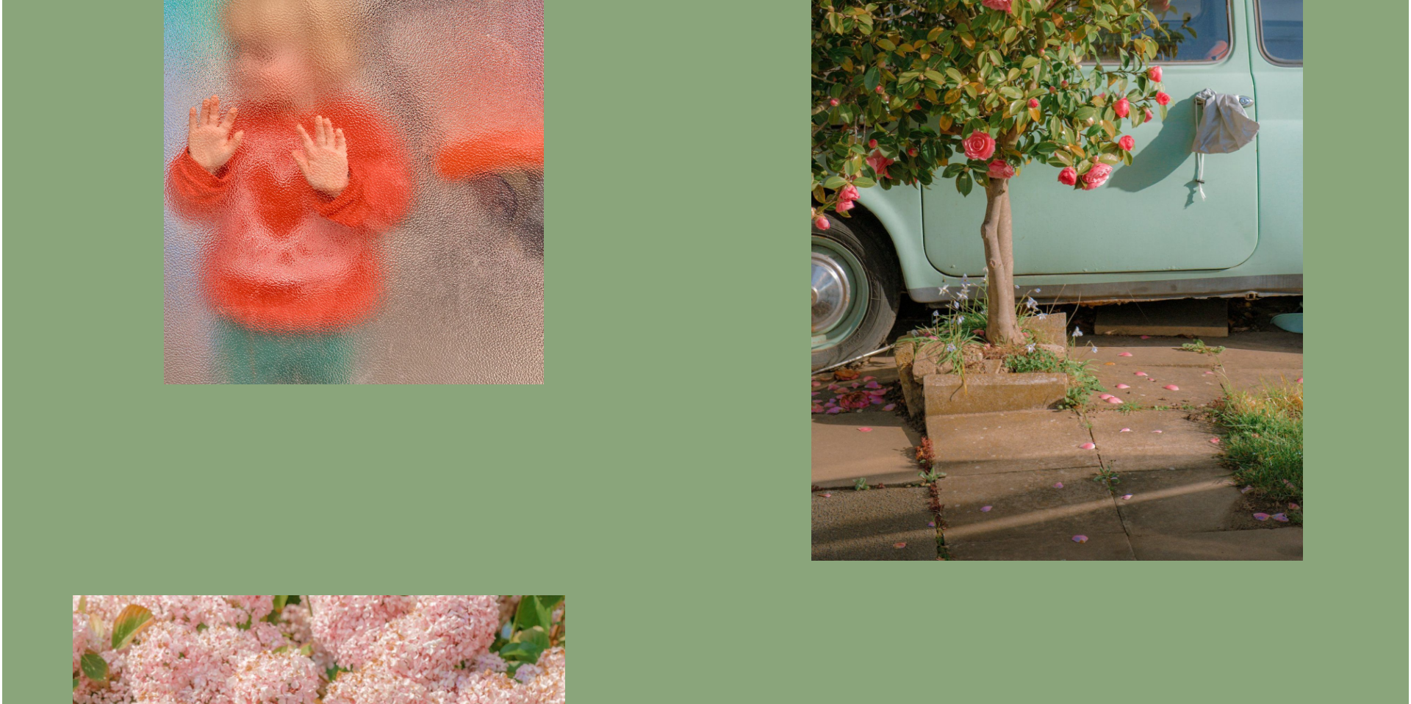
scroll to position [1092, 0]
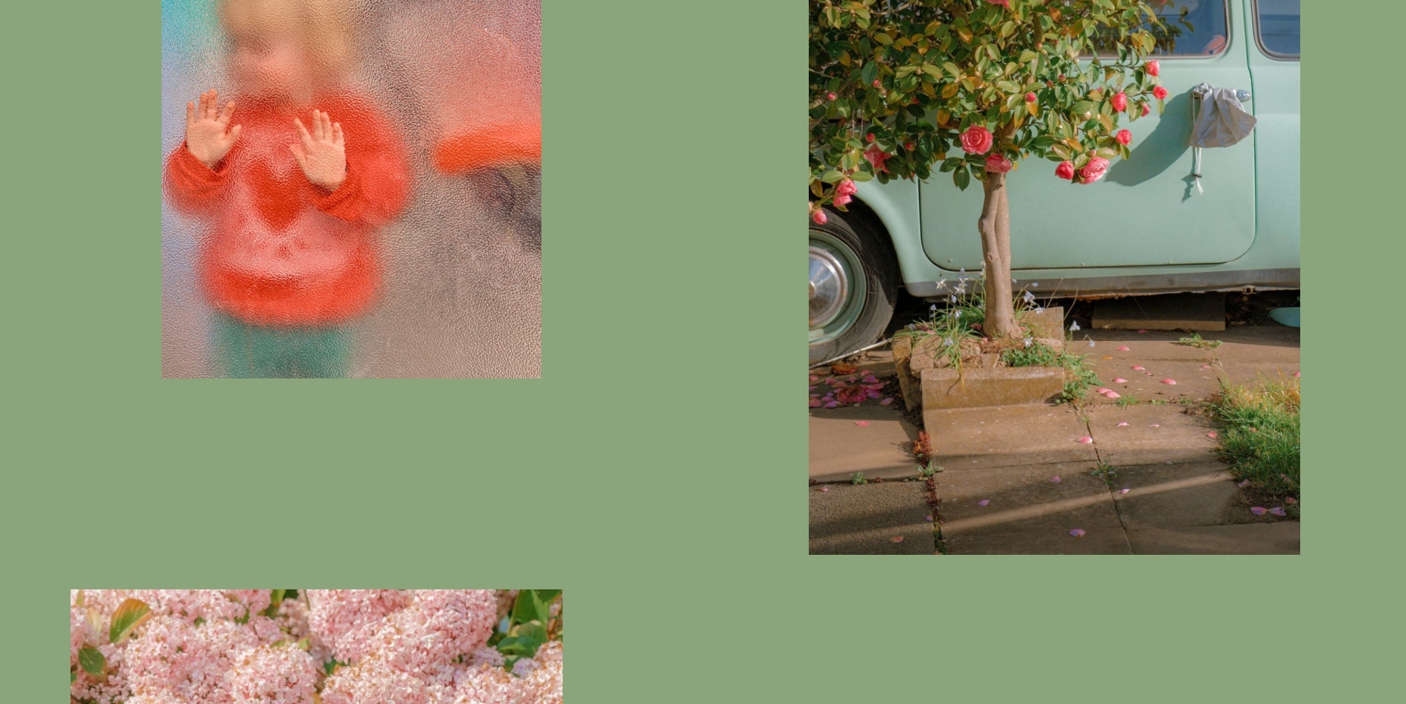
click at [320, 189] on img "button" at bounding box center [352, 125] width 380 height 506
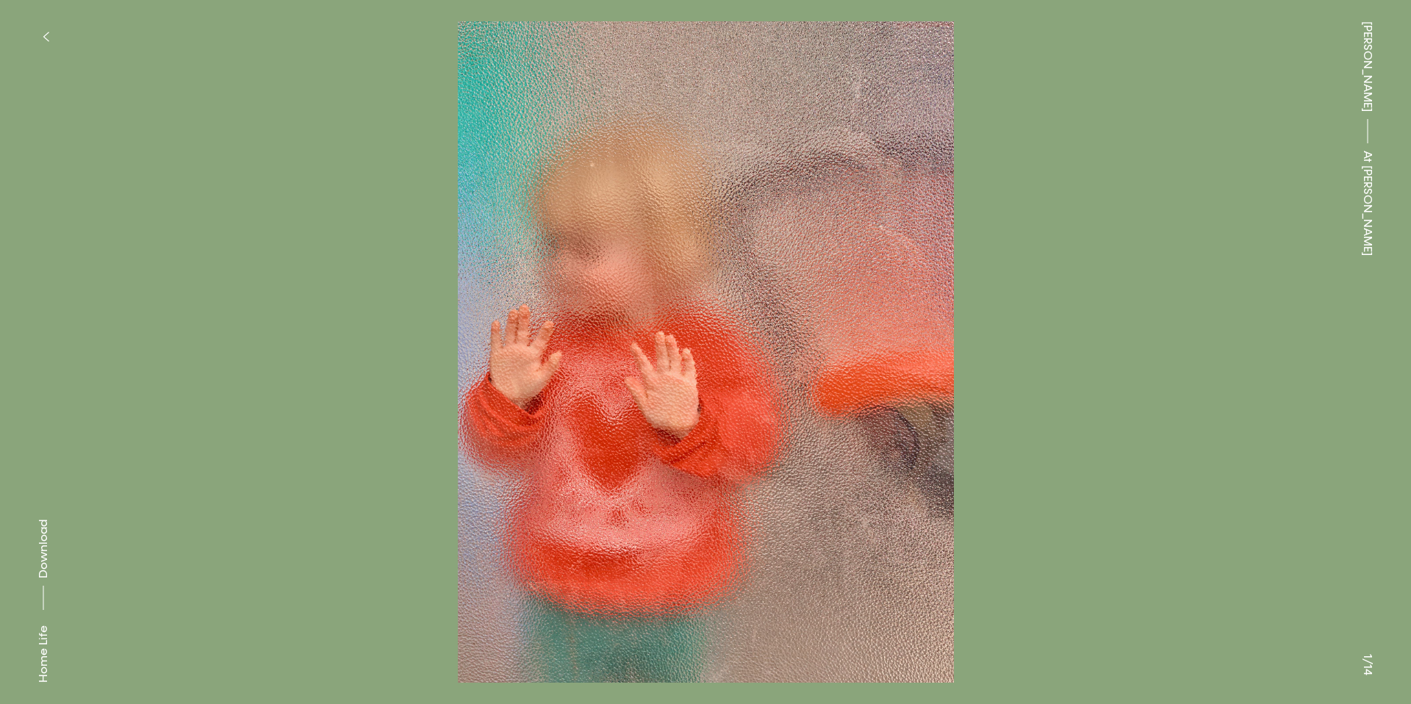
click at [735, 289] on button at bounding box center [1057, 176] width 705 height 352
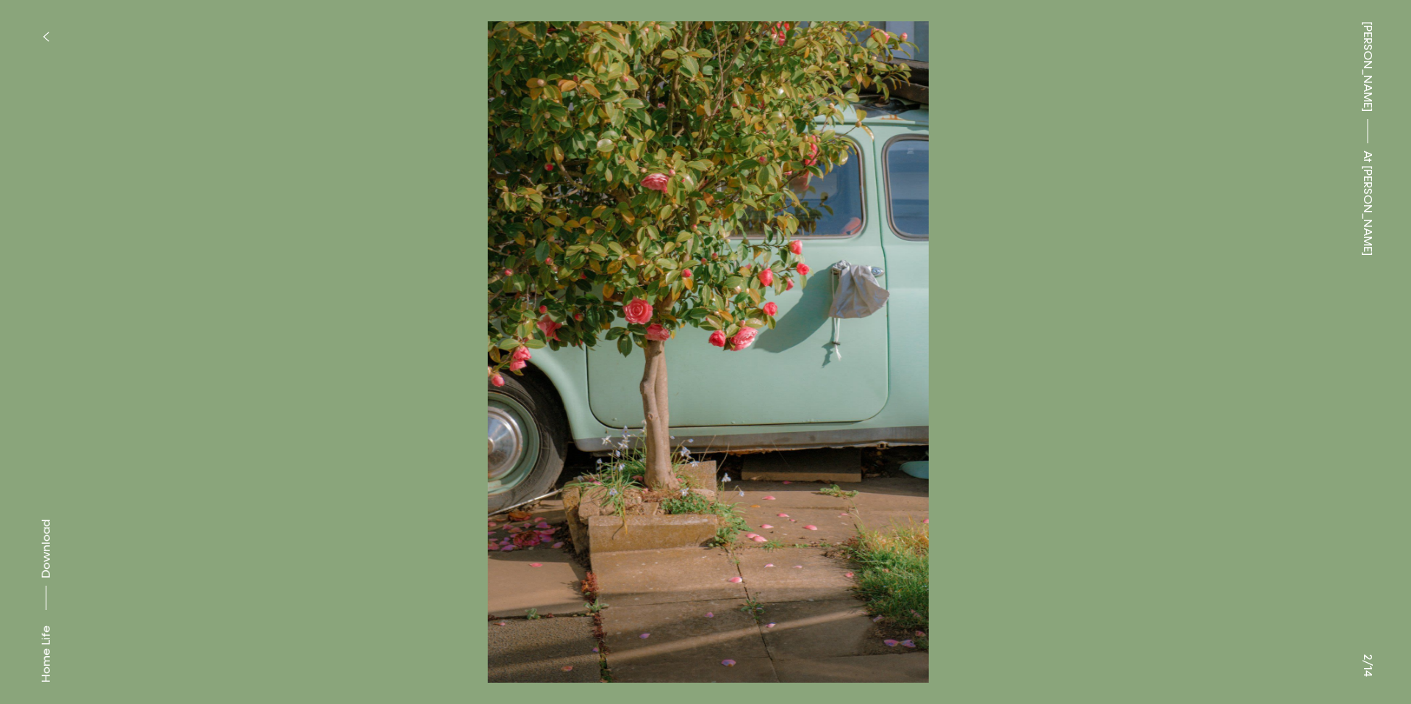
click at [120, 294] on button at bounding box center [352, 176] width 705 height 352
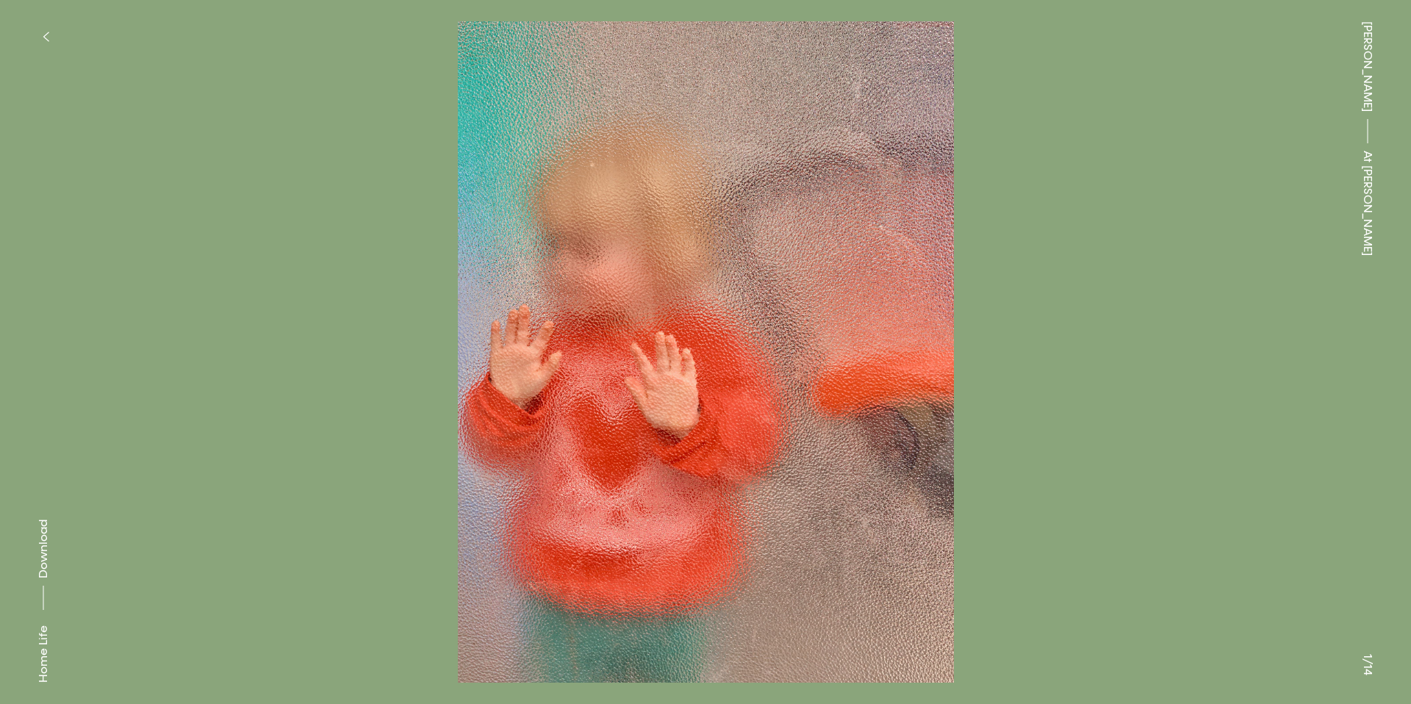
drag, startPoint x: 638, startPoint y: 298, endPoint x: 572, endPoint y: 256, distance: 78.5
click at [0, 0] on button at bounding box center [352, 176] width 705 height 352
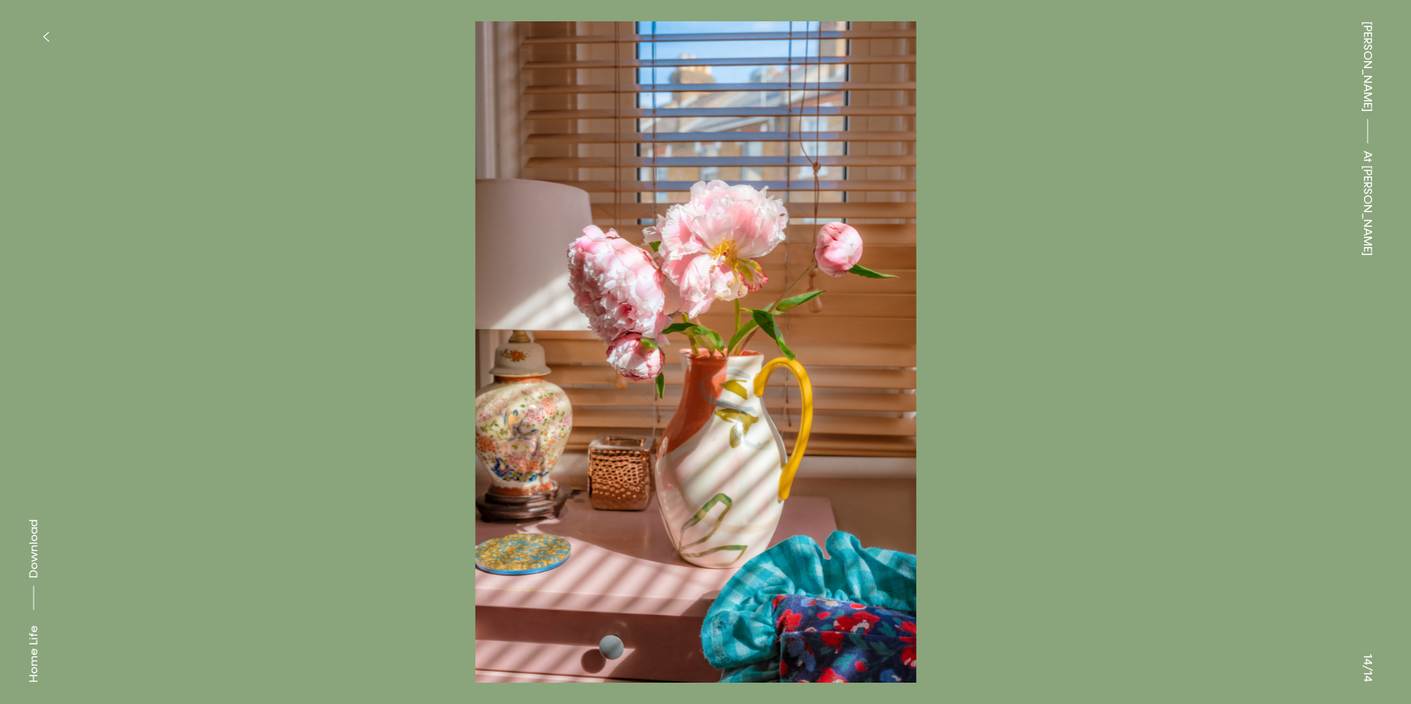
drag, startPoint x: 1273, startPoint y: 58, endPoint x: 1140, endPoint y: 73, distance: 133.8
click at [1273, 58] on button at bounding box center [1057, 176] width 705 height 352
